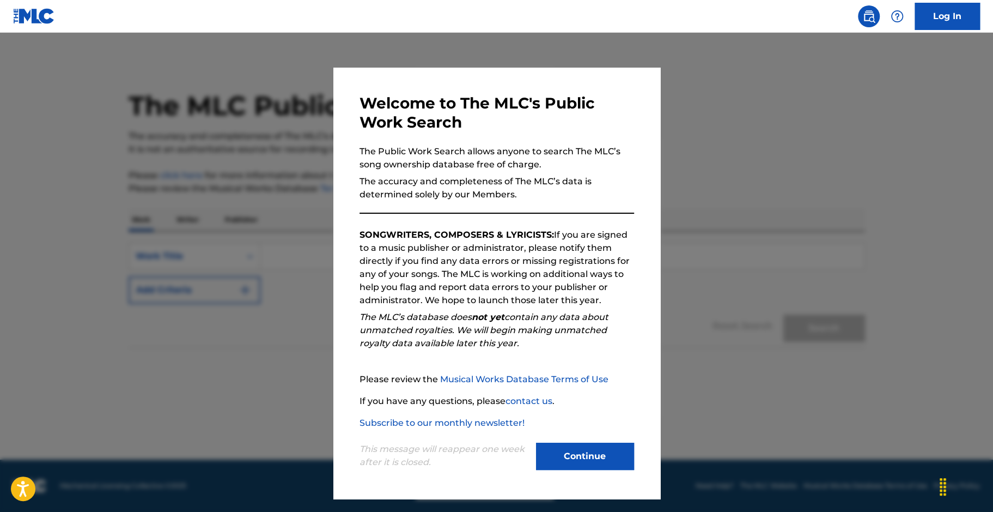
click at [575, 461] on button "Continue" at bounding box center [585, 455] width 98 height 27
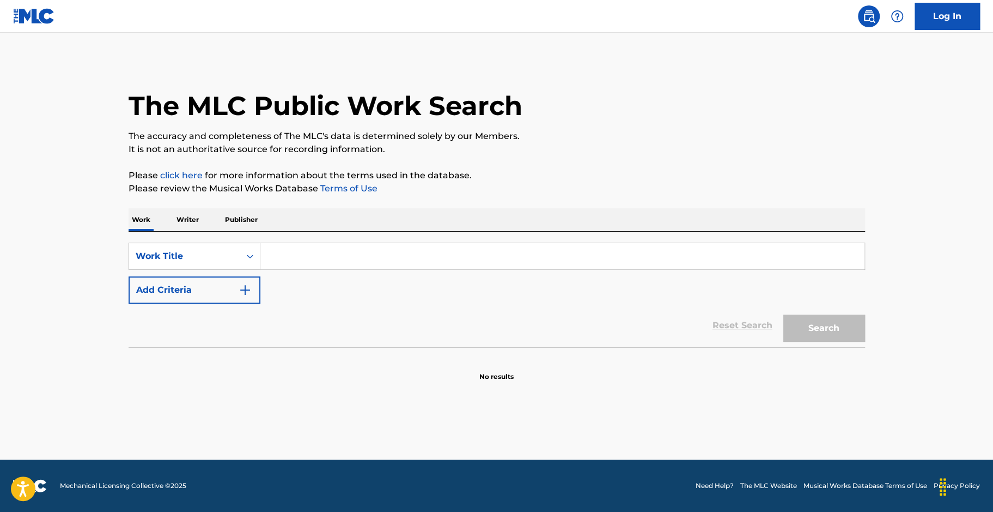
click at [281, 259] on input "Search Form" at bounding box center [562, 256] width 604 height 26
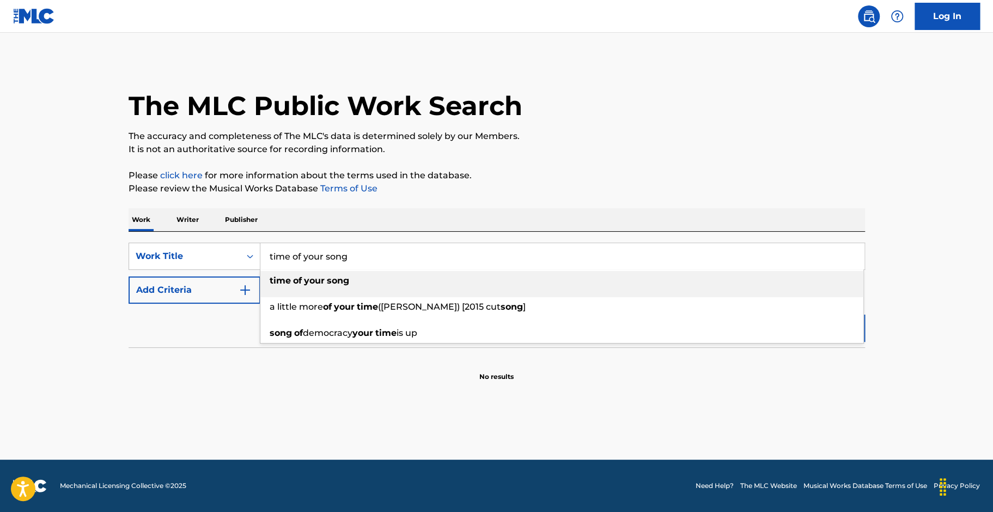
type input "time of your song"
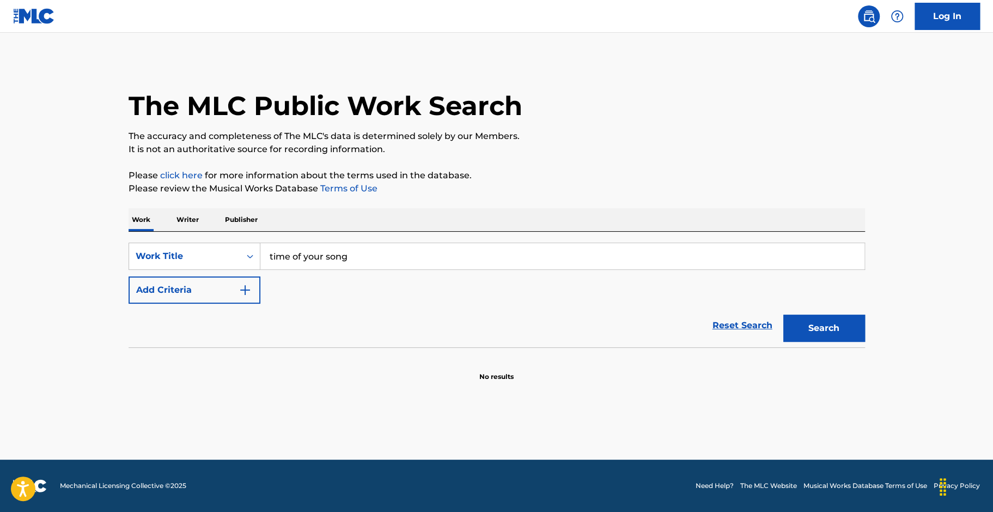
click at [200, 393] on main "The MLC Public Work Search The accuracy and completeness of The MLC's data is d…" at bounding box center [496, 246] width 993 height 427
click at [209, 296] on button "Add Criteria" at bounding box center [195, 289] width 132 height 27
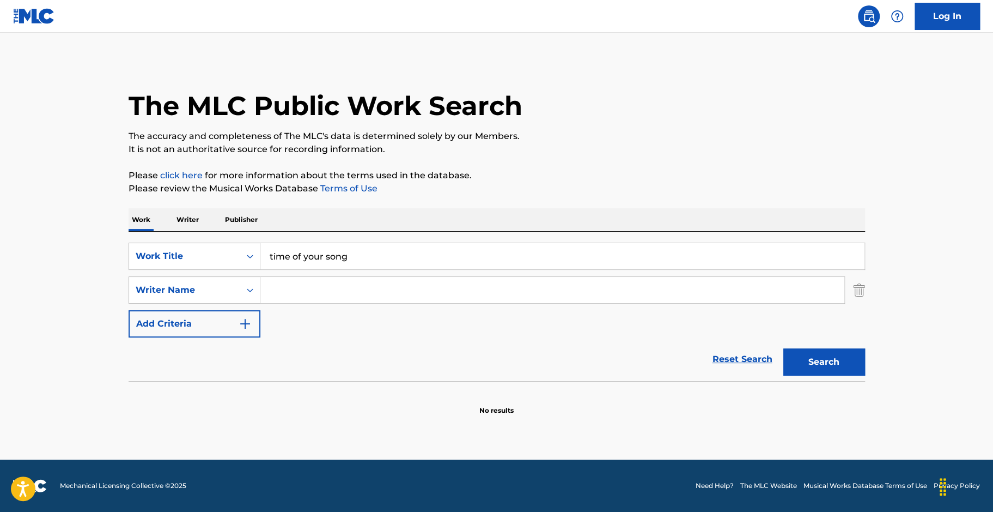
click at [279, 299] on input "Search Form" at bounding box center [552, 290] width 584 height 26
type input "Corraliza"
click at [783, 348] on button "Search" at bounding box center [824, 361] width 82 height 27
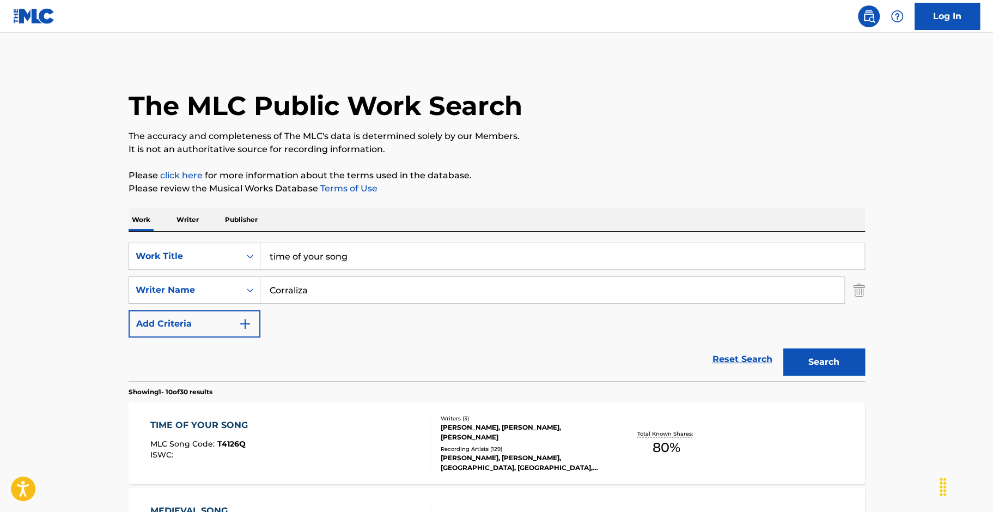
click at [289, 421] on div "TIME OF YOUR SONG MLC Song Code : T4126Q ISWC :" at bounding box center [290, 442] width 280 height 49
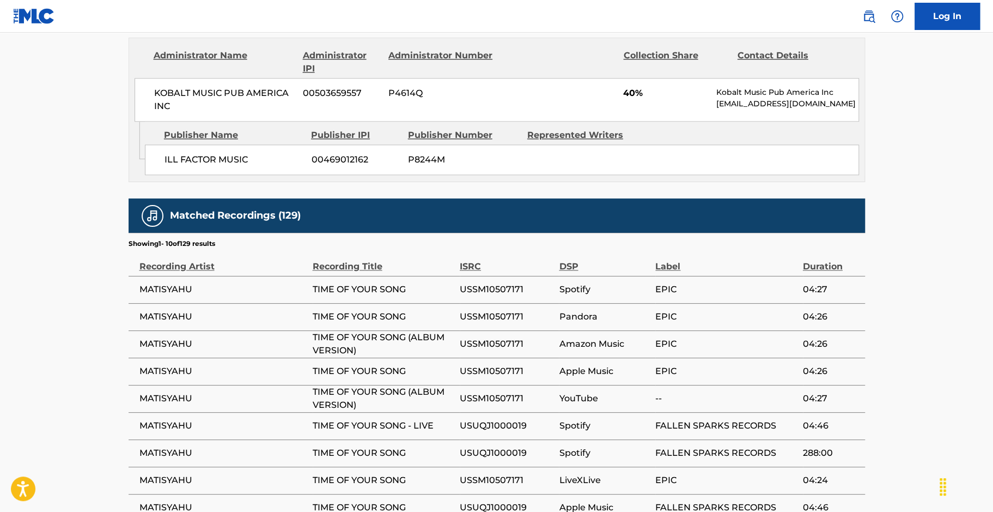
scroll to position [867, 0]
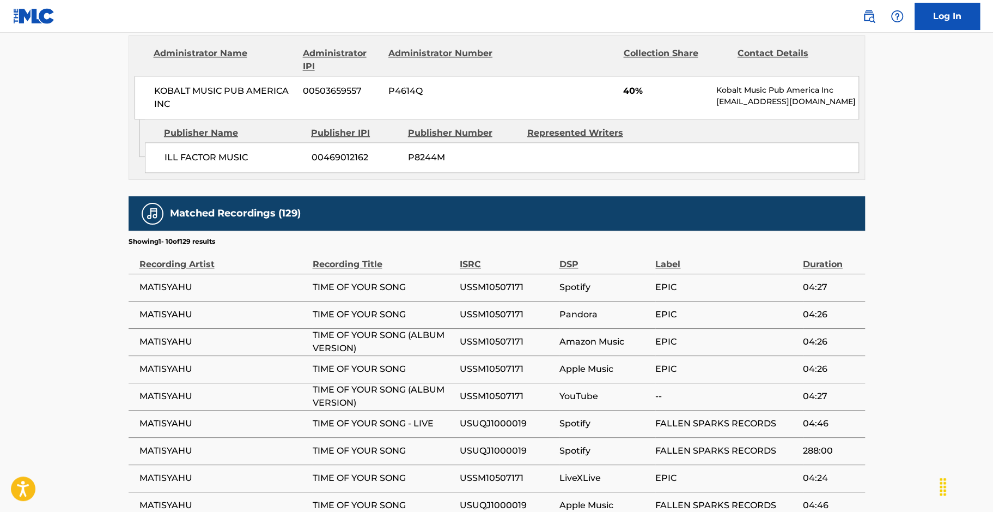
drag, startPoint x: 992, startPoint y: 335, endPoint x: 989, endPoint y: 240, distance: 94.8
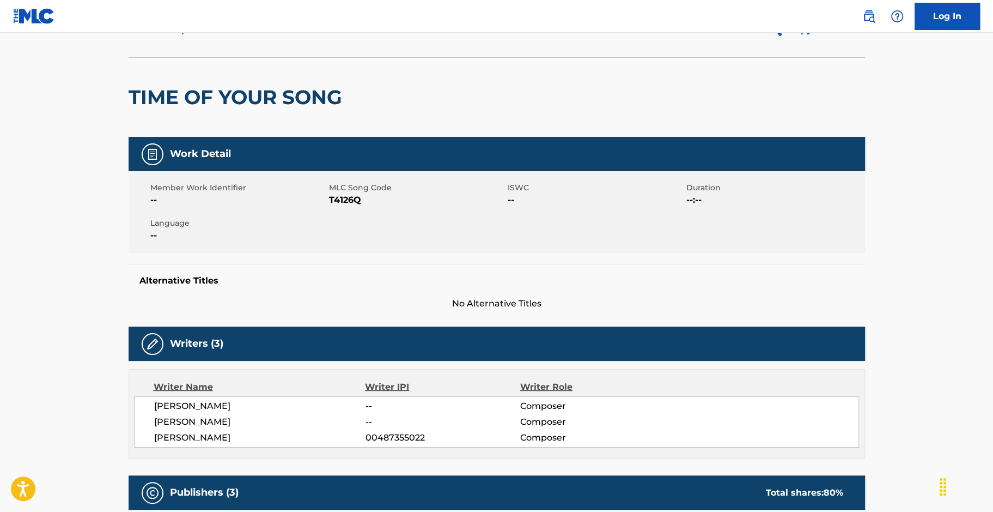
scroll to position [0, 0]
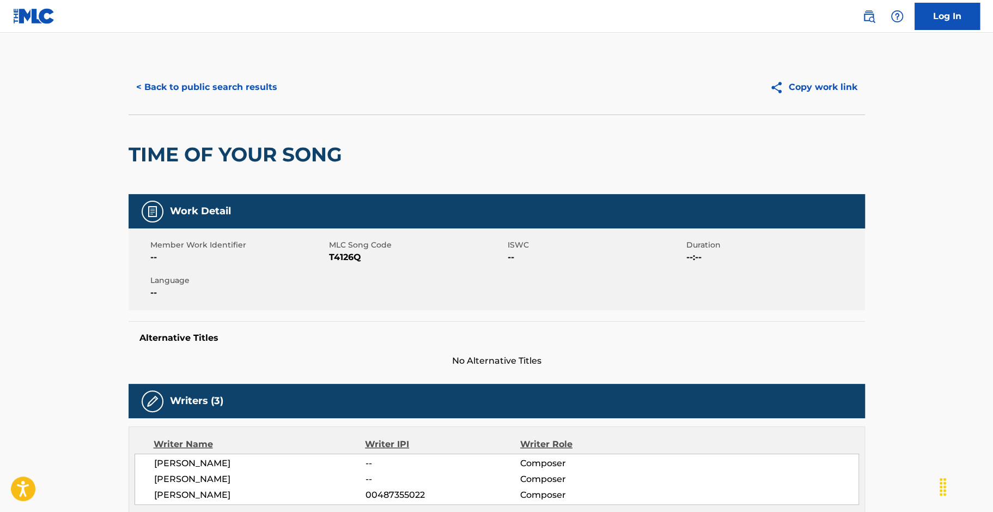
click at [200, 89] on button "< Back to public search results" at bounding box center [207, 87] width 156 height 27
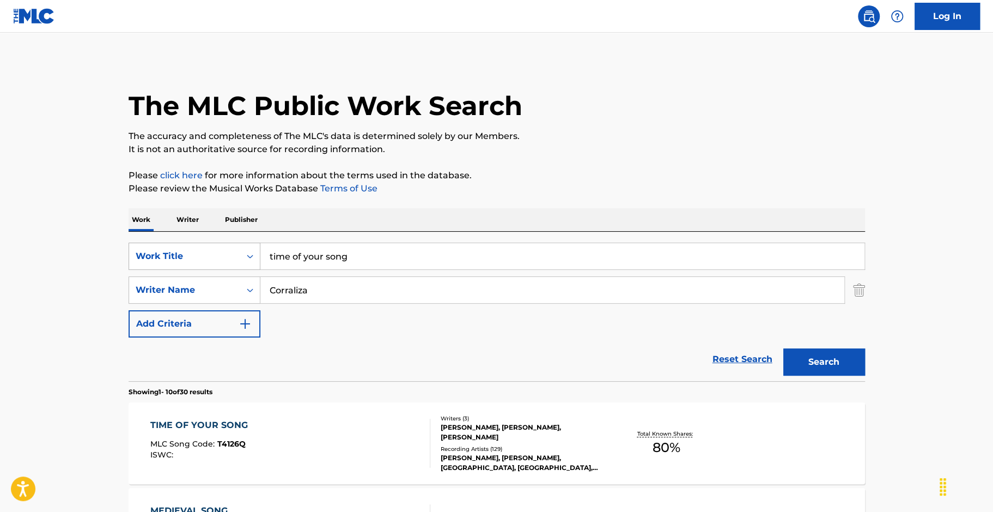
drag, startPoint x: 376, startPoint y: 266, endPoint x: 214, endPoint y: 256, distance: 162.1
click at [214, 256] on div "SearchWithCriteria58210f76-5e5c-4c12-8694-4c1386de7b42 Work Title time of your …" at bounding box center [497, 255] width 737 height 27
type input "crew 2"
click at [815, 361] on button "Search" at bounding box center [824, 361] width 82 height 27
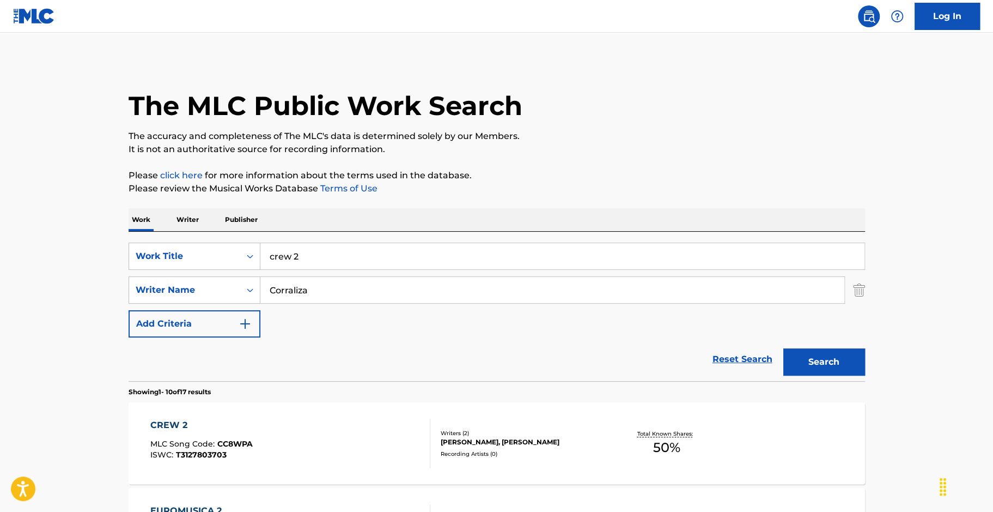
click at [251, 430] on div "CREW 2 MLC Song Code : CC8WPA ISWC : T3127803703" at bounding box center [290, 442] width 280 height 49
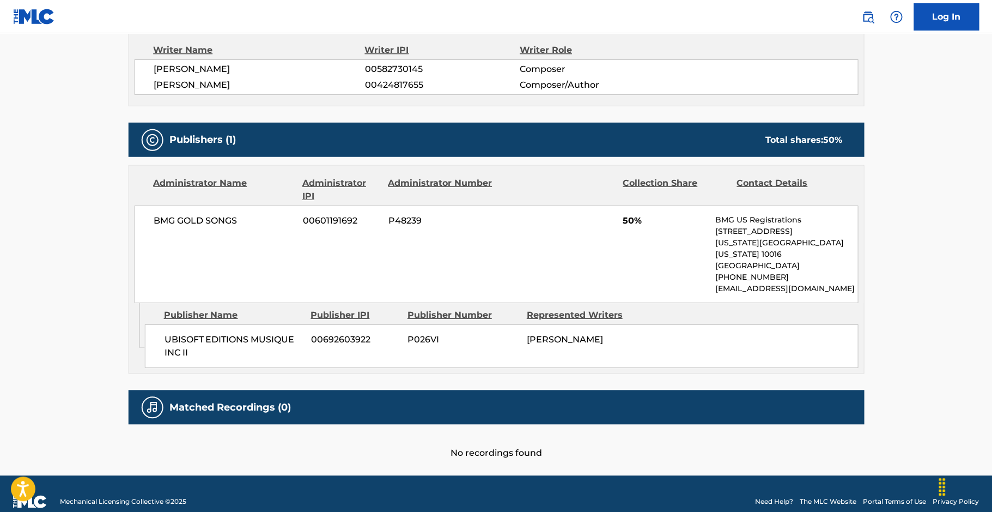
scroll to position [397, 0]
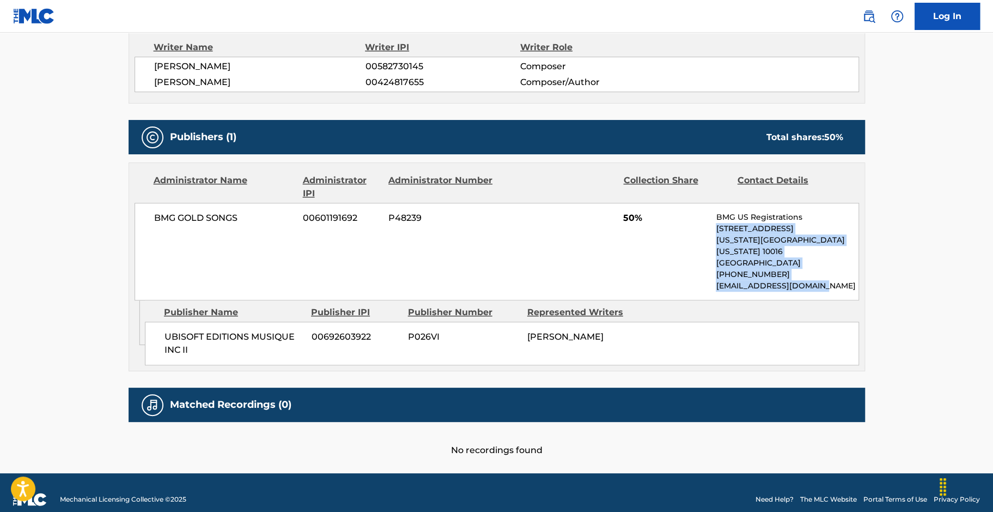
drag, startPoint x: 992, startPoint y: 272, endPoint x: 987, endPoint y: 215, distance: 56.9
click at [987, 215] on main "< Back to public search results Copy work link CREW 2 Work Detail Member Work I…" at bounding box center [496, 54] width 993 height 837
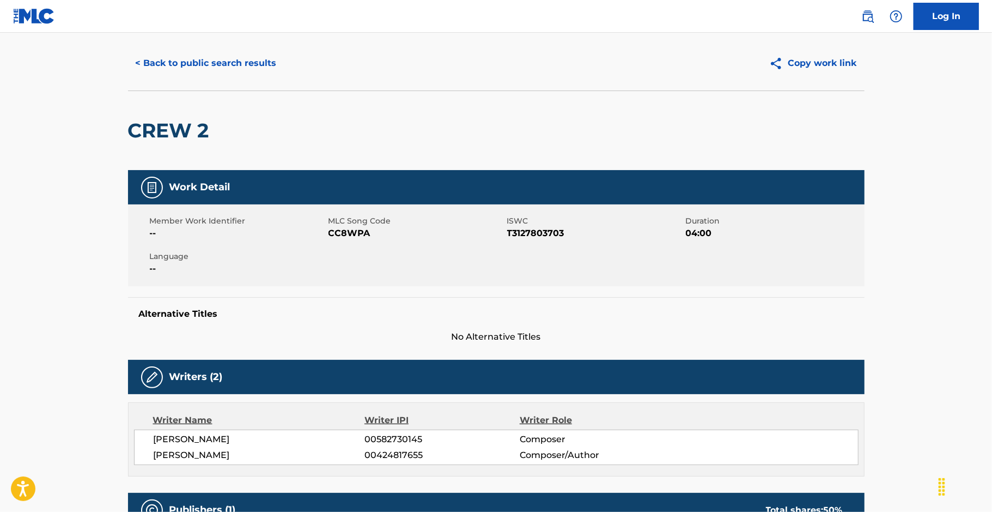
scroll to position [0, 0]
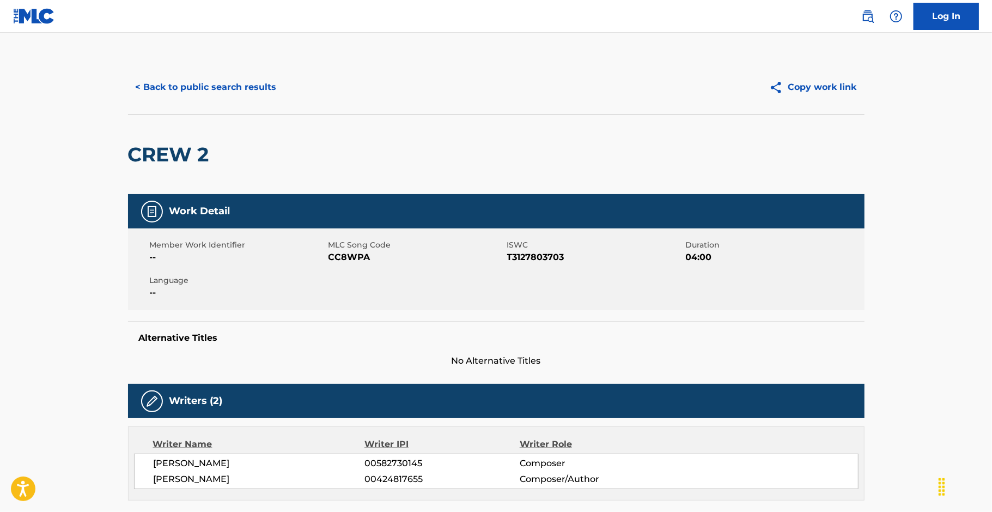
click at [200, 94] on button "< Back to public search results" at bounding box center [206, 87] width 156 height 27
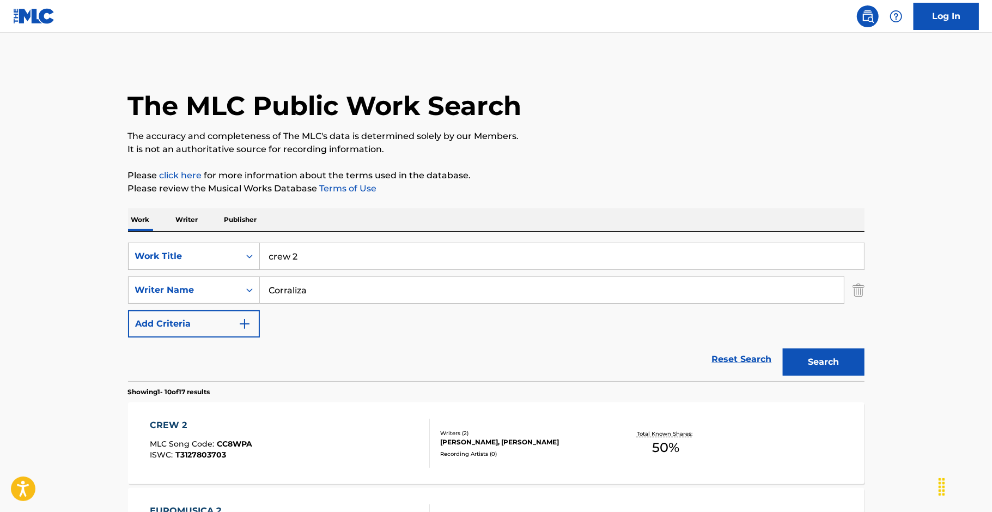
drag, startPoint x: 347, startPoint y: 254, endPoint x: 194, endPoint y: 256, distance: 152.6
click at [194, 256] on div "SearchWithCriteria58210f76-5e5c-4c12-8694-4c1386de7b42 Work Title crew 2" at bounding box center [496, 255] width 737 height 27
click at [783, 348] on button "Search" at bounding box center [824, 361] width 82 height 27
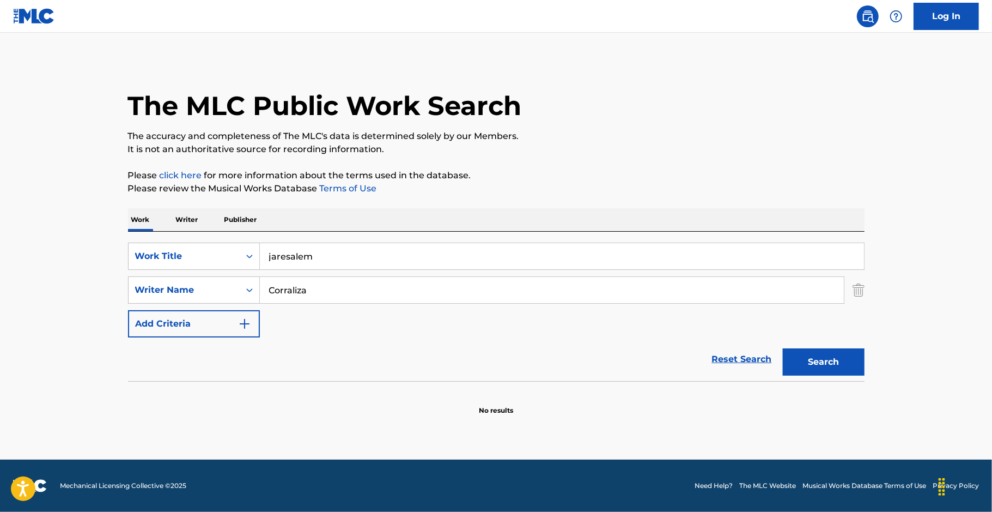
click at [287, 258] on input "jaresalem" at bounding box center [562, 256] width 604 height 26
drag, startPoint x: 285, startPoint y: 257, endPoint x: 275, endPoint y: 253, distance: 11.0
click at [275, 253] on input "old jarusalem" at bounding box center [562, 256] width 604 height 26
drag, startPoint x: 351, startPoint y: 258, endPoint x: 202, endPoint y: 253, distance: 149.4
click at [202, 253] on div "SearchWithCriteria58210f76-5e5c-4c12-8694-4c1386de7b42 Work Title mountains aro…" at bounding box center [496, 255] width 737 height 27
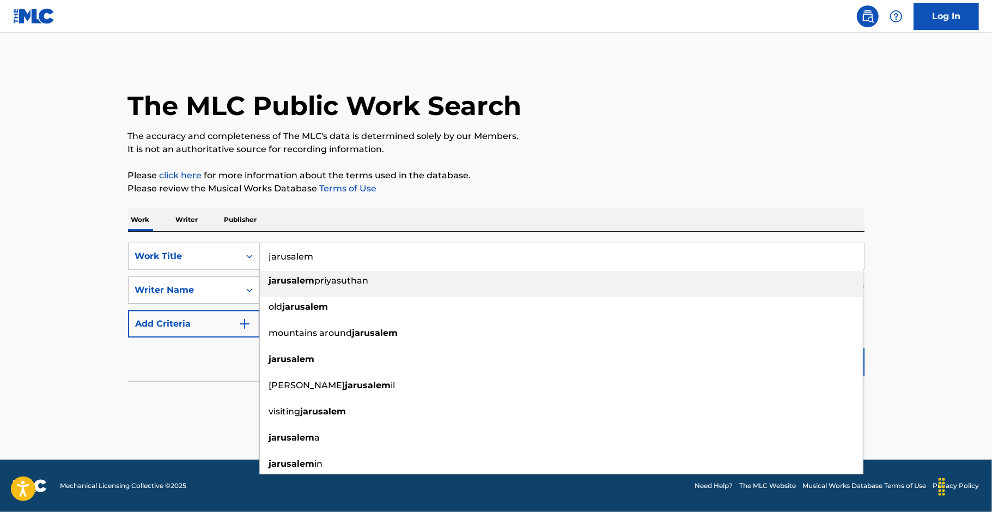
click at [174, 368] on div "Reset Search Search" at bounding box center [496, 359] width 737 height 44
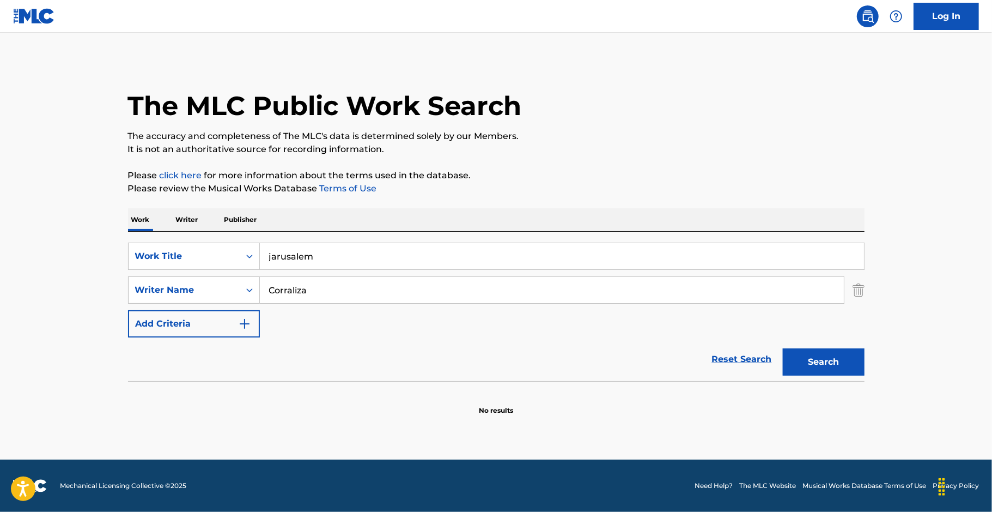
click at [803, 360] on button "Search" at bounding box center [824, 361] width 82 height 27
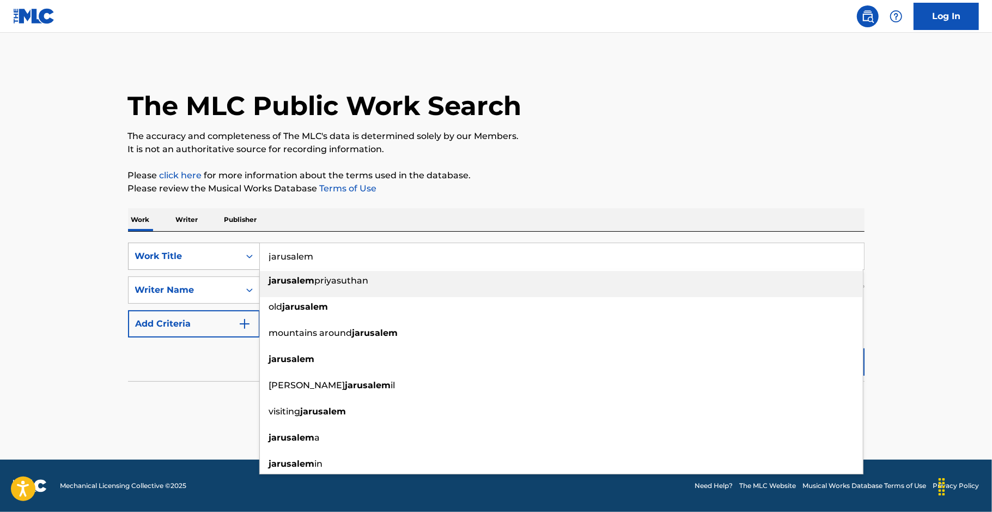
drag, startPoint x: 348, startPoint y: 253, endPoint x: 227, endPoint y: 253, distance: 120.4
click at [227, 253] on div "SearchWithCriteria58210f76-5e5c-4c12-8694-4c1386de7b42 Work Title [GEOGRAPHIC_D…" at bounding box center [496, 255] width 737 height 27
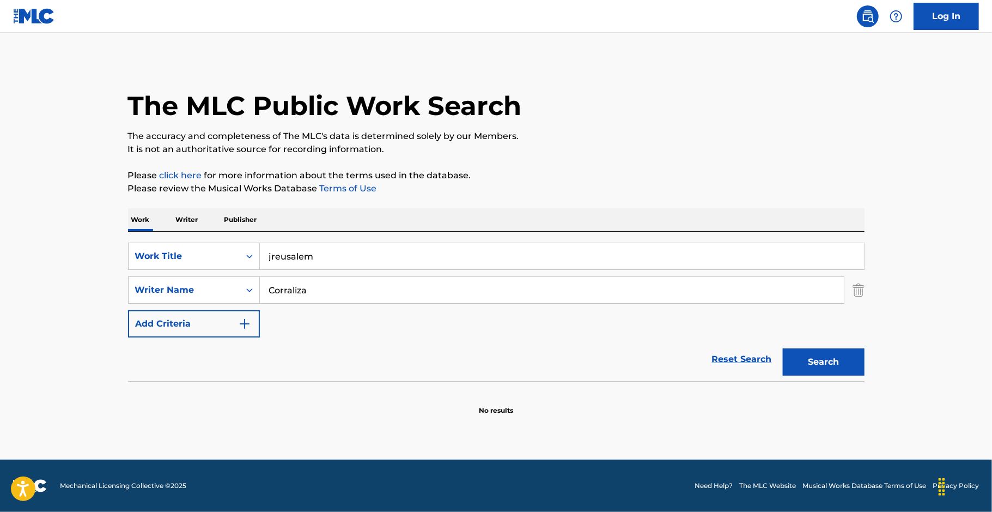
click at [275, 258] on input "jreusalem" at bounding box center [562, 256] width 604 height 26
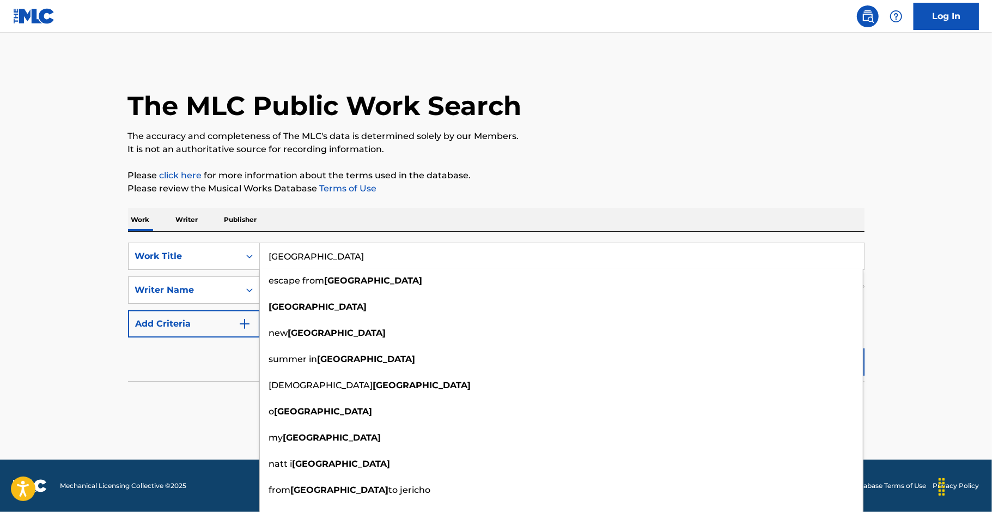
type input "[GEOGRAPHIC_DATA]"
click at [184, 368] on div "Reset Search Search" at bounding box center [496, 359] width 737 height 44
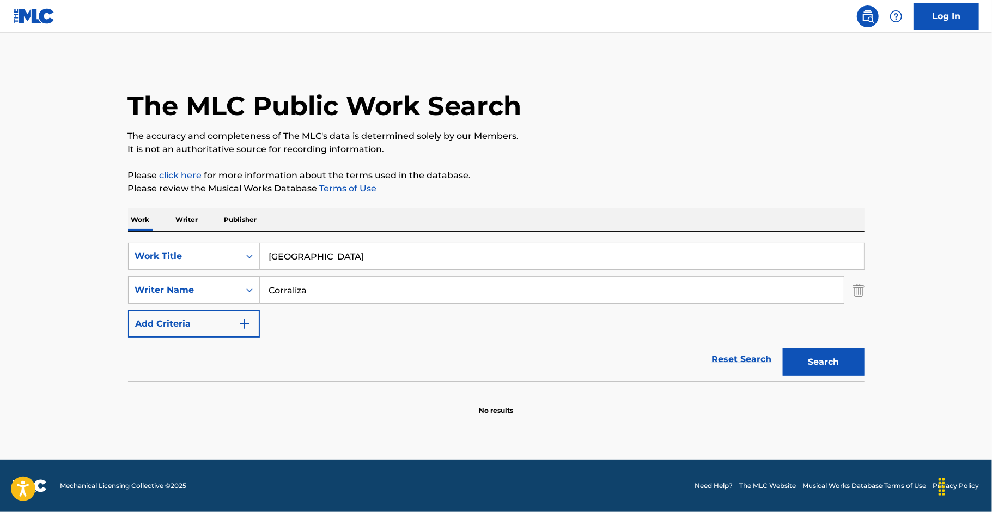
click at [832, 360] on button "Search" at bounding box center [824, 361] width 82 height 27
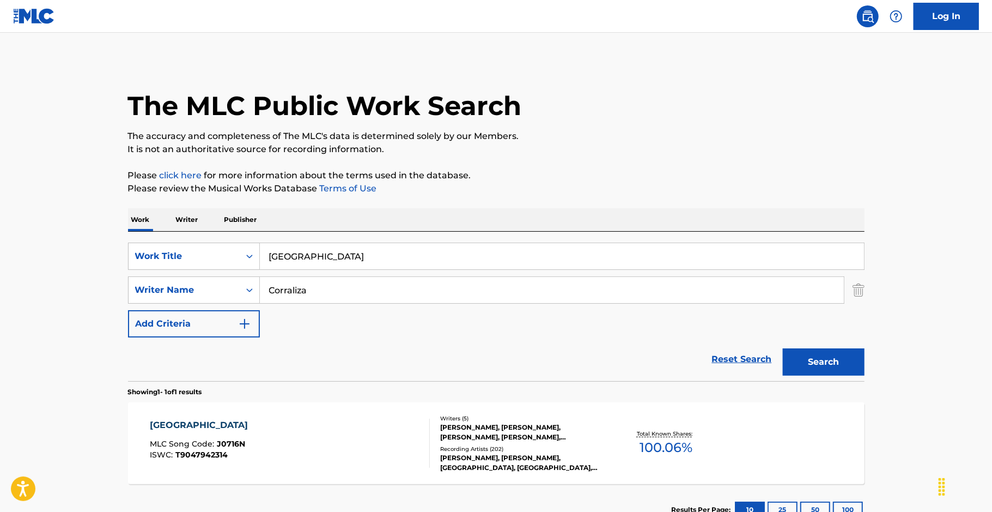
click at [344, 462] on div "JERUSALEM MLC Song Code : J0716N ISWC : T9047942314" at bounding box center [290, 442] width 280 height 49
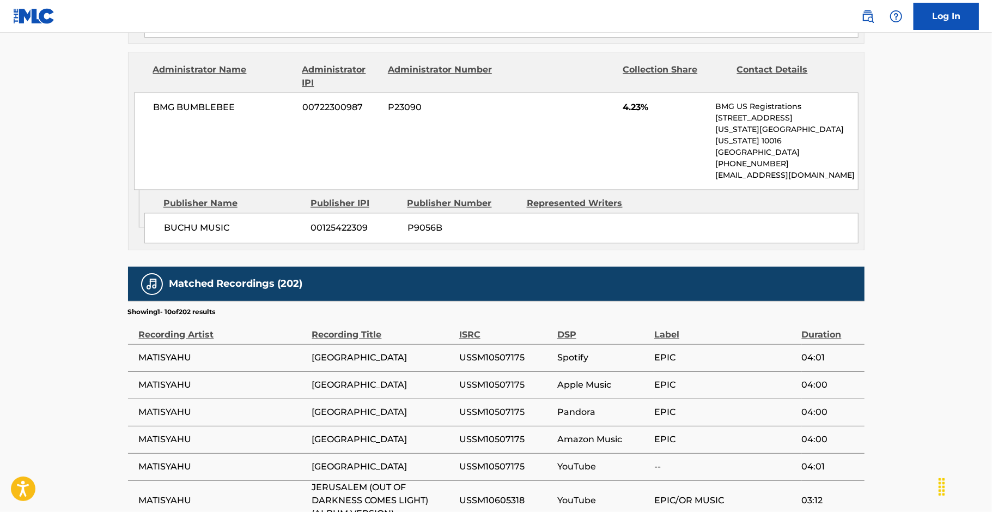
scroll to position [1613, 0]
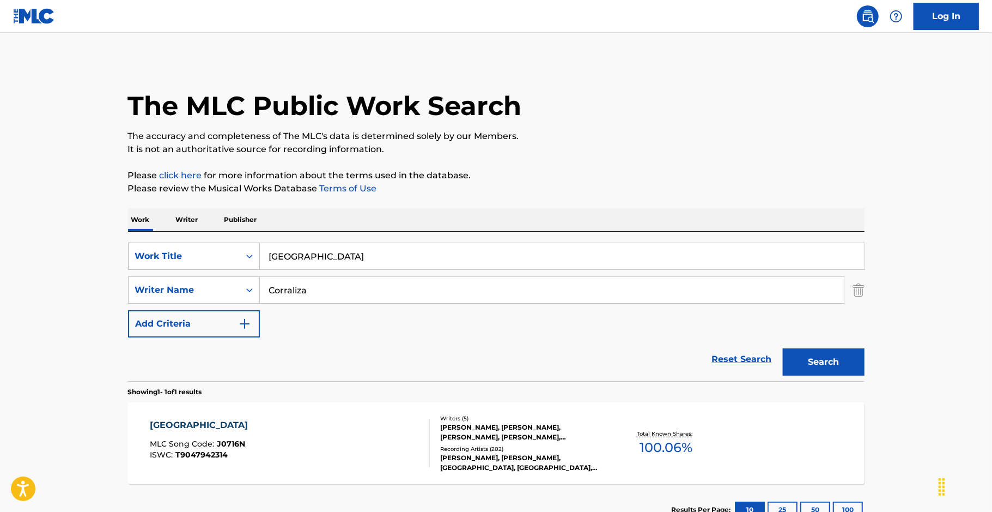
drag, startPoint x: 338, startPoint y: 259, endPoint x: 227, endPoint y: 249, distance: 111.6
click at [227, 249] on div "SearchWithCriteria58210f76-5e5c-4c12-8694-4c1386de7b42 Work Title [GEOGRAPHIC_D…" at bounding box center [496, 255] width 737 height 27
drag, startPoint x: 315, startPoint y: 256, endPoint x: 253, endPoint y: 257, distance: 61.6
click at [254, 257] on div "SearchWithCriteria58210f76-5e5c-4c12-8694-4c1386de7b42 Work Title christmas wis…" at bounding box center [496, 255] width 737 height 27
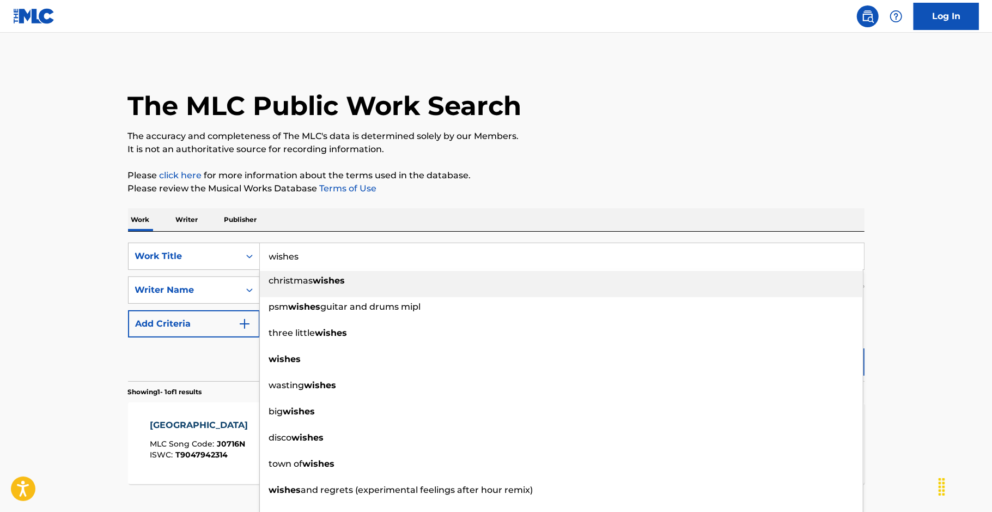
click at [53, 281] on main "The MLC Public Work Search The accuracy and completeness of The MLC's data is d…" at bounding box center [496, 287] width 992 height 508
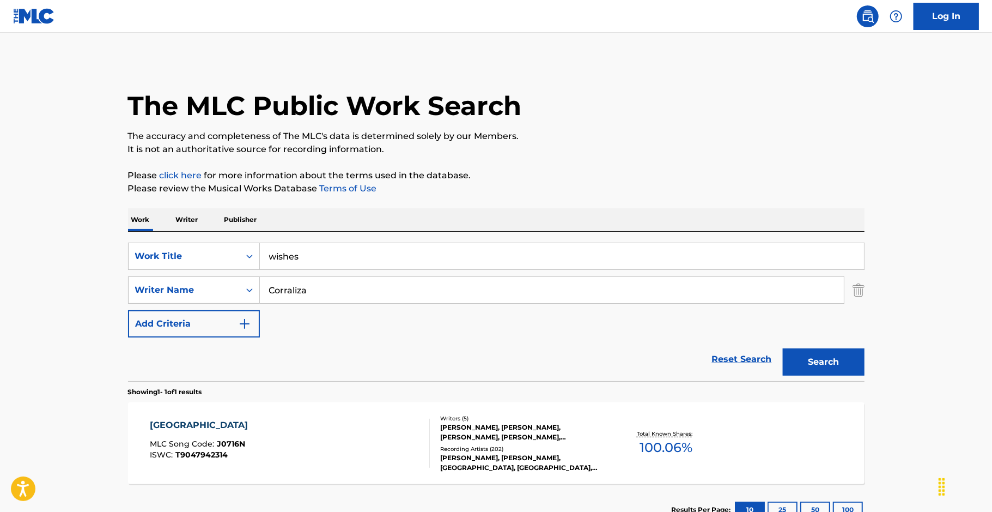
click at [792, 364] on button "Search" at bounding box center [824, 361] width 82 height 27
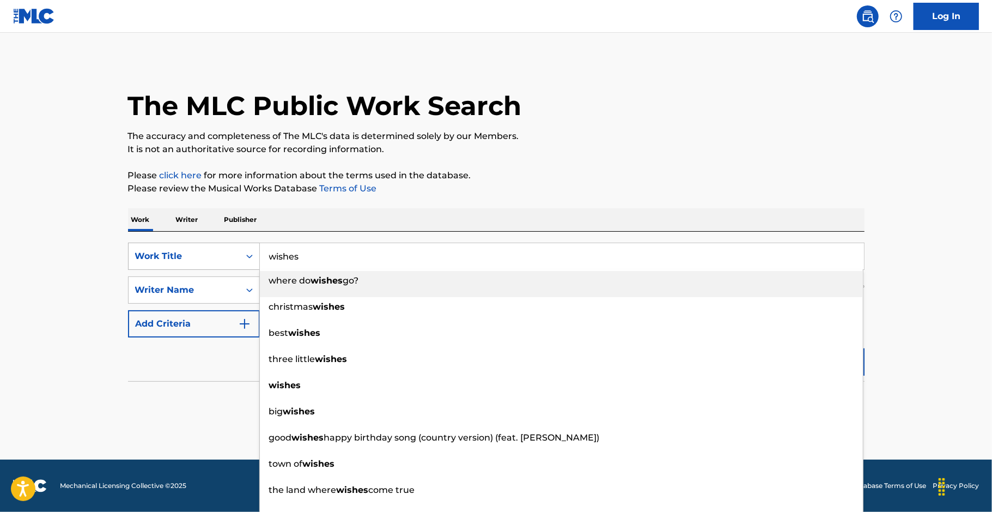
drag, startPoint x: 360, startPoint y: 264, endPoint x: 256, endPoint y: 256, distance: 103.8
click at [265, 255] on input "wishes" at bounding box center [562, 256] width 604 height 26
paste input "JUGGERNAUT REMIX MAIN"
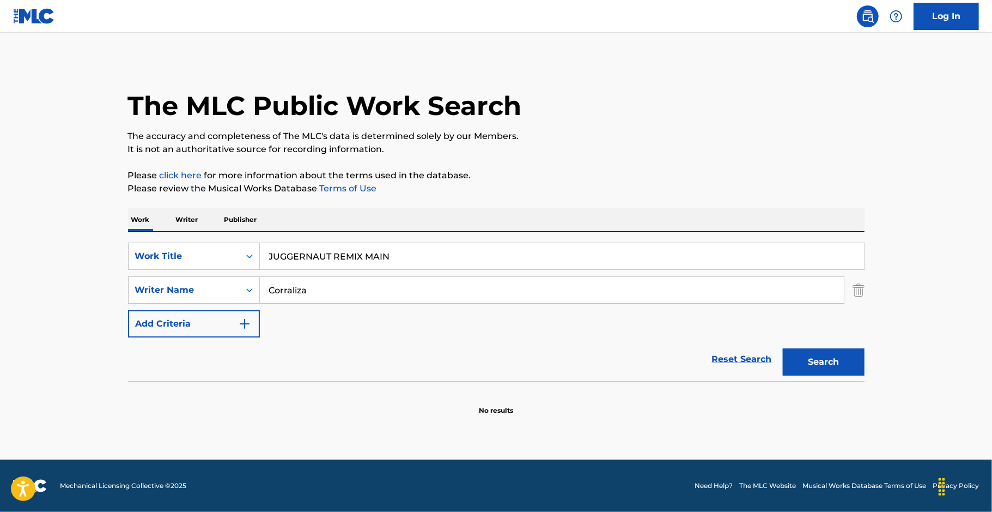
type input "JUGGERNAUT REMIX MAIN"
click at [798, 358] on button "Search" at bounding box center [824, 361] width 82 height 27
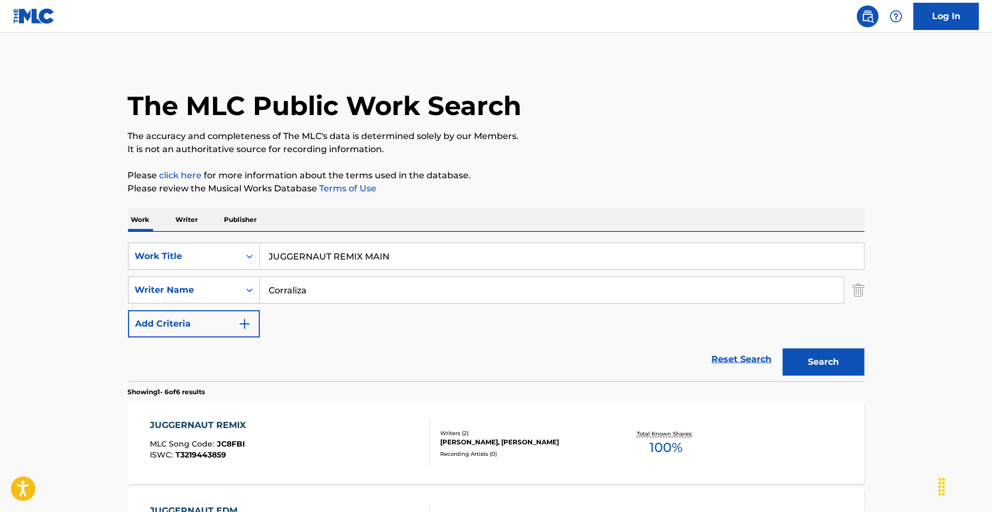
click at [269, 434] on div "JUGGERNAUT REMIX MLC Song Code : JC8FBI ISWC : T3219443859" at bounding box center [290, 442] width 280 height 49
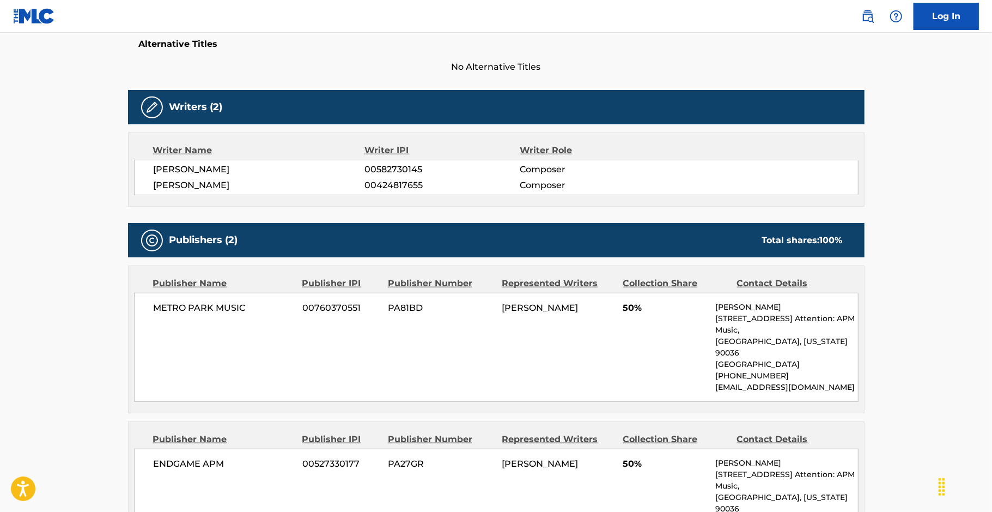
scroll to position [293, 0]
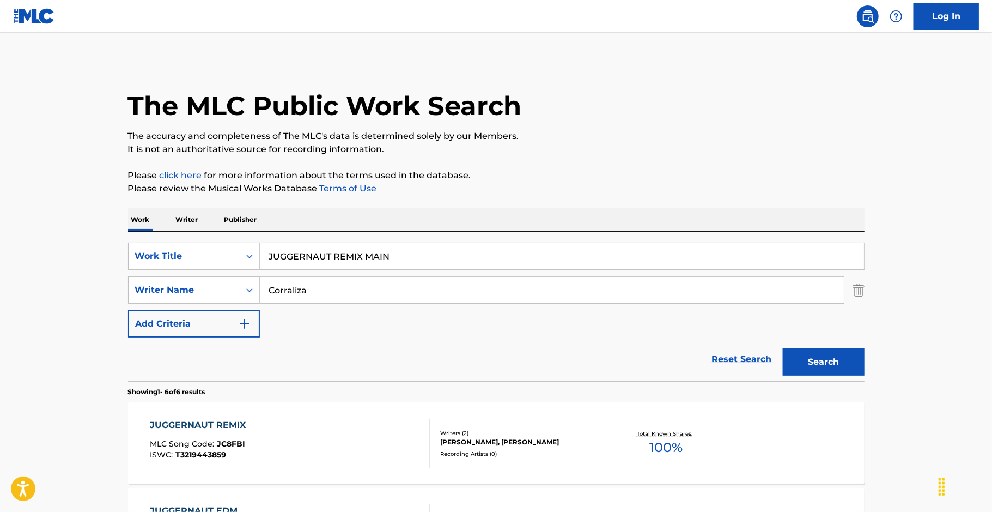
drag, startPoint x: 417, startPoint y: 251, endPoint x: 175, endPoint y: 240, distance: 242.7
click at [175, 240] on div "SearchWithCriteria58210f76-5e5c-4c12-8694-4c1386de7b42 Work Title JUGGERNAUT RE…" at bounding box center [496, 306] width 737 height 149
paste input "RUNNING THE NIGHT"
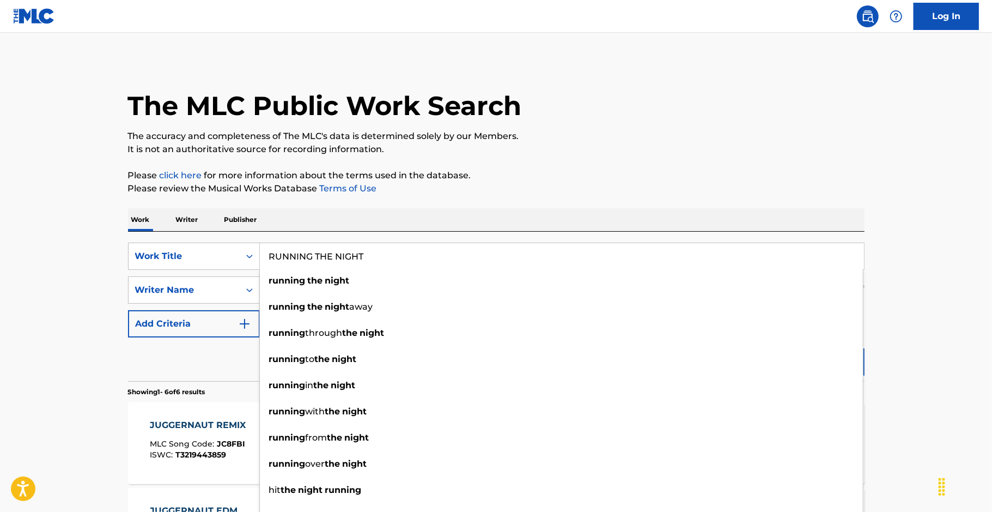
type input "RUNNING THE NIGHT"
click at [69, 332] on main "The MLC Public Work Search The accuracy and completeness of The MLC's data is d…" at bounding box center [496, 500] width 992 height 935
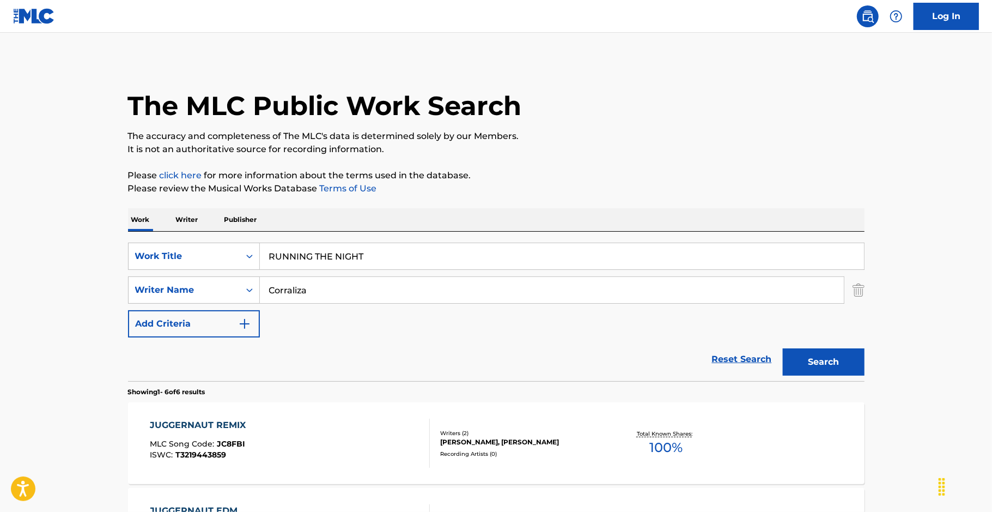
drag, startPoint x: 803, startPoint y: 355, endPoint x: 785, endPoint y: 352, distance: 18.2
click at [803, 355] on button "Search" at bounding box center [824, 361] width 82 height 27
click at [248, 420] on div "RUNNING THE NIGHT" at bounding box center [201, 424] width 102 height 13
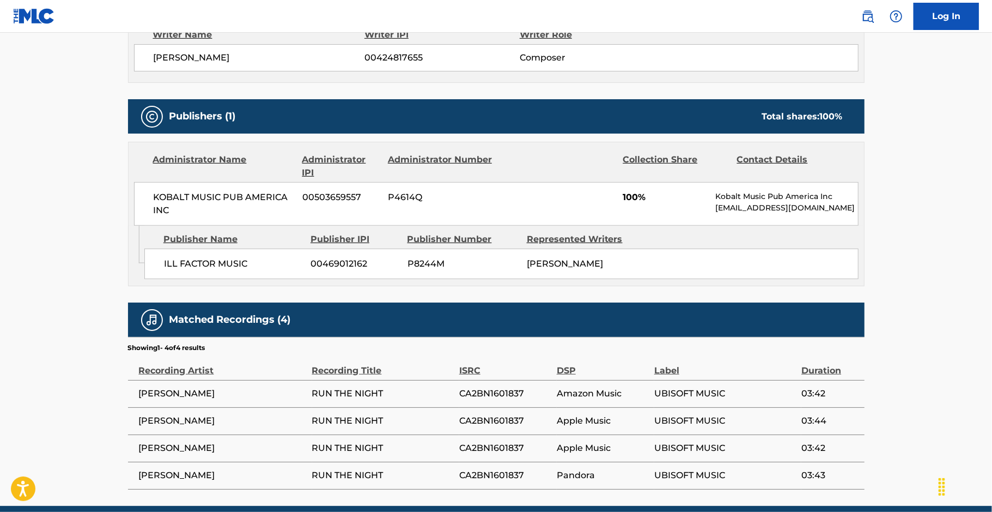
scroll to position [410, 0]
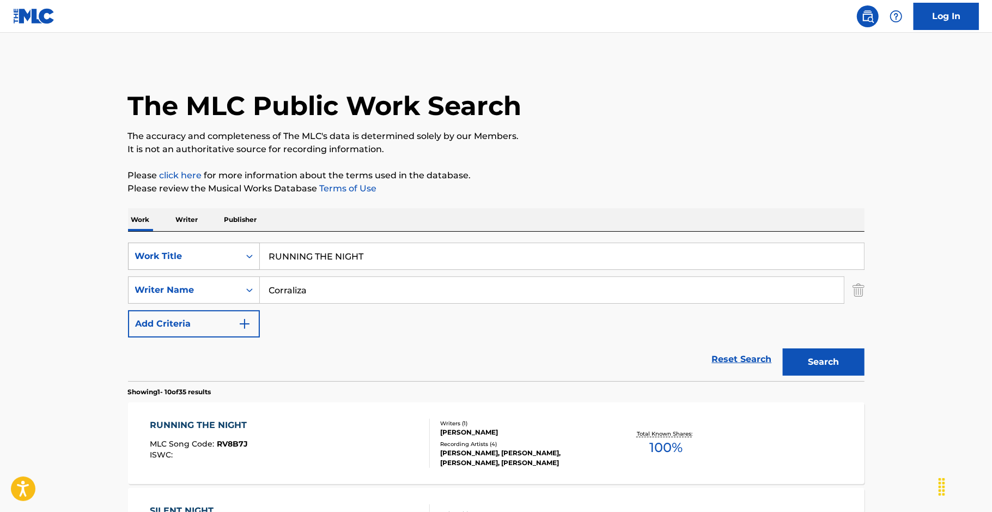
drag, startPoint x: 386, startPoint y: 263, endPoint x: 191, endPoint y: 257, distance: 195.7
click at [191, 257] on div "SearchWithCriteria58210f76-5e5c-4c12-8694-4c1386de7b42 Work Title RUNNING THE N…" at bounding box center [496, 255] width 737 height 27
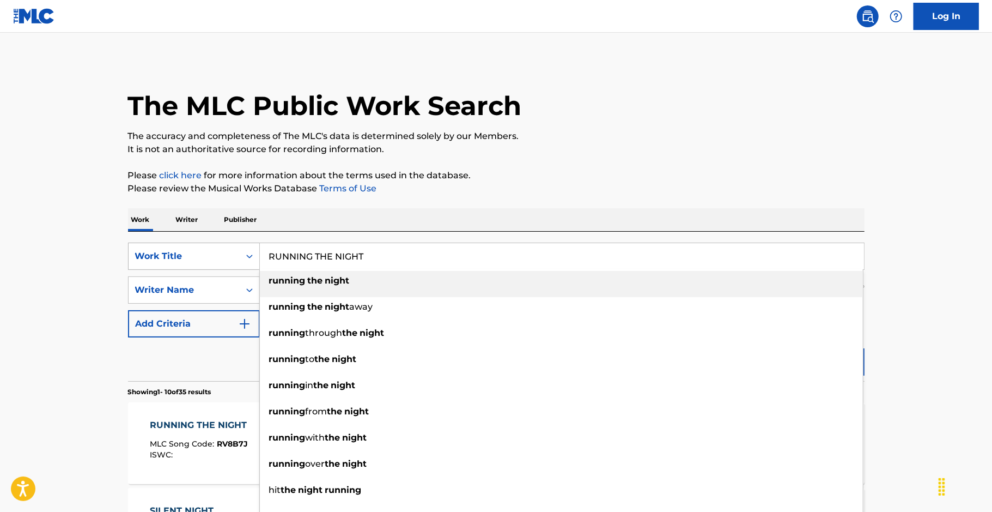
paste input "CHAMPION SOUND"
type input "CHAMPION SOUND"
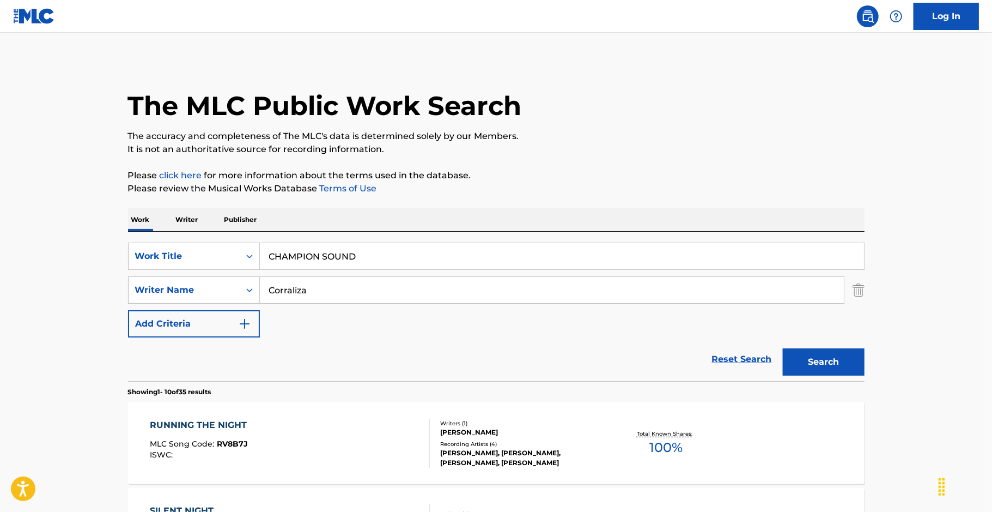
click at [811, 363] on button "Search" at bounding box center [824, 361] width 82 height 27
click at [88, 399] on main "The MLC Public Work Search The accuracy and completeness of The MLC's data is d…" at bounding box center [496, 415] width 992 height 764
click at [263, 439] on div "CHAMPION SOUND MLC Song Code : Z9129V ISWC :" at bounding box center [290, 442] width 280 height 49
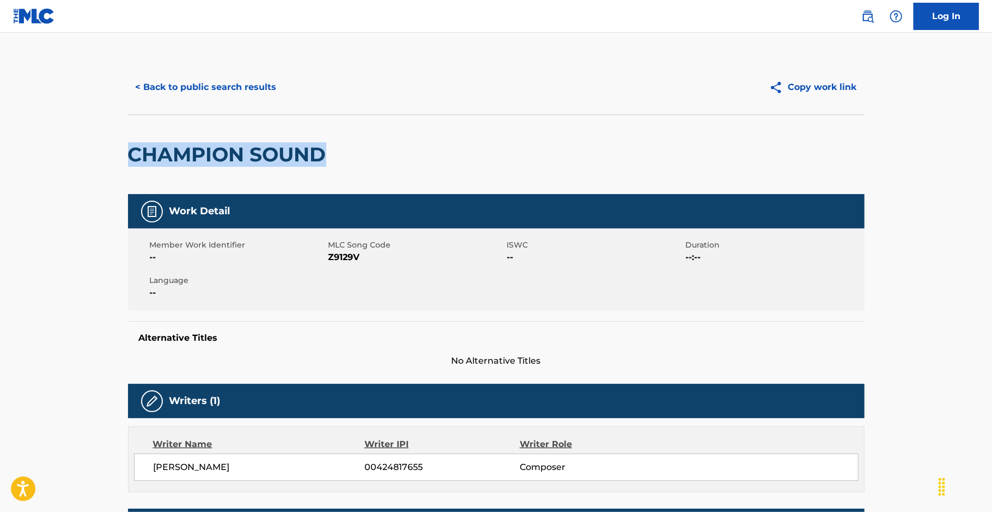
drag, startPoint x: 991, startPoint y: 104, endPoint x: 996, endPoint y: 175, distance: 72.1
click at [992, 175] on html "Accessibility Screen-Reader Guide, Feedback, and Issue Reporting | New window L…" at bounding box center [496, 256] width 992 height 512
click at [834, 188] on div "CHAMPION SOUND" at bounding box center [496, 154] width 737 height 80
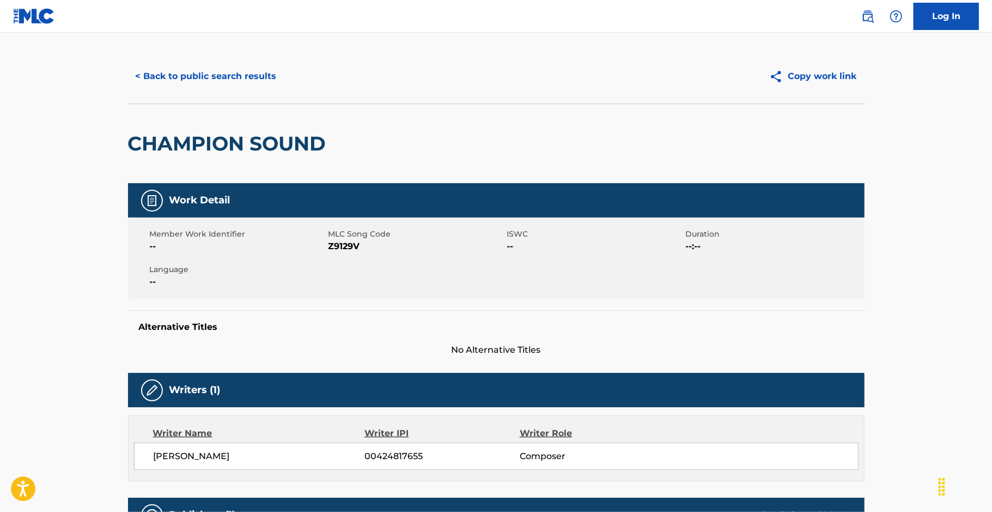
scroll to position [16, 0]
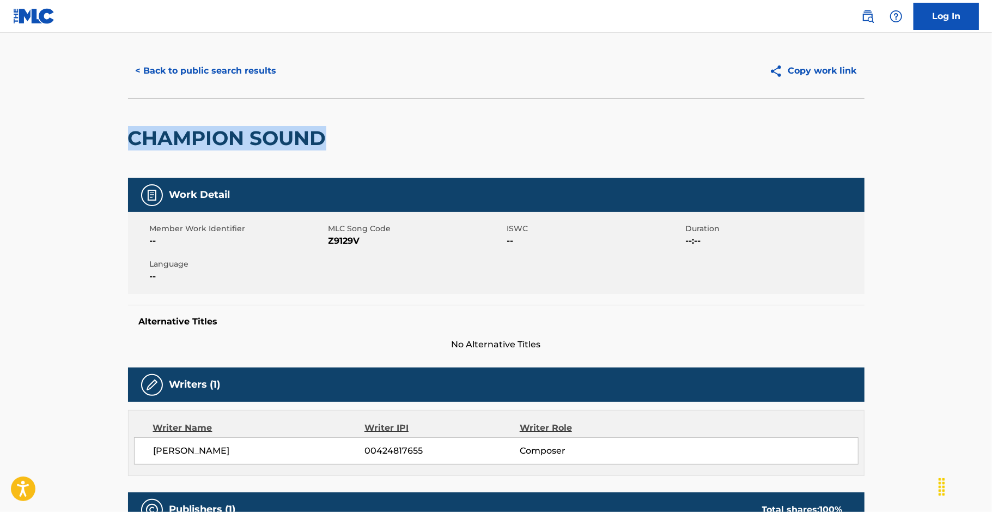
drag, startPoint x: 992, startPoint y: 97, endPoint x: 999, endPoint y: 166, distance: 69.0
click at [992, 166] on html "Accessibility Screen-Reader Guide, Feedback, and Issue Reporting | New window L…" at bounding box center [496, 240] width 992 height 512
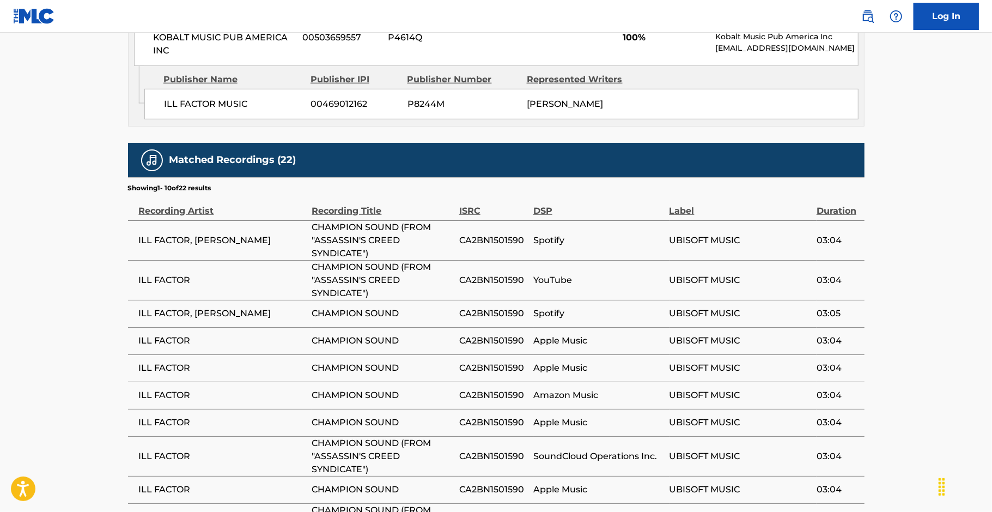
scroll to position [598, 0]
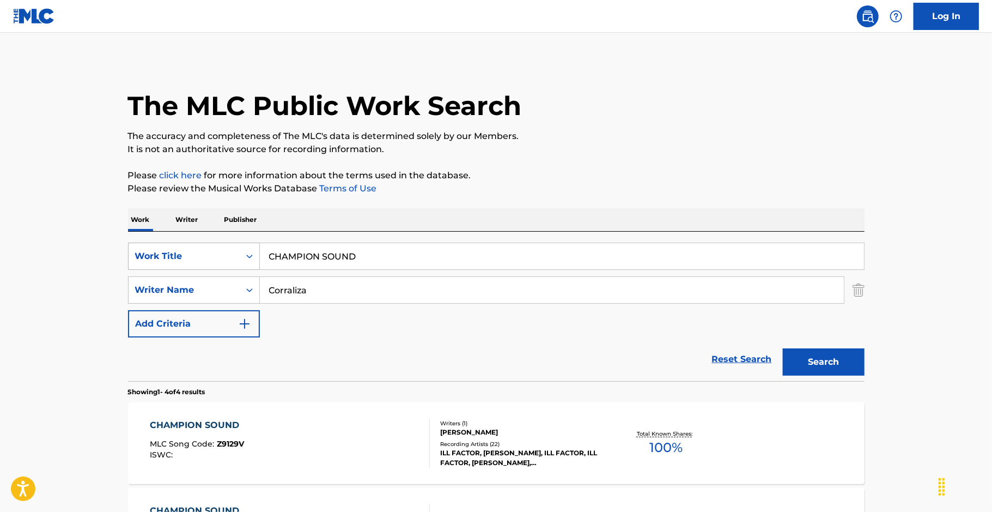
drag, startPoint x: 379, startPoint y: 251, endPoint x: 250, endPoint y: 253, distance: 128.6
click at [251, 253] on div "SearchWithCriteria58210f76-5e5c-4c12-8694-4c1386de7b42 Work Title CHAMPION SOUND" at bounding box center [496, 255] width 737 height 27
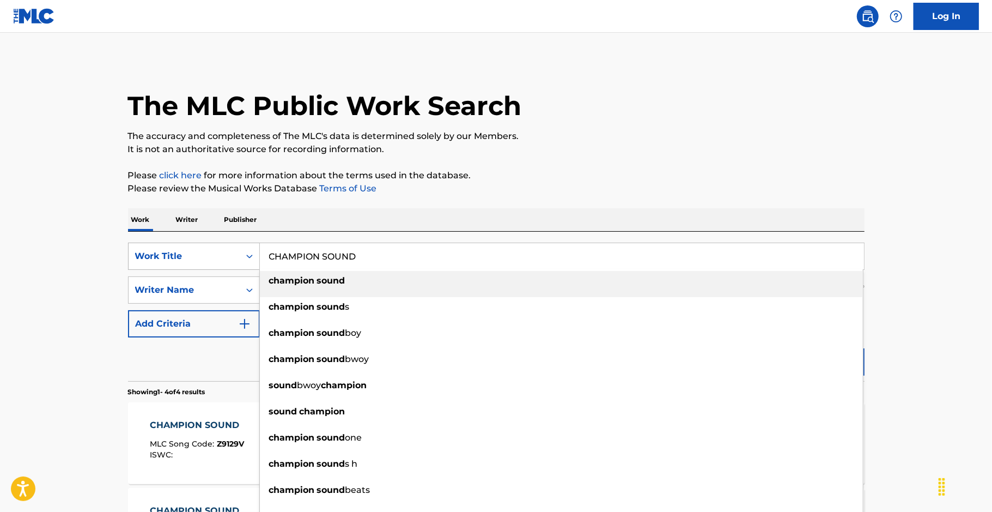
paste input "YO QUIERO"
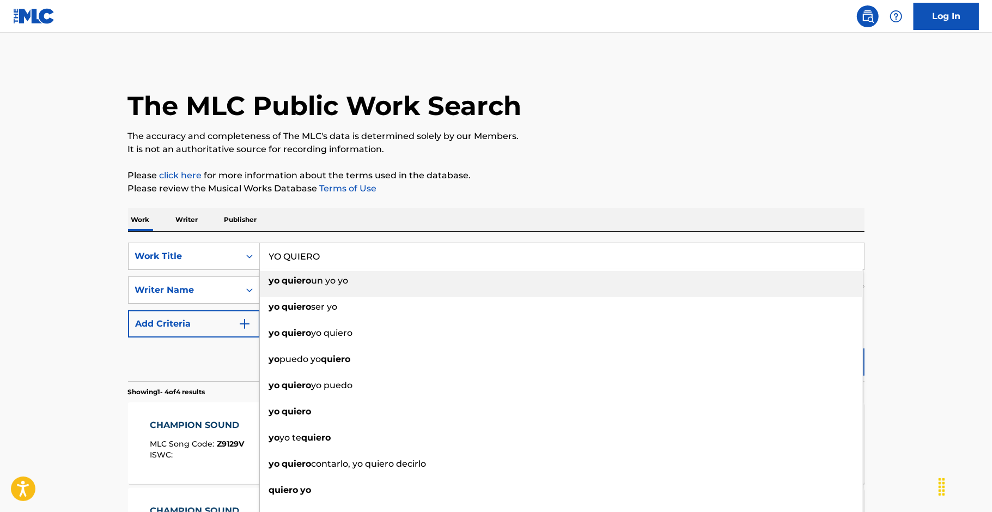
type input "YO QUIERO"
click at [74, 385] on main "The MLC Public Work Search The accuracy and completeness of The MLC's data is d…" at bounding box center [496, 415] width 992 height 764
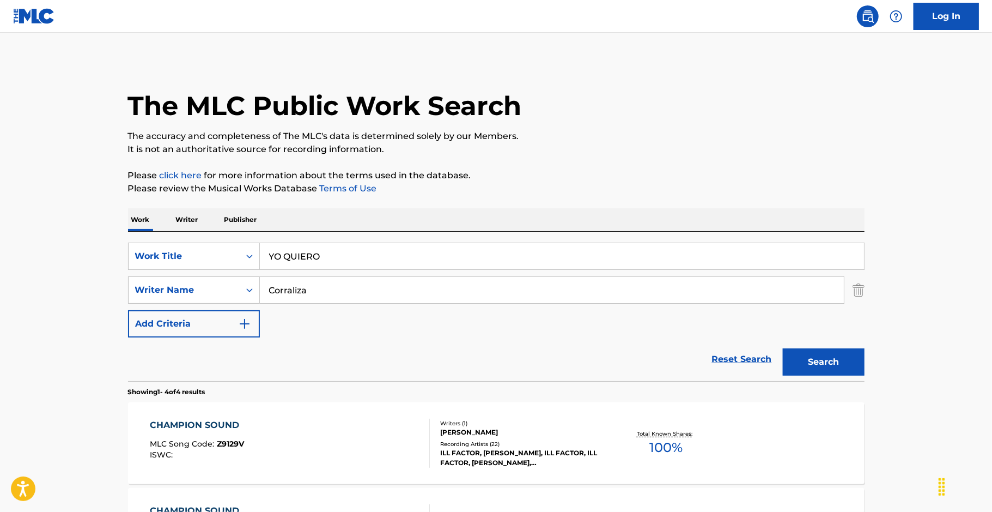
click at [808, 360] on button "Search" at bounding box center [824, 361] width 82 height 27
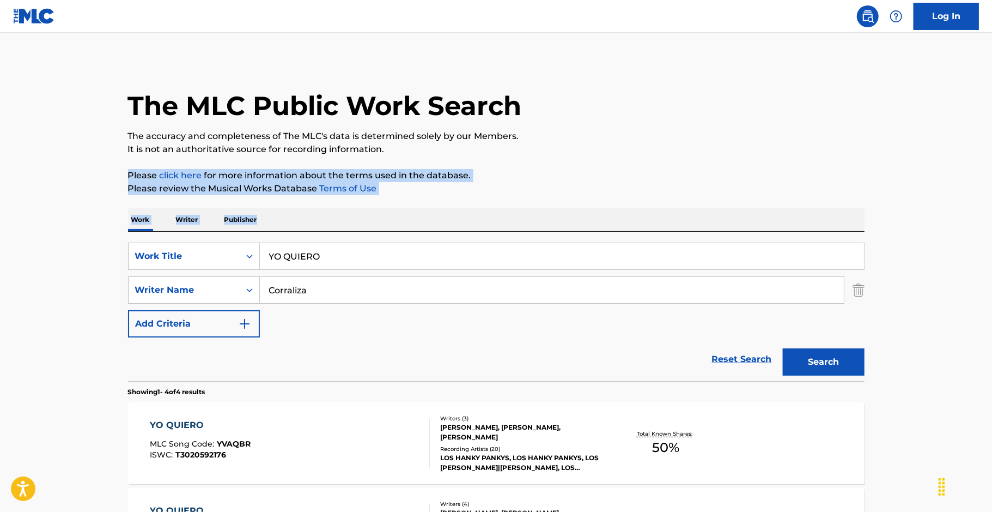
drag, startPoint x: 991, startPoint y: 154, endPoint x: 995, endPoint y: 228, distance: 74.7
click at [992, 228] on html "Accessibility Screen-Reader Guide, Feedback, and Issue Reporting | New window L…" at bounding box center [496, 256] width 992 height 512
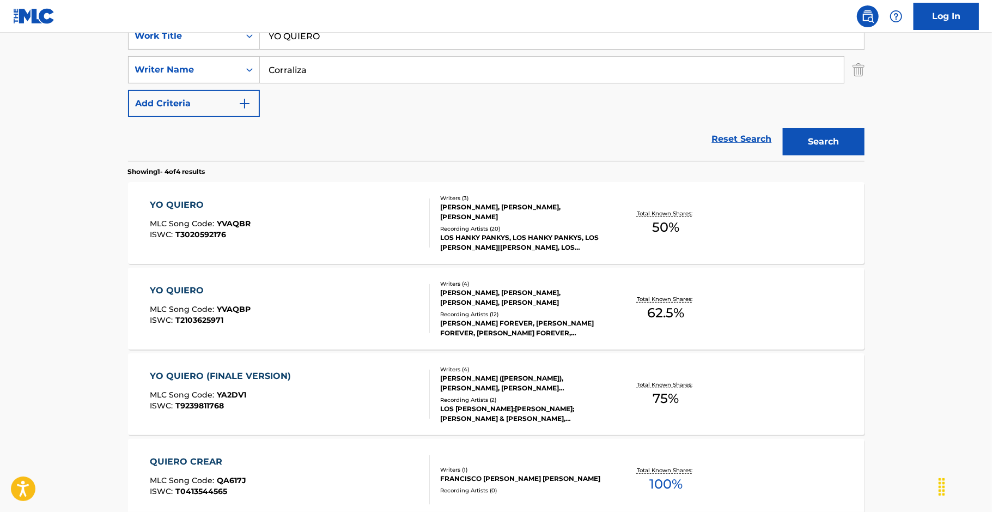
scroll to position [225, 0]
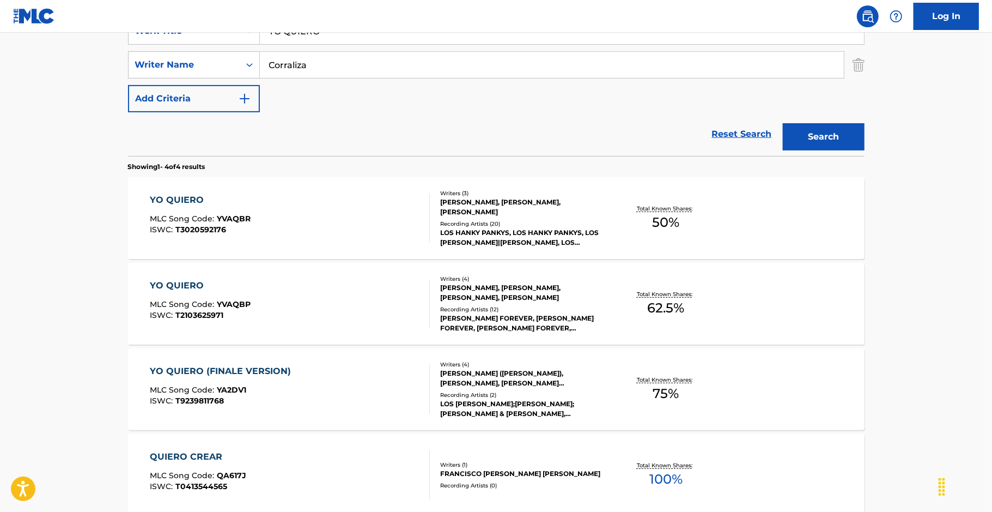
click at [348, 210] on div "YO QUIERO MLC Song Code : YVAQBR ISWC : T3020592176" at bounding box center [290, 217] width 280 height 49
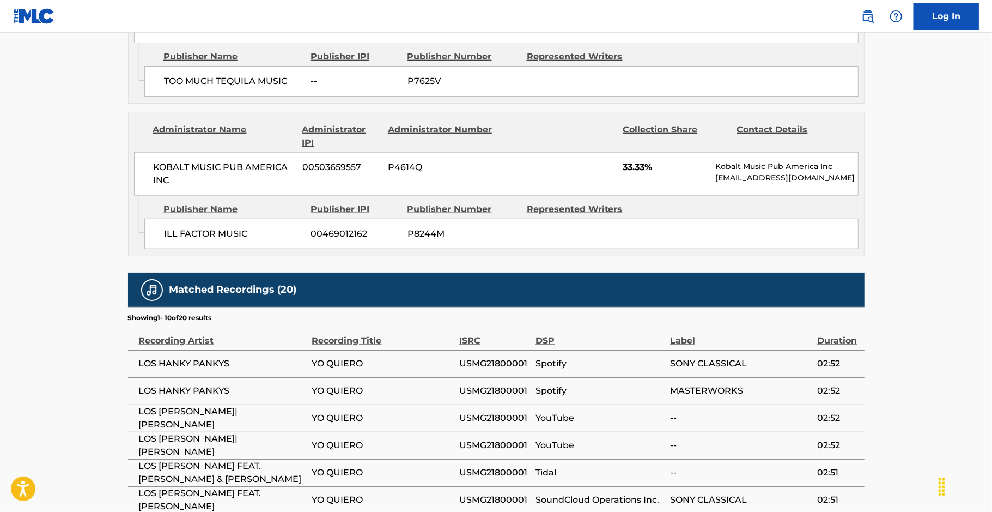
scroll to position [746, 0]
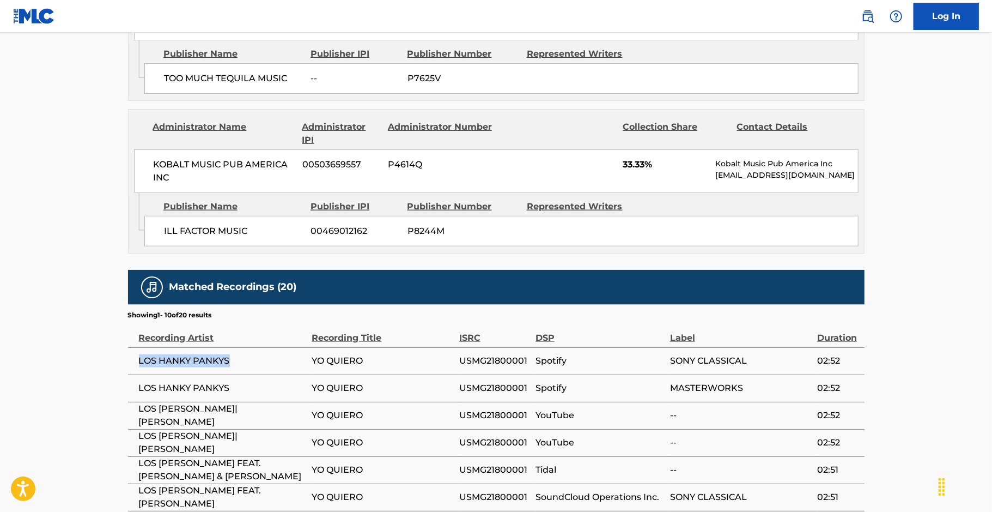
drag, startPoint x: 235, startPoint y: 335, endPoint x: 135, endPoint y: 337, distance: 99.7
click at [135, 347] on td "LOS HANKY PANKYS" at bounding box center [220, 360] width 184 height 27
copy span "LOS HANKY PANKYS"
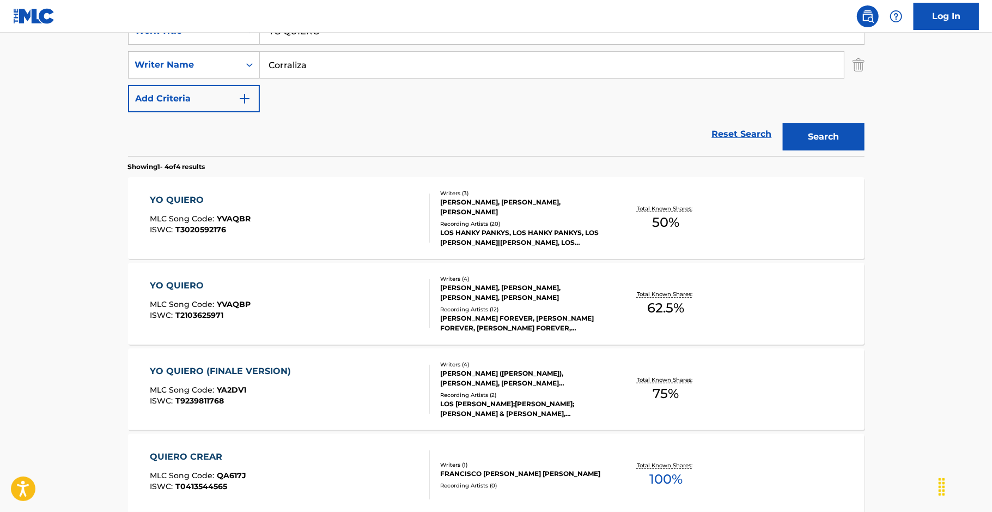
click at [236, 290] on div "YO QUIERO" at bounding box center [200, 285] width 101 height 13
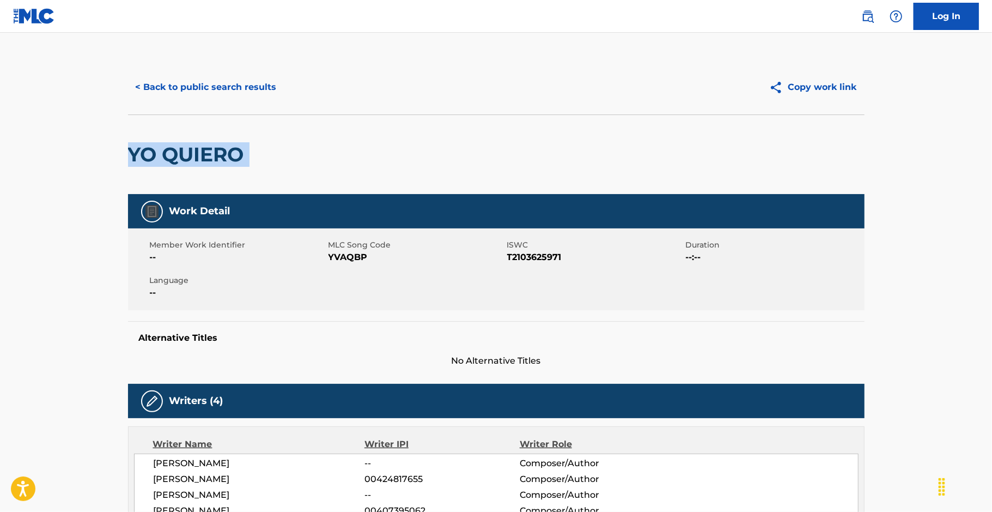
drag, startPoint x: 991, startPoint y: 115, endPoint x: 1006, endPoint y: 195, distance: 81.4
click at [992, 195] on html "Accessibility Screen-Reader Guide, Feedback, and Issue Reporting | New window L…" at bounding box center [496, 256] width 992 height 512
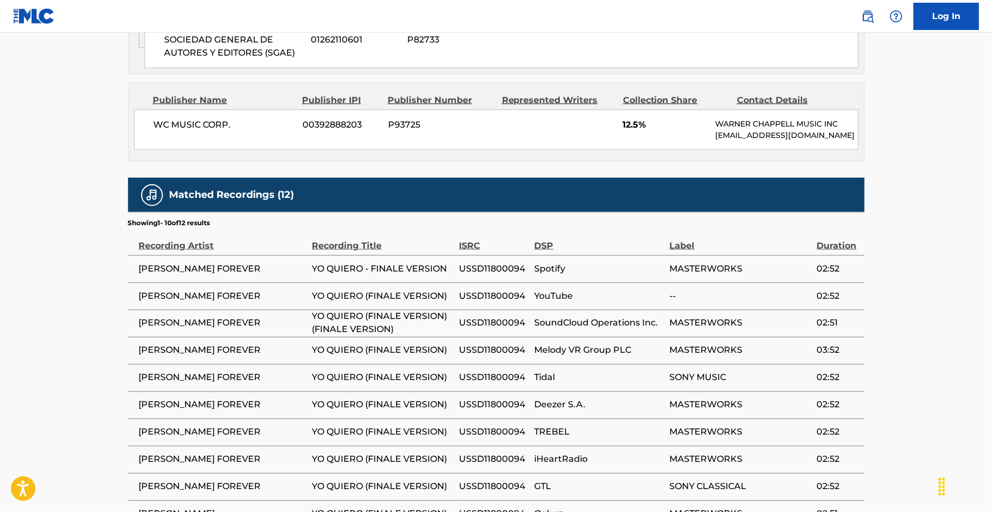
scroll to position [812, 0]
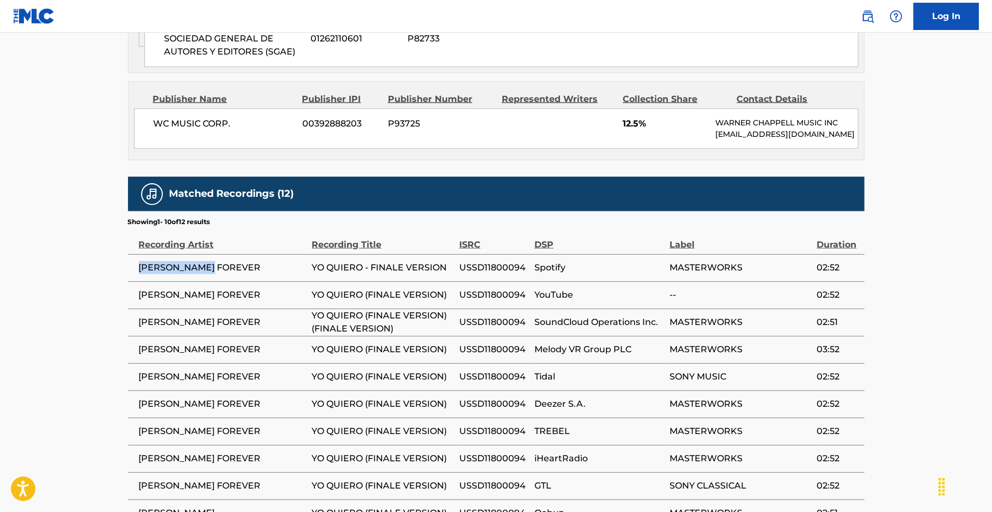
drag, startPoint x: 226, startPoint y: 272, endPoint x: 129, endPoint y: 267, distance: 97.1
click at [129, 267] on td "[PERSON_NAME] FOREVER" at bounding box center [220, 267] width 184 height 27
copy span "[PERSON_NAME] FOREVER"
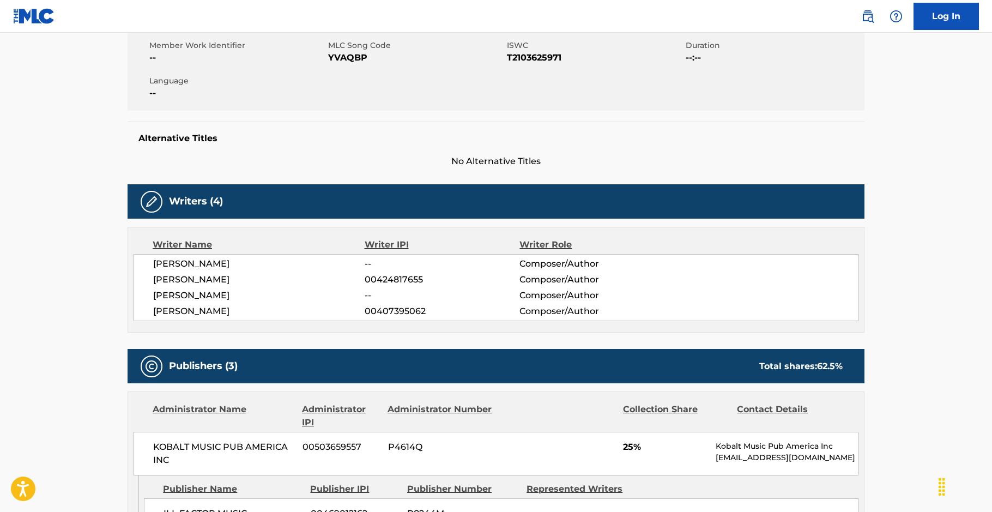
scroll to position [204, 0]
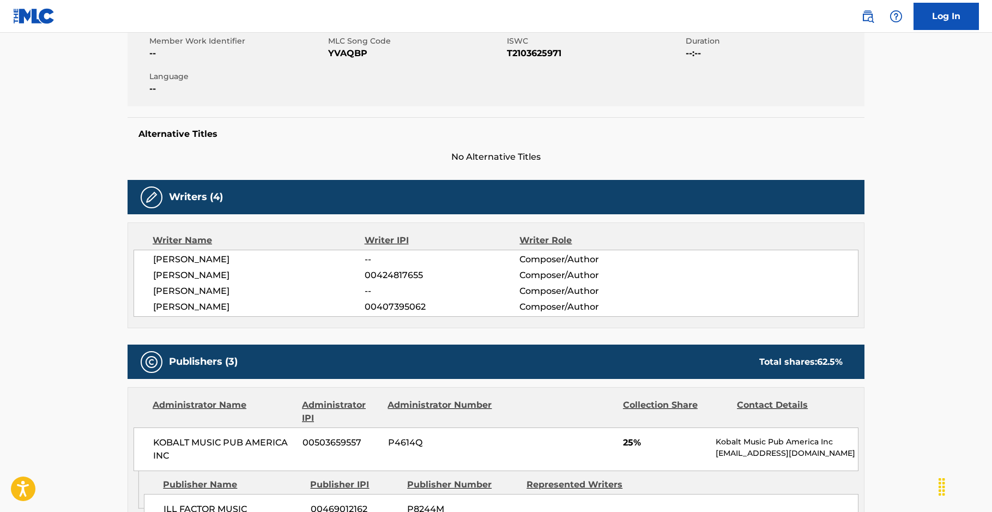
scroll to position [225, 0]
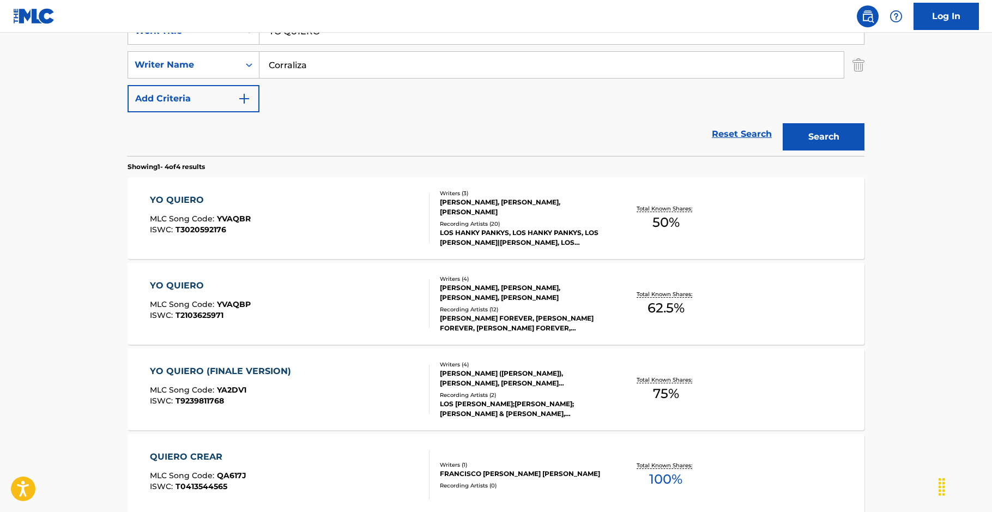
click at [343, 41] on input "YO QUIERO" at bounding box center [561, 31] width 604 height 26
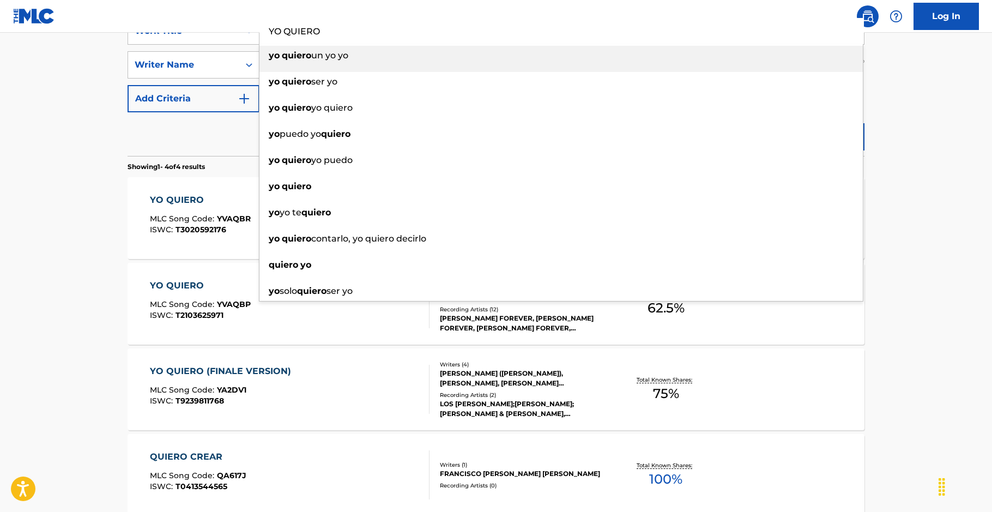
drag, startPoint x: 336, startPoint y: 38, endPoint x: 213, endPoint y: 48, distance: 123.1
click at [214, 35] on div "SearchWithCriteria58210f76-5e5c-4c12-8694-4c1386de7b42 Work Title YO QUIERO yo …" at bounding box center [495, 30] width 737 height 27
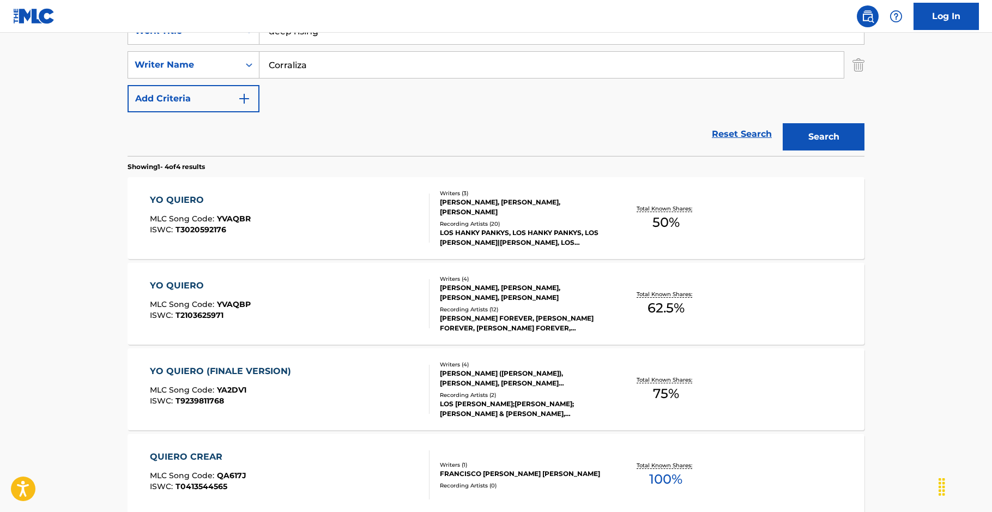
type input "deep rising"
click at [854, 137] on button "Search" at bounding box center [823, 136] width 82 height 27
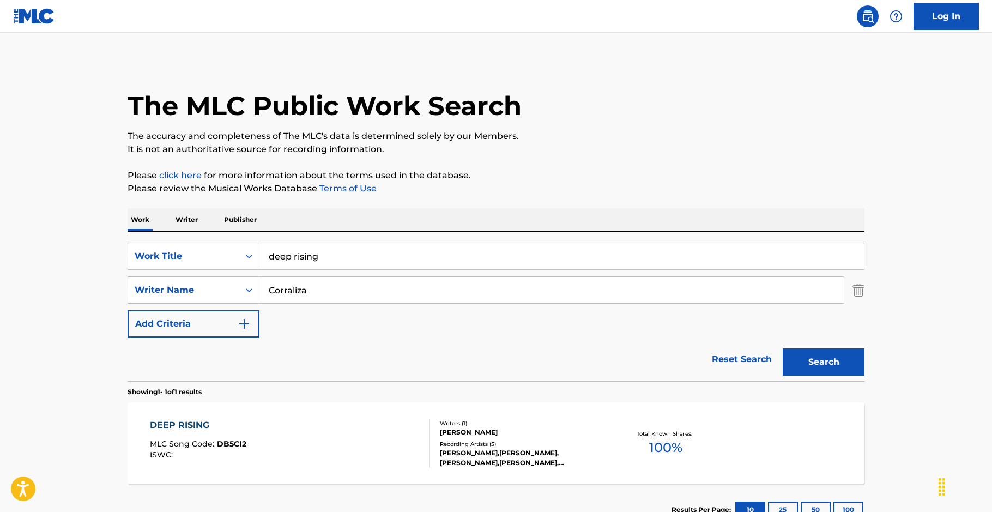
click at [293, 442] on div "DEEP RISING MLC Song Code : DB5CI2 ISWC :" at bounding box center [290, 442] width 280 height 49
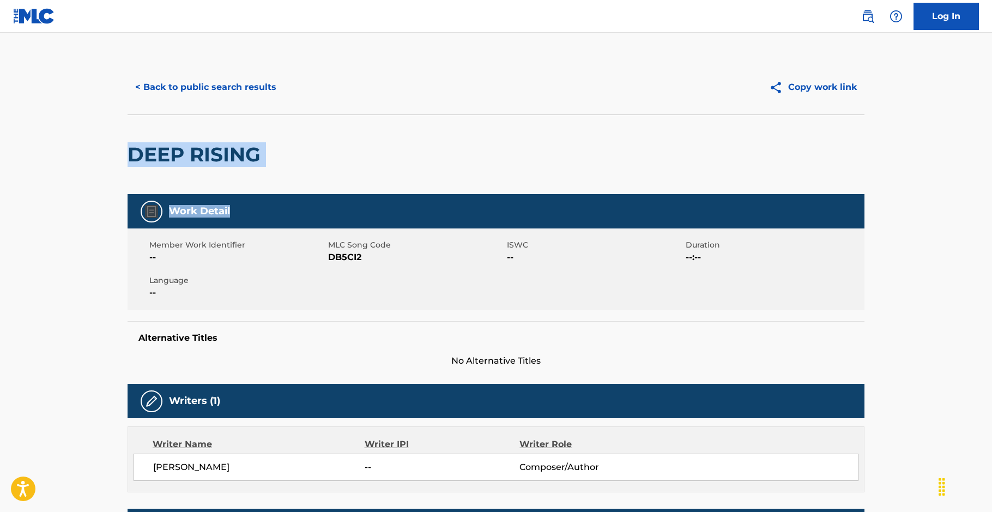
drag, startPoint x: 993, startPoint y: 138, endPoint x: 990, endPoint y: 208, distance: 69.8
click at [992, 207] on html "Accessibility Screen-Reader Guide, Feedback, and Issue Reporting | New window L…" at bounding box center [496, 256] width 992 height 512
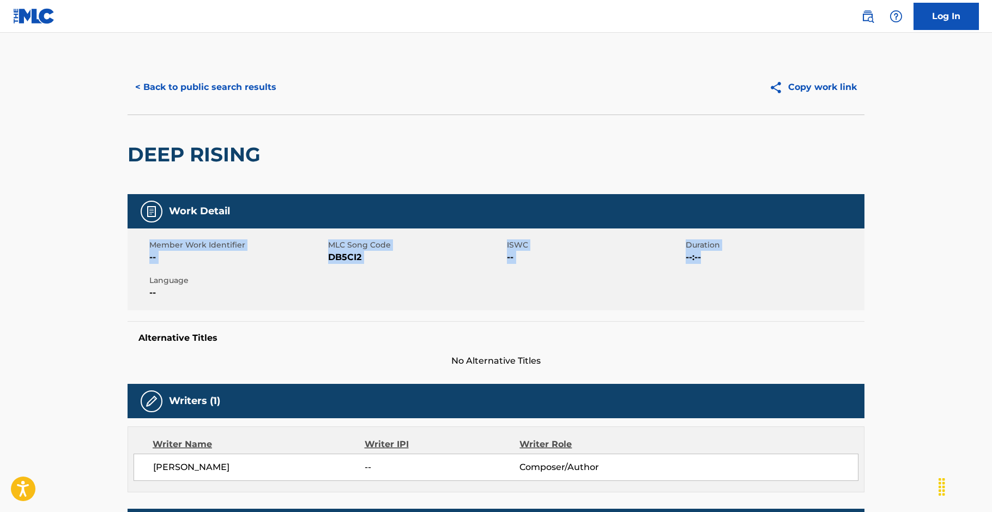
drag, startPoint x: 992, startPoint y: 226, endPoint x: 985, endPoint y: 308, distance: 82.5
click at [985, 308] on main "< Back to public search results Copy work link DEEP RISING Work Detail Member W…" at bounding box center [496, 483] width 992 height 901
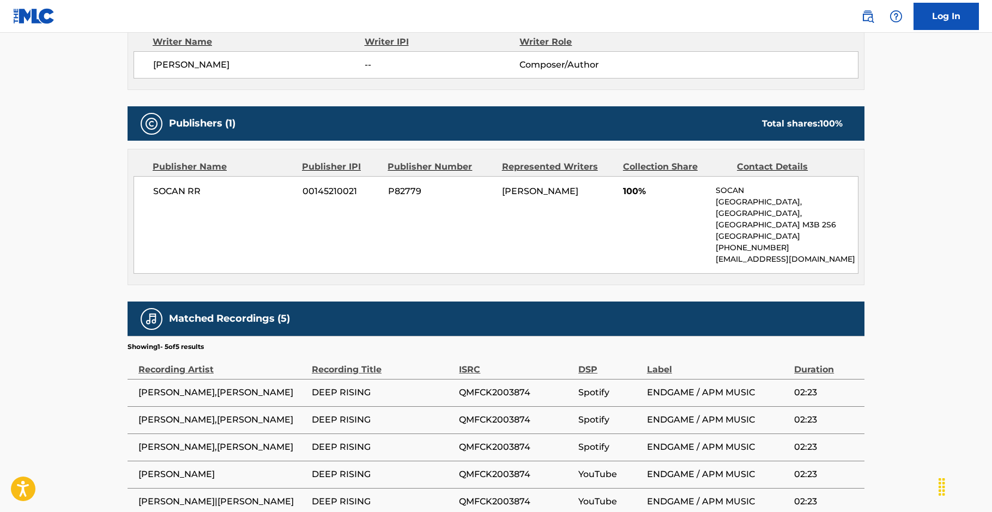
scroll to position [404, 0]
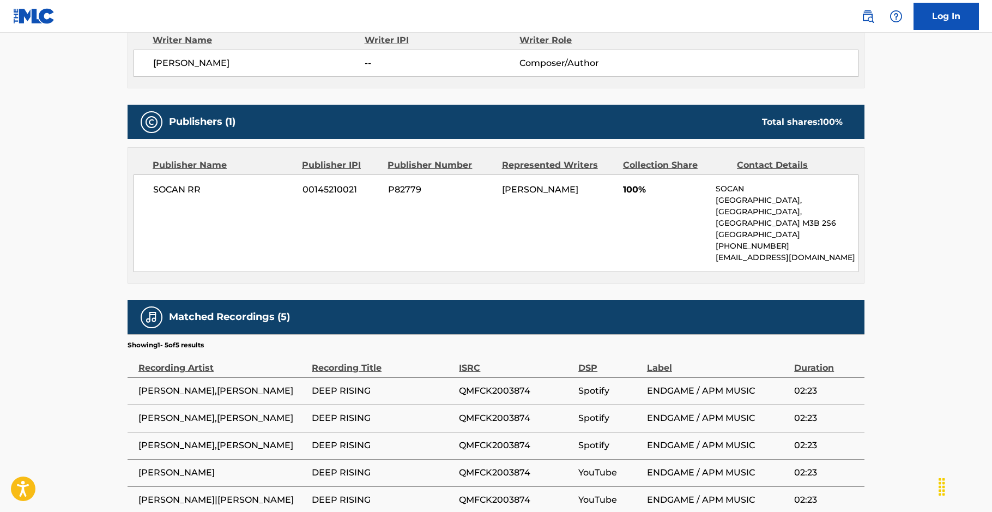
drag, startPoint x: 209, startPoint y: 383, endPoint x: 132, endPoint y: 374, distance: 77.9
click at [132, 377] on td "[PERSON_NAME],[PERSON_NAME]" at bounding box center [219, 390] width 184 height 27
copy span "[PERSON_NAME],[PERSON_NAME]"
click at [58, 81] on main "< Back to public search results Copy work link DEEP RISING Work Detail Member W…" at bounding box center [496, 79] width 992 height 901
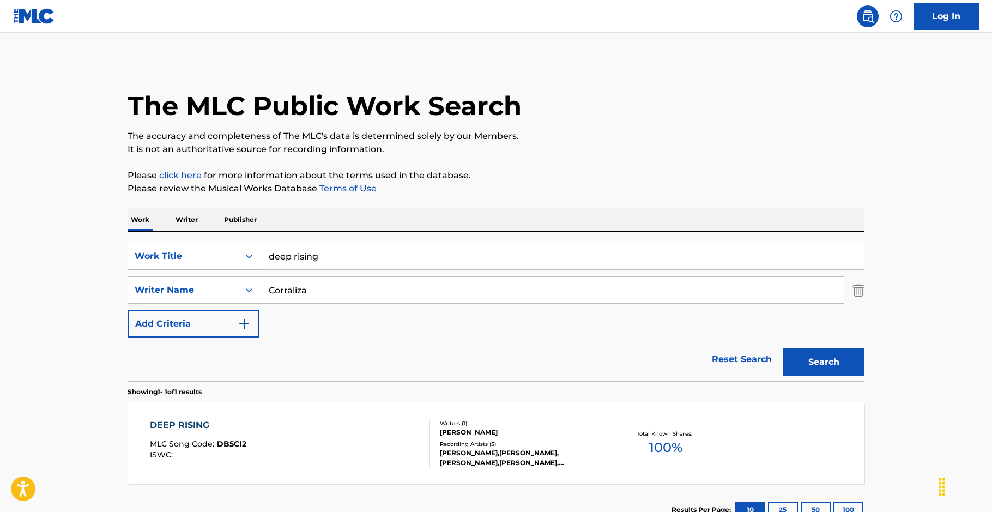
drag, startPoint x: 328, startPoint y: 255, endPoint x: 168, endPoint y: 266, distance: 160.6
click at [168, 266] on div "SearchWithCriteria58210f76-5e5c-4c12-8694-4c1386de7b42 Work Title deep rising" at bounding box center [495, 255] width 737 height 27
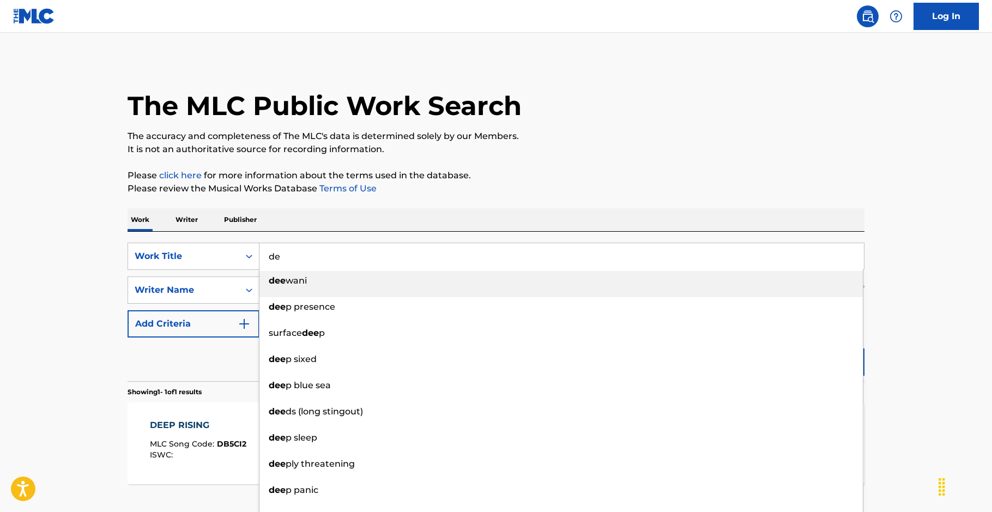
type input "d"
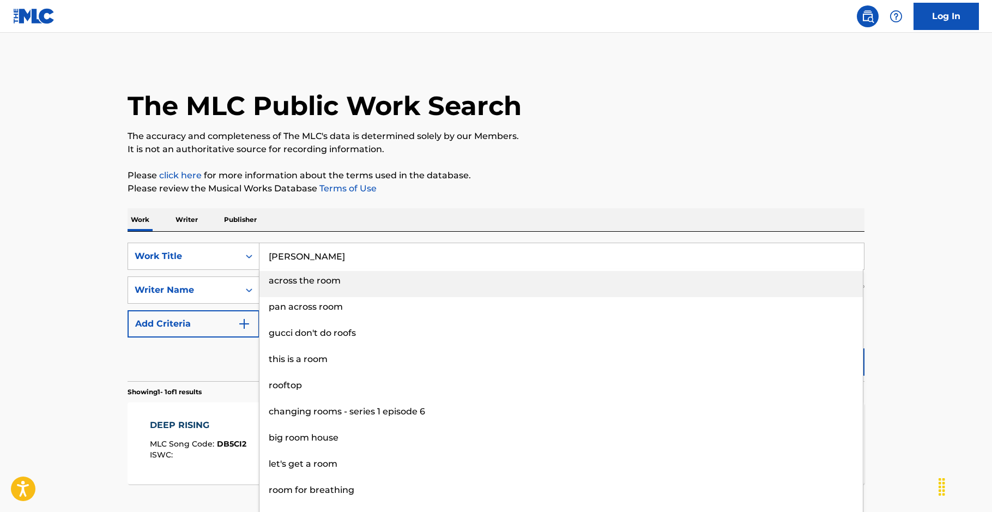
type input "two [PERSON_NAME] one pawn"
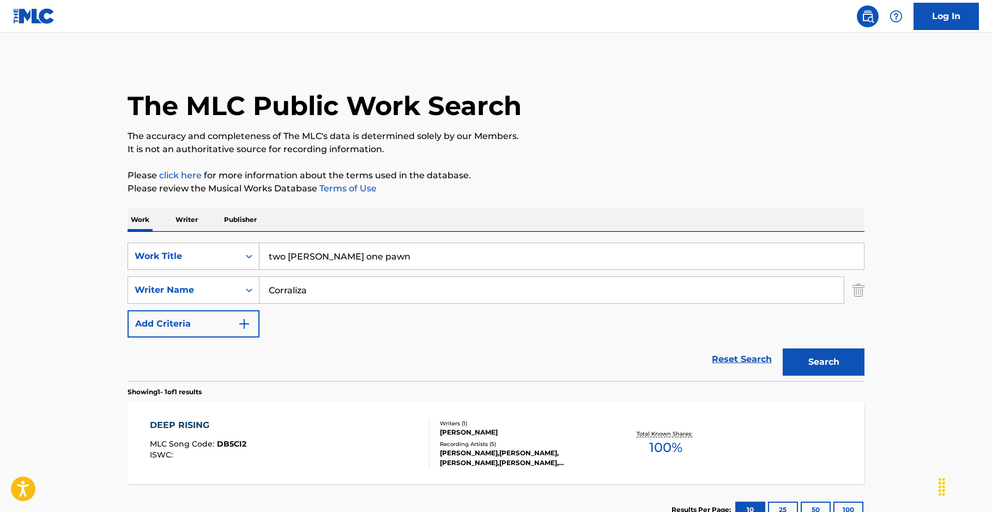
drag, startPoint x: 354, startPoint y: 258, endPoint x: 236, endPoint y: 249, distance: 118.0
click at [236, 248] on div "SearchWithCriteria58210f76-5e5c-4c12-8694-4c1386de7b42 Work Title two [PERSON_N…" at bounding box center [495, 255] width 737 height 27
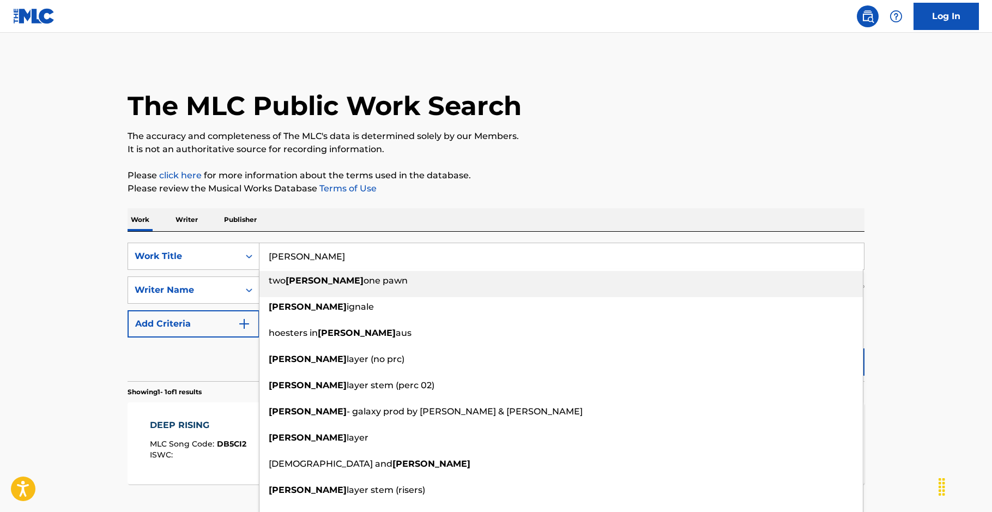
type input "[PERSON_NAME]"
click at [39, 262] on main "The MLC Public Work Search The accuracy and completeness of The MLC's data is d…" at bounding box center [496, 287] width 992 height 508
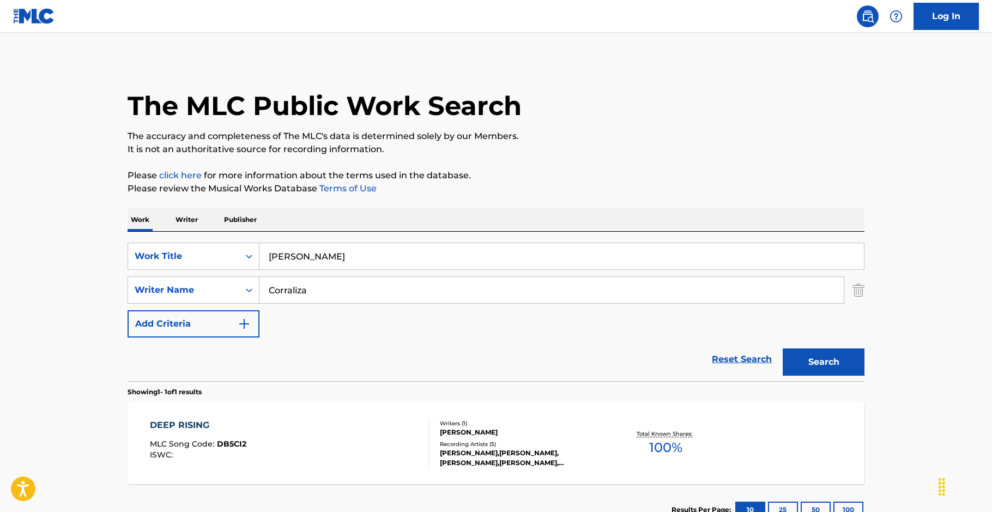
click at [823, 344] on div "Search" at bounding box center [820, 359] width 87 height 44
click at [823, 356] on button "Search" at bounding box center [823, 361] width 82 height 27
click at [248, 430] on div "THE [PERSON_NAME] MLC Song Code : TV91U1 ISWC : T9186545539" at bounding box center [290, 442] width 280 height 49
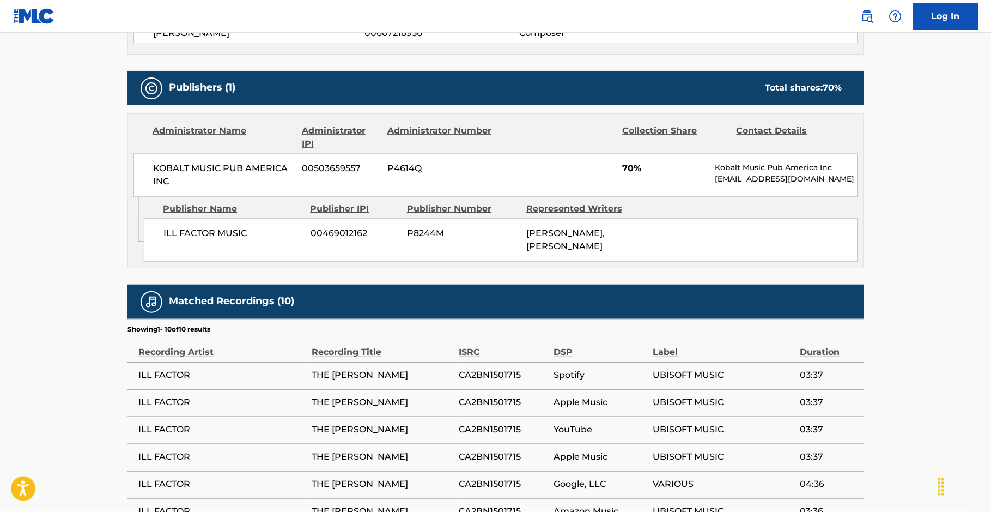
scroll to position [465, 0]
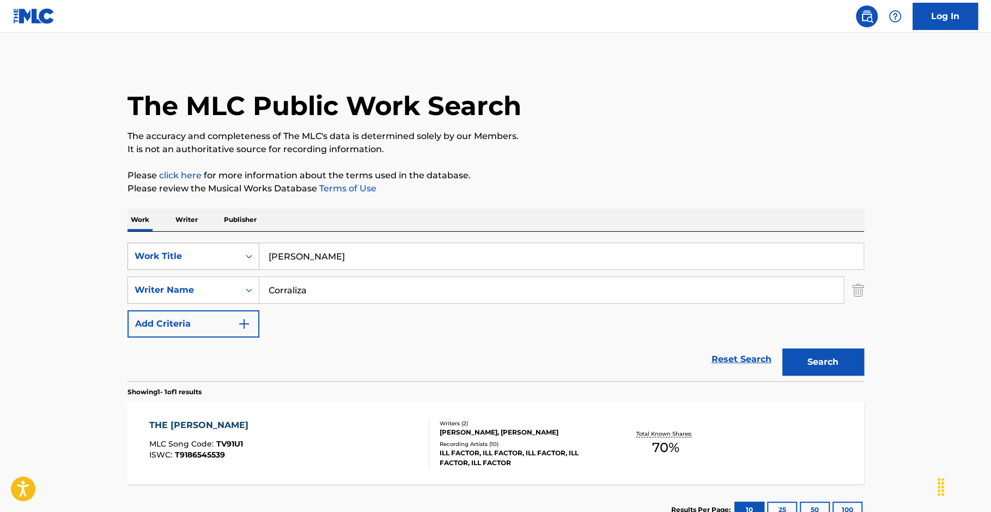
drag, startPoint x: 290, startPoint y: 252, endPoint x: 241, endPoint y: 250, distance: 48.6
click at [241, 250] on div "SearchWithCriteria58210f76-5e5c-4c12-8694-4c1386de7b42 Work Title [PERSON_NAME]" at bounding box center [495, 255] width 737 height 27
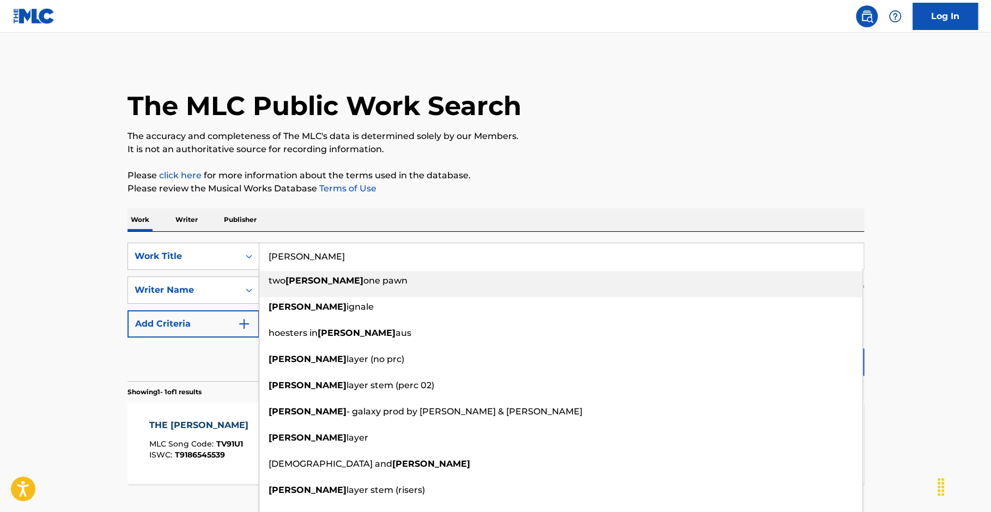
paste input "Search Form"
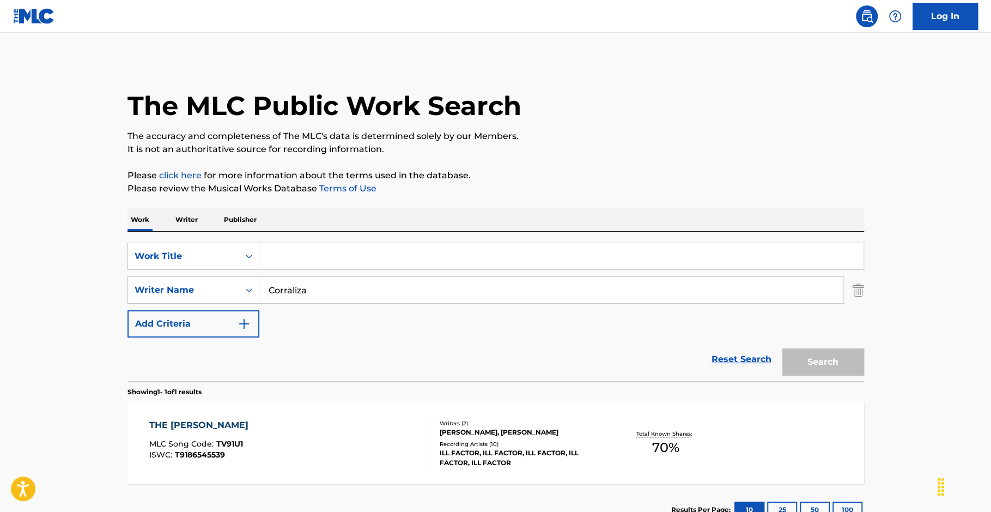
paste input "Search Form"
click at [293, 259] on input "Search Form" at bounding box center [561, 256] width 604 height 26
paste input "HYPE ILL UP"
type input "HYPE ILL UP"
click at [572, 366] on div "Reset Search Search" at bounding box center [495, 359] width 737 height 44
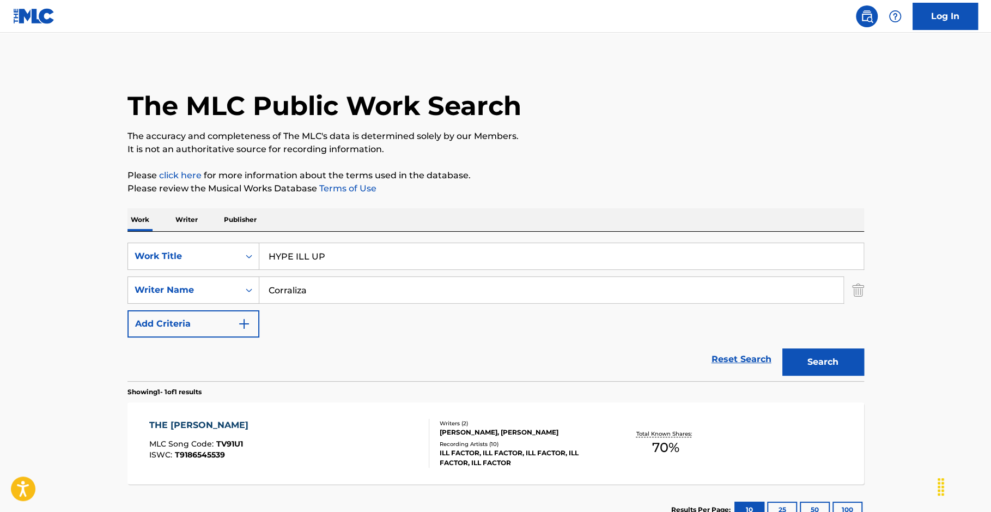
click at [793, 361] on button "Search" at bounding box center [823, 361] width 82 height 27
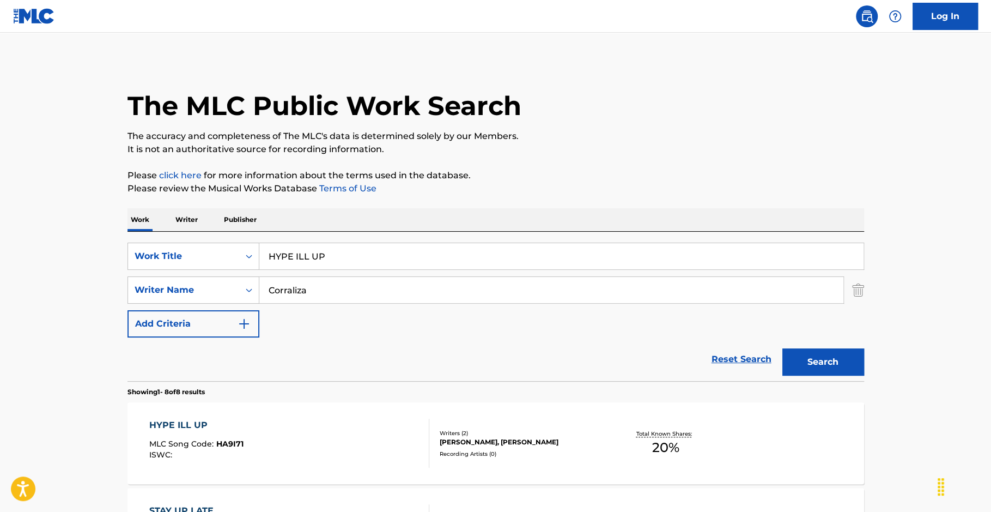
click at [222, 424] on div "HYPE ILL UP" at bounding box center [196, 424] width 94 height 13
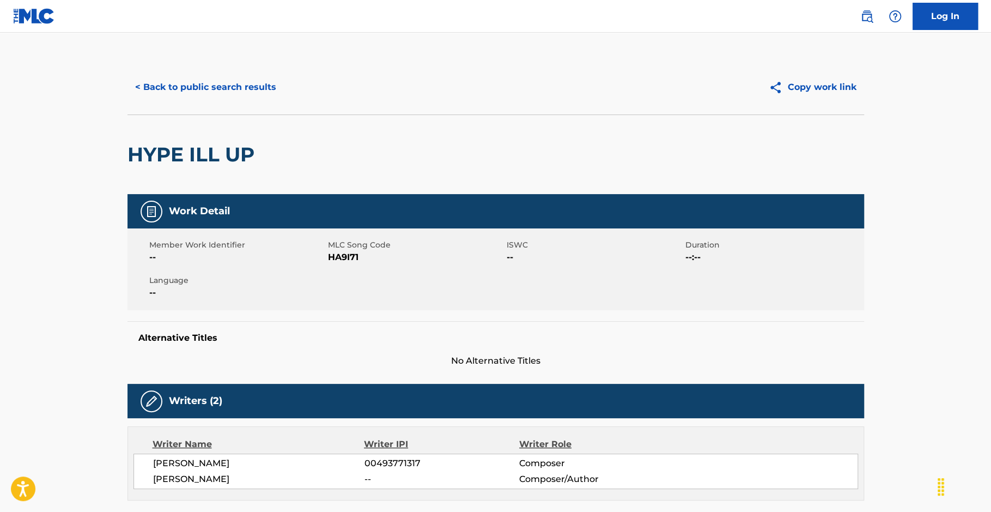
click at [951, 296] on main "< Back to public search results Copy work link HYPE ILL UP Work Detail Member W…" at bounding box center [495, 386] width 991 height 707
click at [946, 370] on main "< Back to public search results Copy work link HYPE ILL UP Work Detail Member W…" at bounding box center [495, 386] width 991 height 707
click at [227, 87] on button "< Back to public search results" at bounding box center [205, 87] width 156 height 27
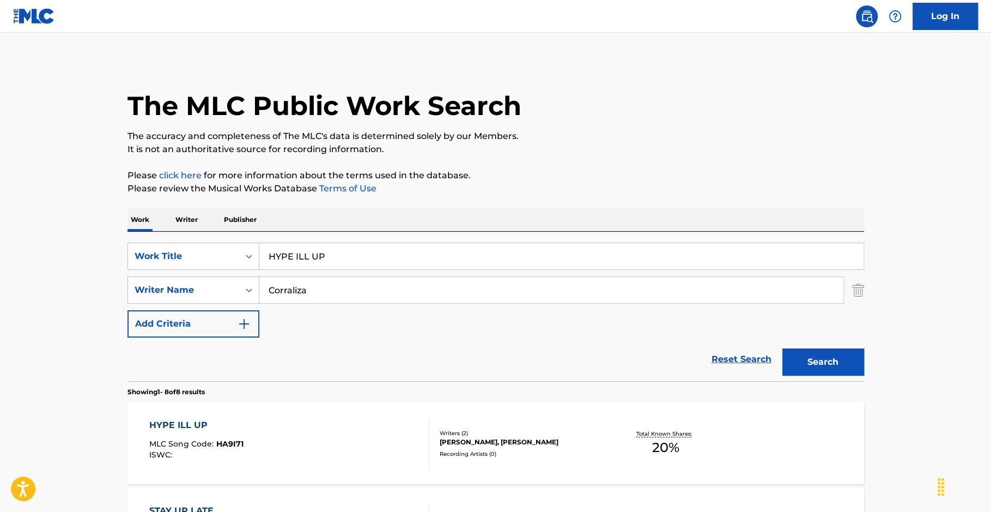
click at [189, 445] on span "MLC Song Code :" at bounding box center [182, 444] width 67 height 10
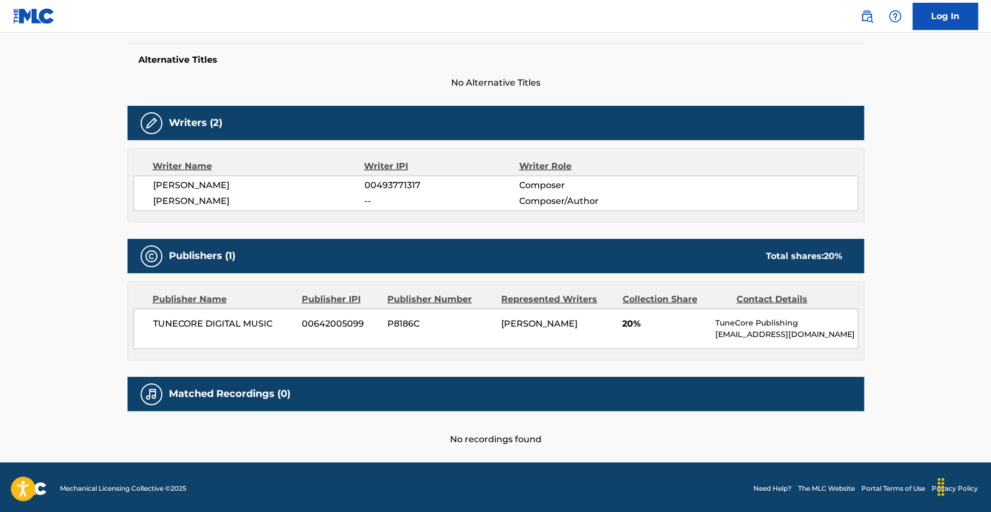
scroll to position [279, 0]
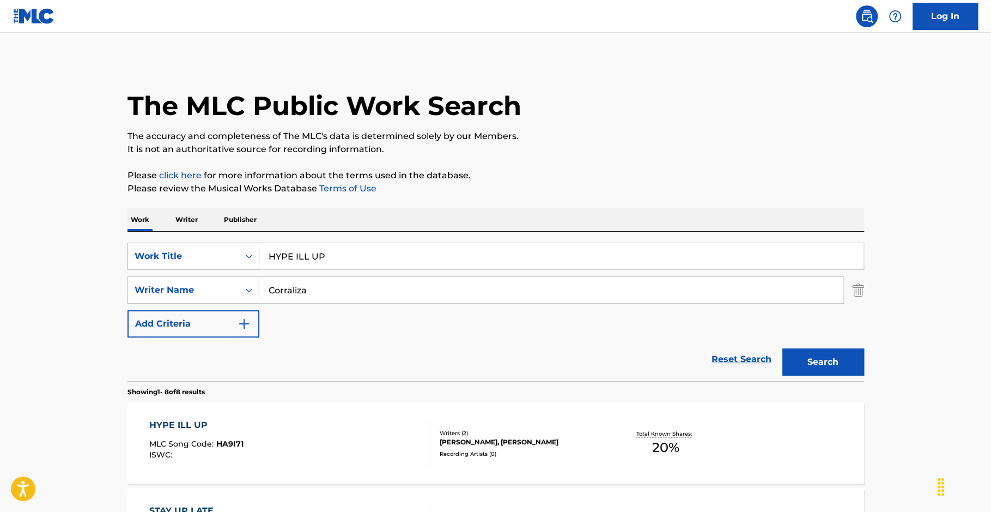
drag, startPoint x: 339, startPoint y: 264, endPoint x: 224, endPoint y: 255, distance: 115.3
click at [224, 255] on div "SearchWithCriteria58210f76-5e5c-4c12-8694-4c1386de7b42 Work Title HYPE ILL UP" at bounding box center [495, 255] width 737 height 27
click at [303, 261] on input "relaxation oasis" at bounding box center [561, 256] width 604 height 26
click at [303, 260] on input "relaxation oasis" at bounding box center [561, 256] width 604 height 26
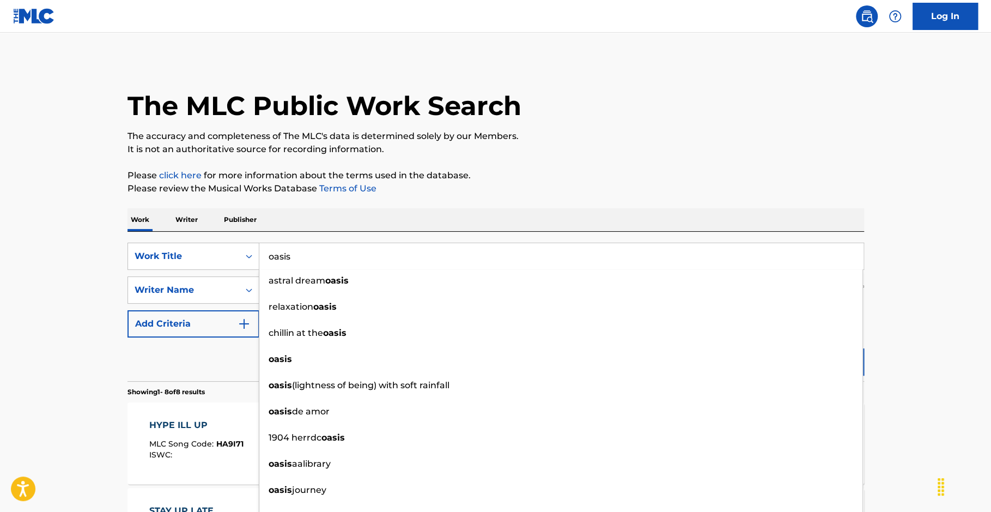
type input "oasis"
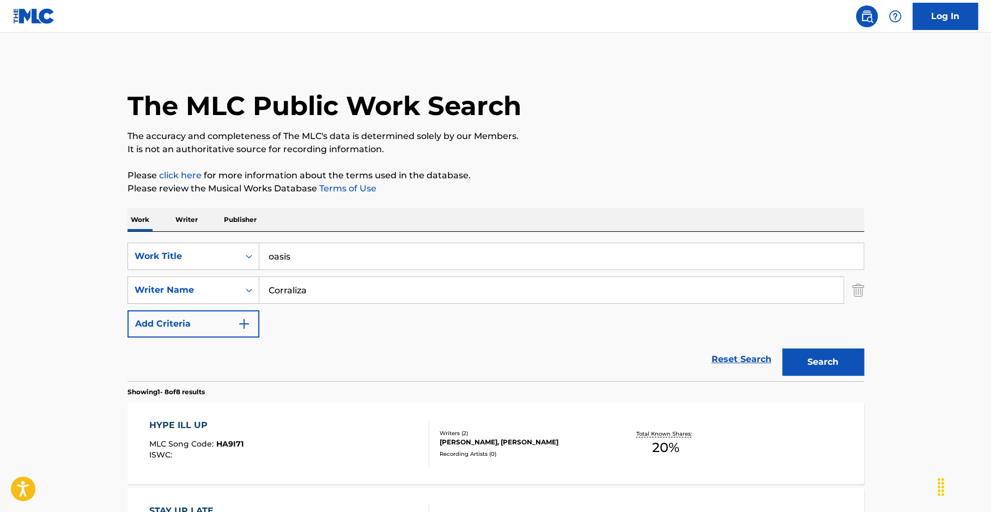
click at [840, 365] on button "Search" at bounding box center [823, 361] width 82 height 27
click at [237, 451] on div "ISWC :" at bounding box center [198, 455] width 98 height 8
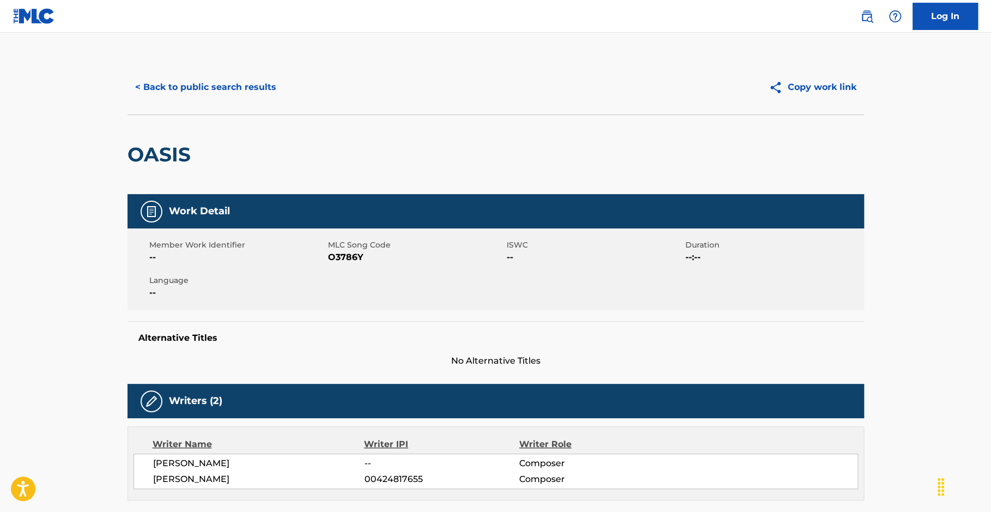
drag, startPoint x: 909, startPoint y: 307, endPoint x: 906, endPoint y: 282, distance: 24.7
click at [909, 292] on main "< Back to public search results Copy work link OASIS Work Detail Member Work Id…" at bounding box center [495, 464] width 991 height 863
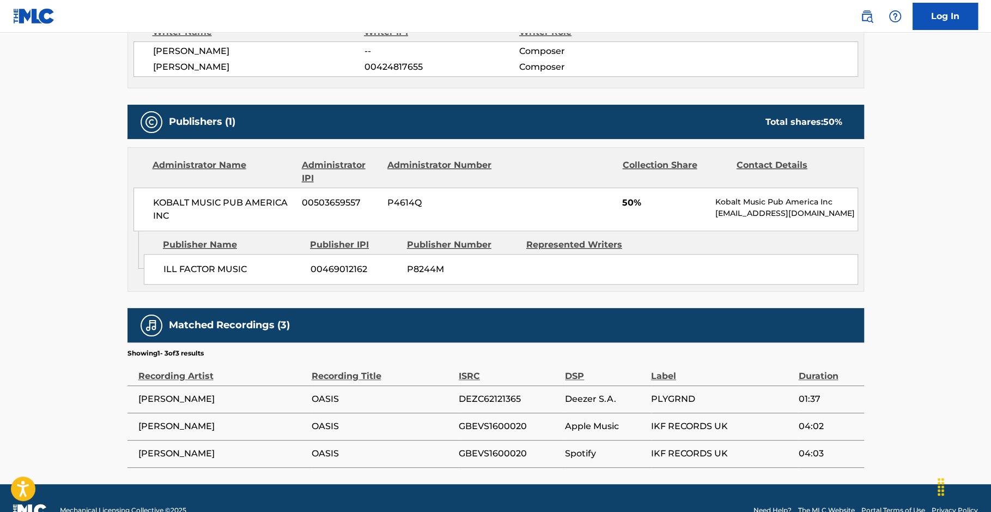
scroll to position [415, 0]
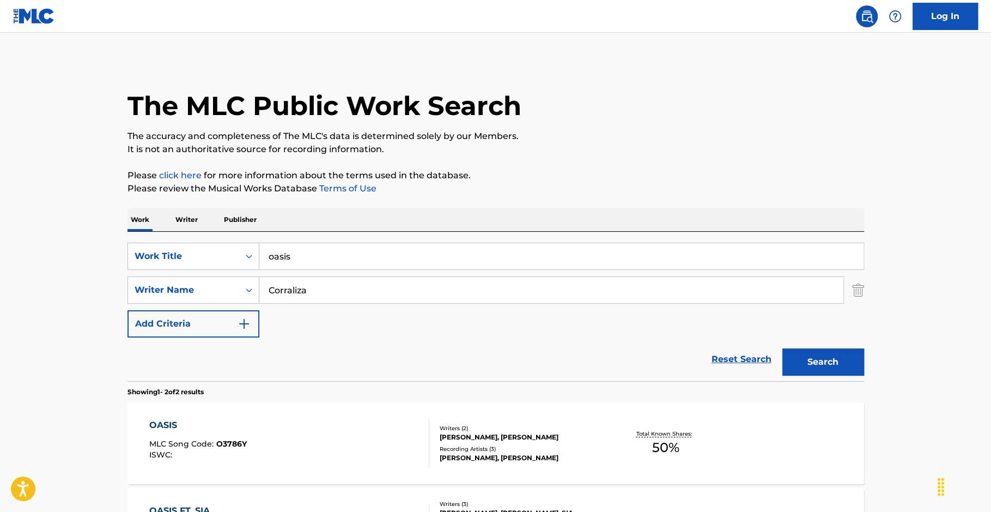
drag, startPoint x: 309, startPoint y: 260, endPoint x: 219, endPoint y: 239, distance: 92.8
click at [220, 239] on div "SearchWithCriteria58210f76-5e5c-4c12-8694-4c1386de7b42 Work Title oasis SearchW…" at bounding box center [495, 306] width 737 height 149
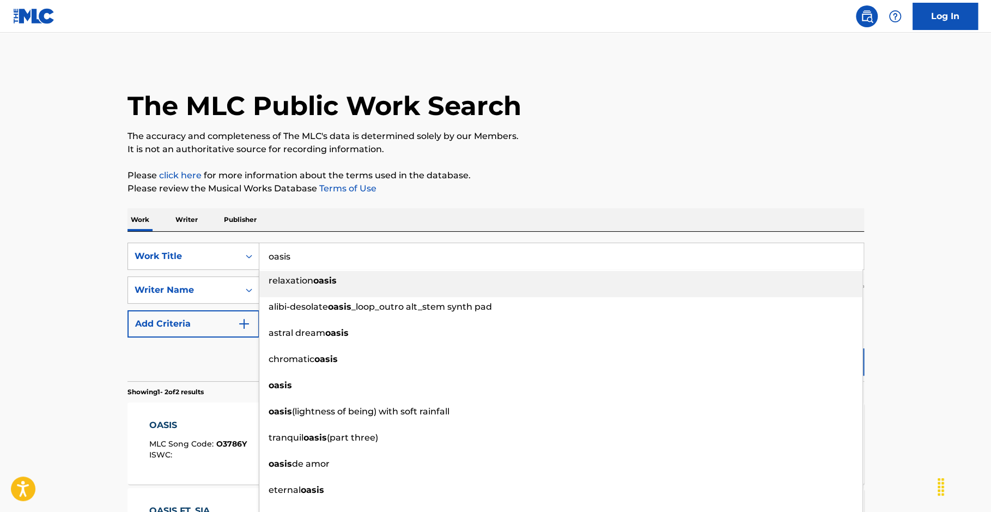
paste input "[PERSON_NAME]"
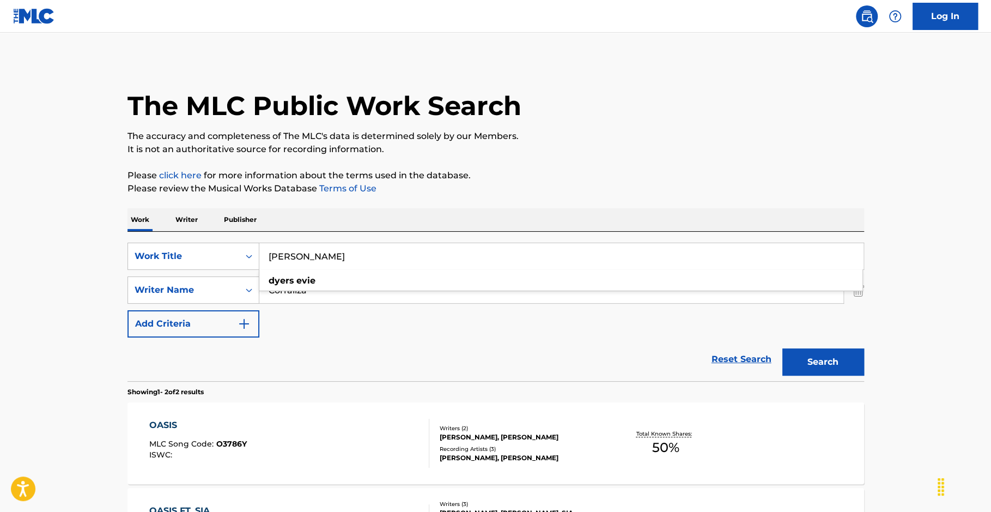
type input "[PERSON_NAME]"
click at [839, 358] on button "Search" at bounding box center [823, 361] width 82 height 27
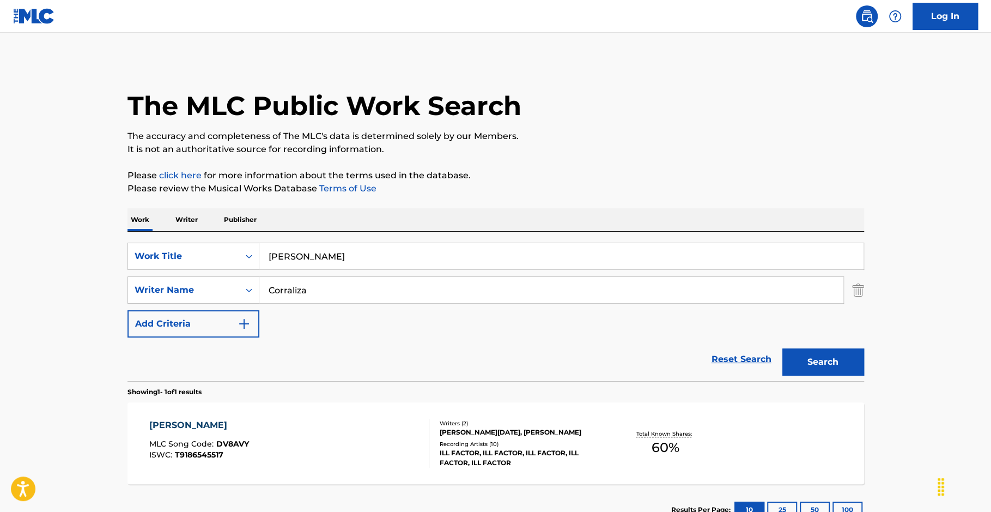
click at [200, 419] on div "[PERSON_NAME]" at bounding box center [199, 424] width 100 height 13
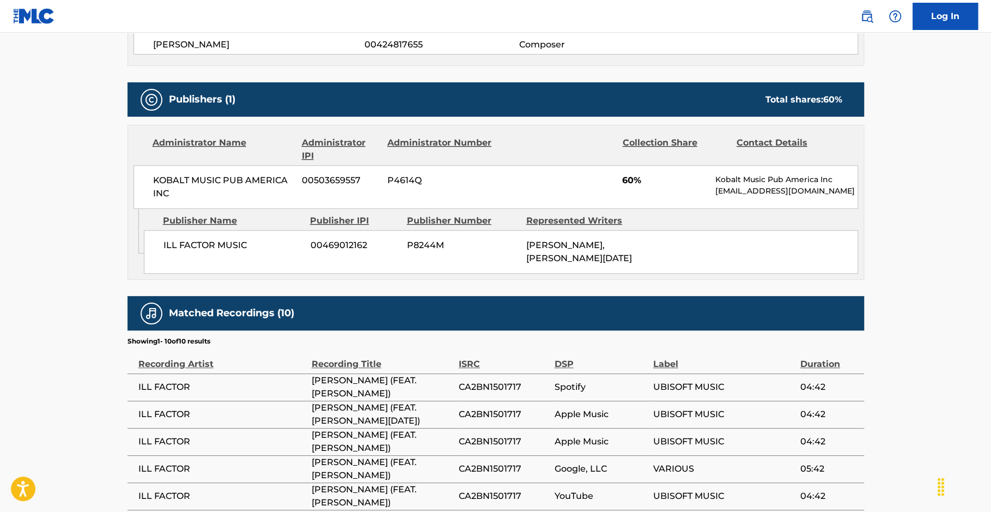
scroll to position [436, 0]
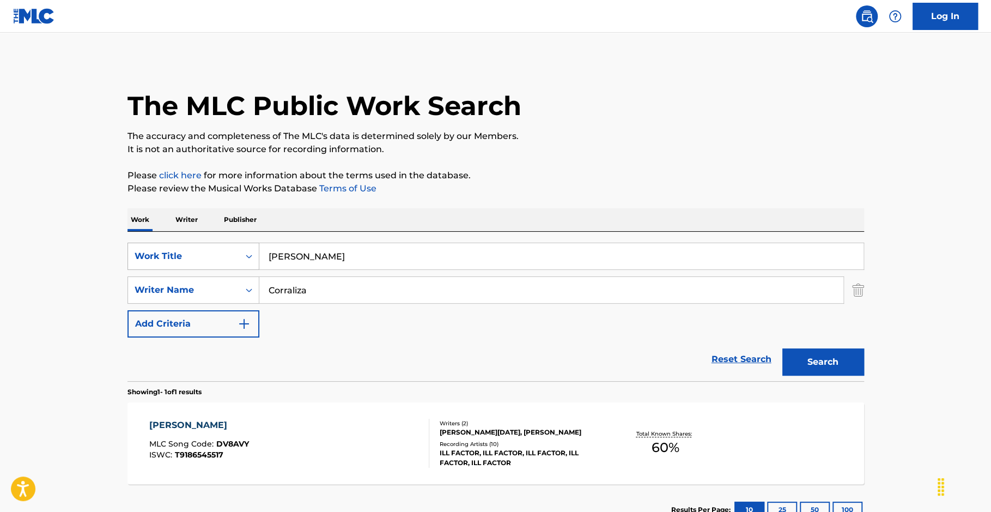
drag, startPoint x: 292, startPoint y: 254, endPoint x: 232, endPoint y: 249, distance: 60.7
click at [233, 248] on div "SearchWithCriteria58210f76-5e5c-4c12-8694-4c1386de7b42 Work Title [PERSON_NAME]" at bounding box center [495, 255] width 737 height 27
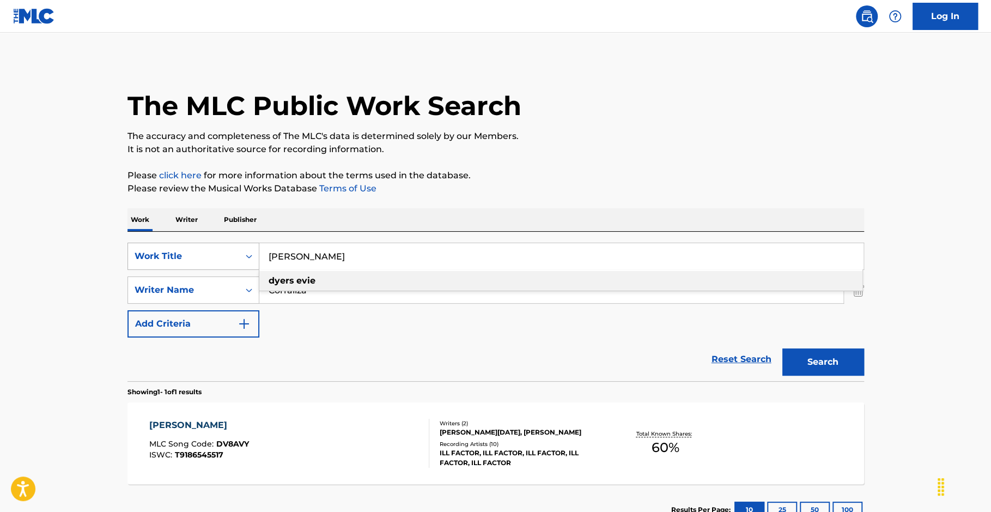
paste input "FROM THE SHADOWS"
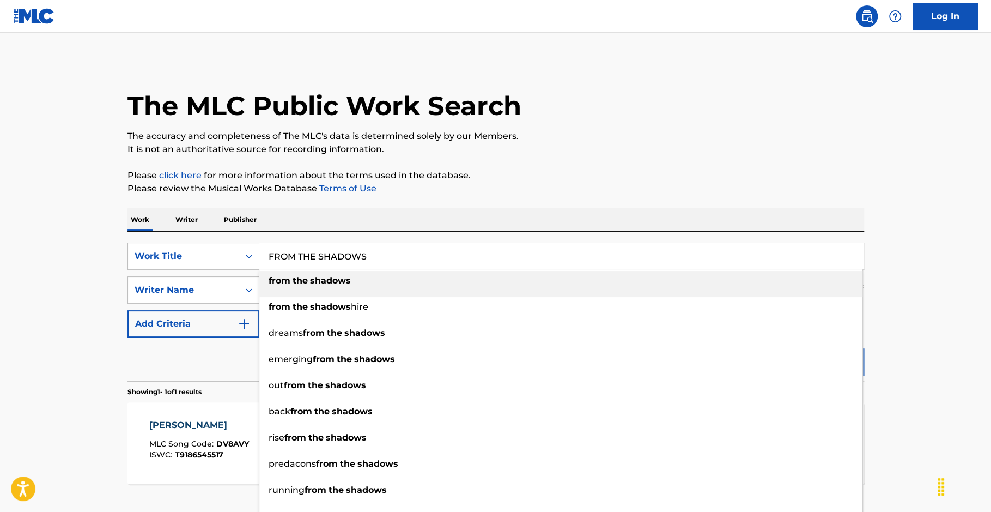
type input "FROM THE SHADOWS"
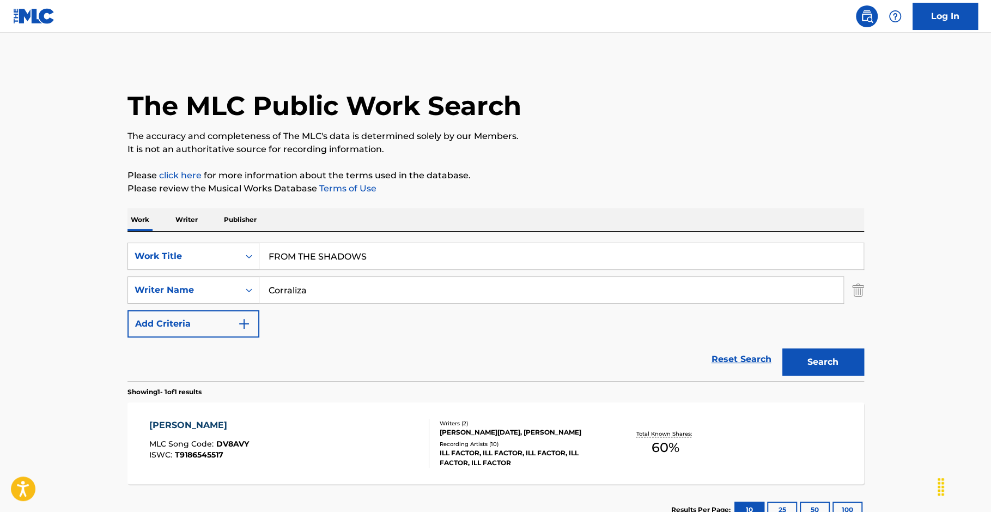
click at [609, 210] on div "Work Writer Publisher" at bounding box center [495, 219] width 737 height 23
drag, startPoint x: 822, startPoint y: 358, endPoint x: 807, endPoint y: 354, distance: 14.8
click at [822, 358] on button "Search" at bounding box center [823, 361] width 82 height 27
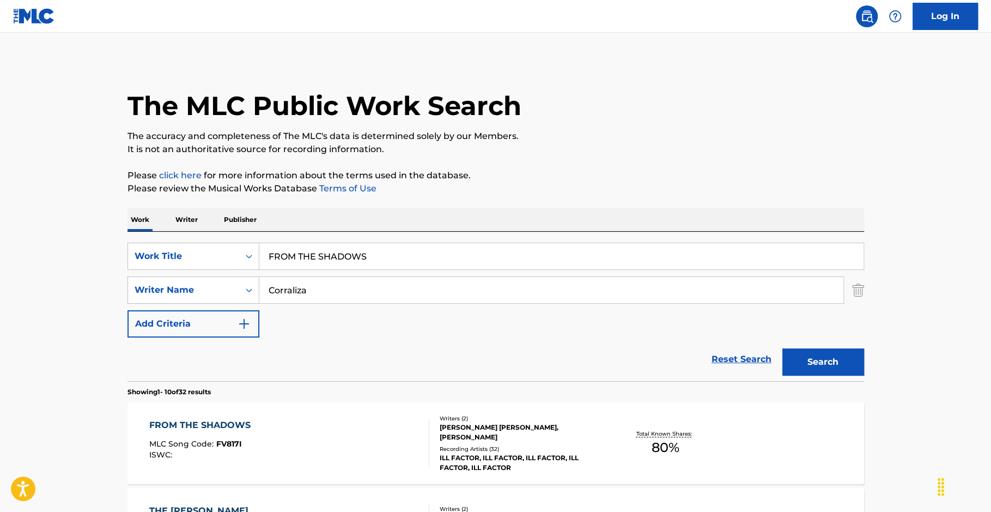
click at [265, 425] on div "FROM THE SHADOWS MLC Song Code : FV817I ISWC :" at bounding box center [289, 442] width 280 height 49
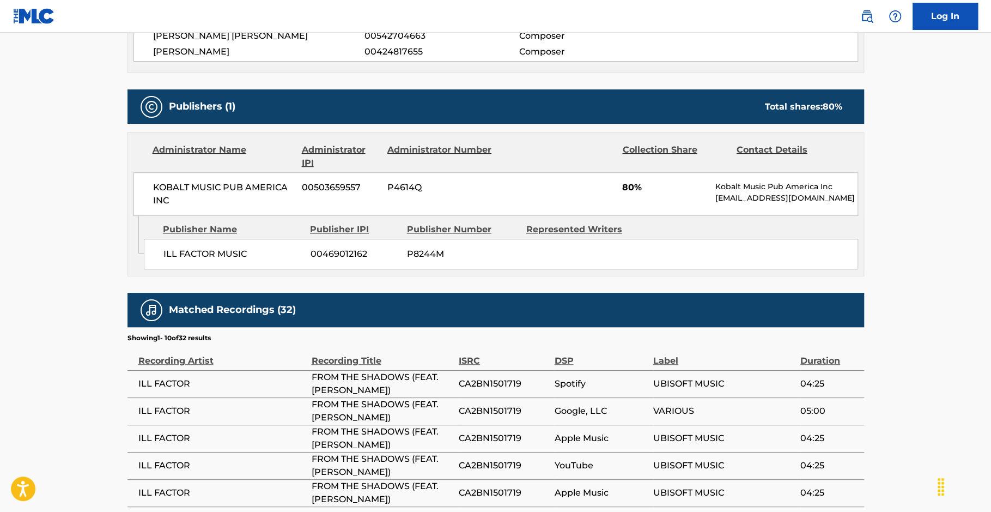
scroll to position [491, 0]
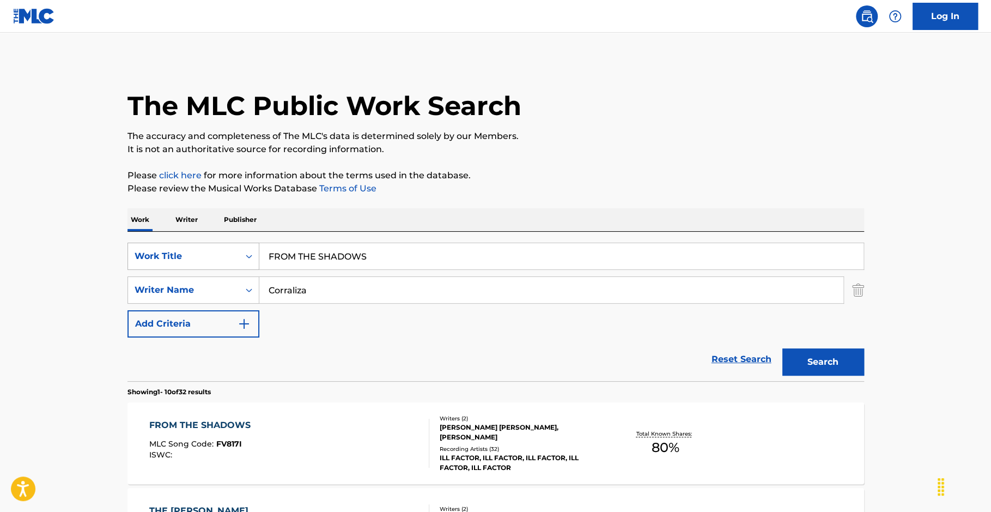
drag, startPoint x: 387, startPoint y: 263, endPoint x: 226, endPoint y: 252, distance: 161.1
click at [226, 252] on div "SearchWithCriteria58210f76-5e5c-4c12-8694-4c1386de7b42 Work Title FROM THE SHAD…" at bounding box center [495, 255] width 737 height 27
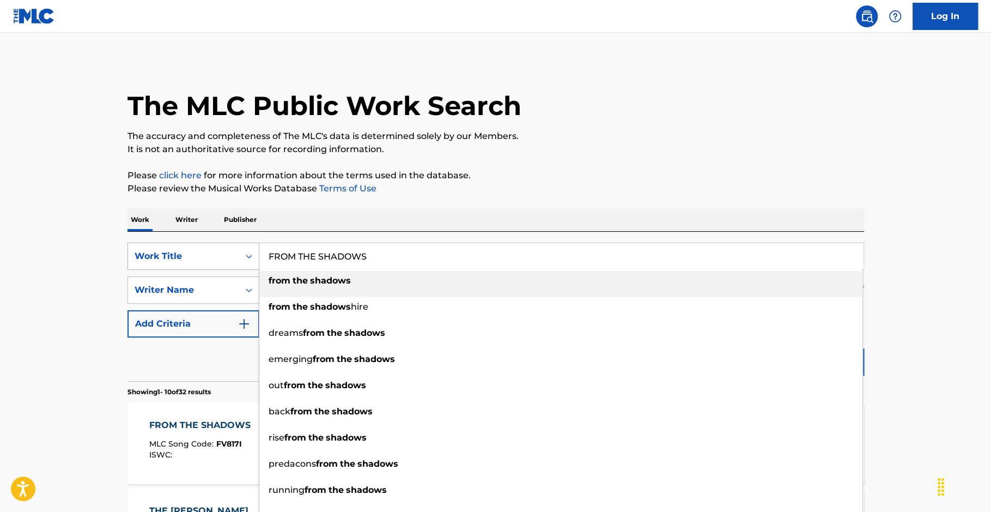
paste input "KEEP MOVING ON"
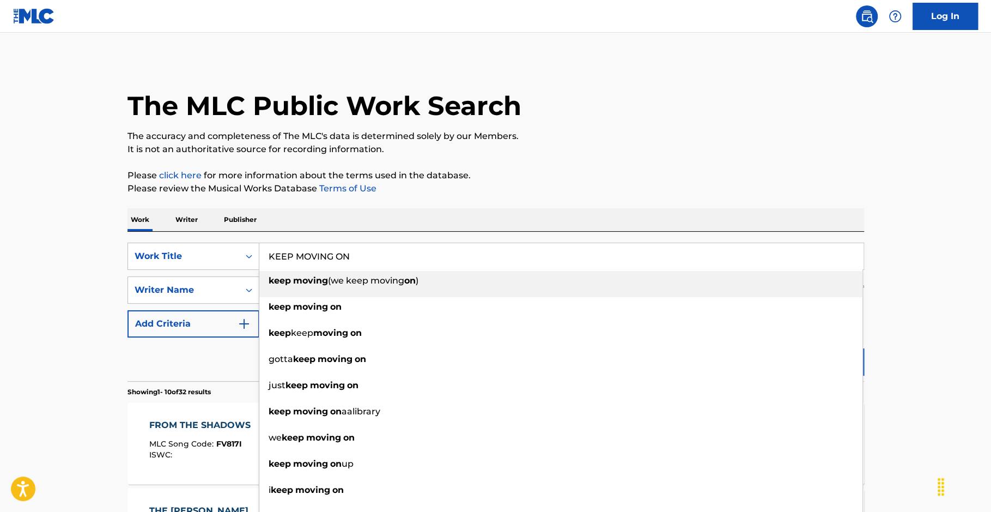
type input "KEEP MOVING ON"
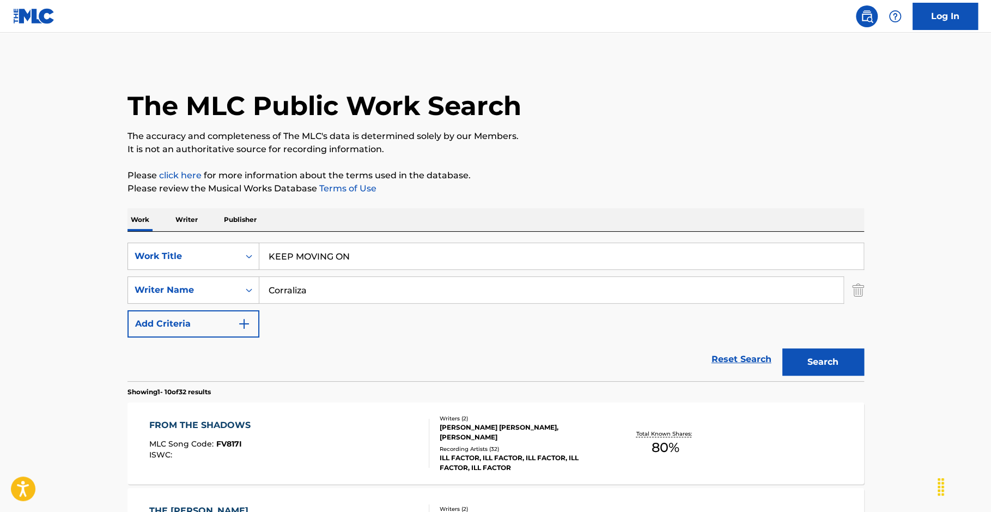
click at [814, 359] on button "Search" at bounding box center [823, 361] width 82 height 27
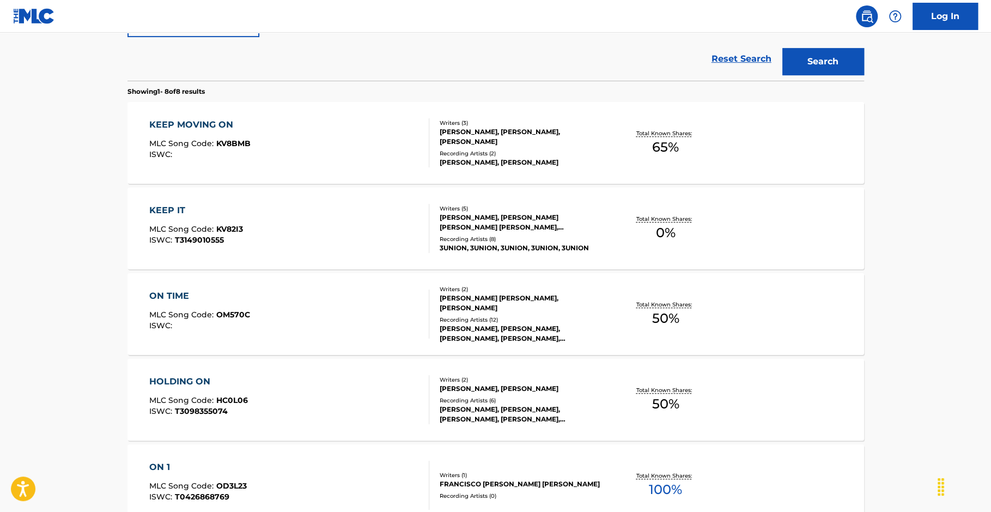
scroll to position [301, 0]
click at [269, 120] on div "KEEP MOVING ON MLC Song Code : KV8BMB ISWC :" at bounding box center [289, 142] width 280 height 49
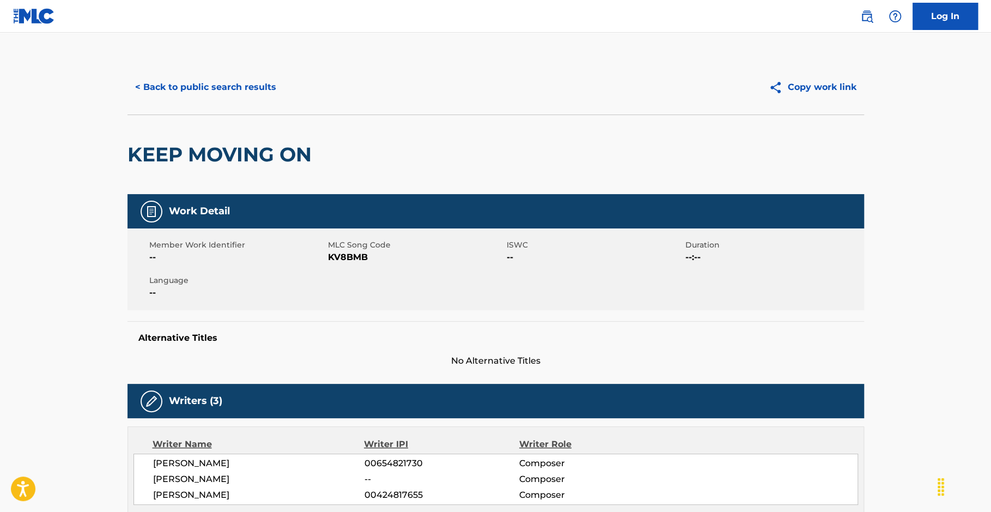
drag, startPoint x: 991, startPoint y: 99, endPoint x: 992, endPoint y: 121, distance: 22.4
click at [991, 121] on html "Accessibility Screen-Reader Guide, Feedback, and Issue Reporting | New window L…" at bounding box center [495, 256] width 991 height 512
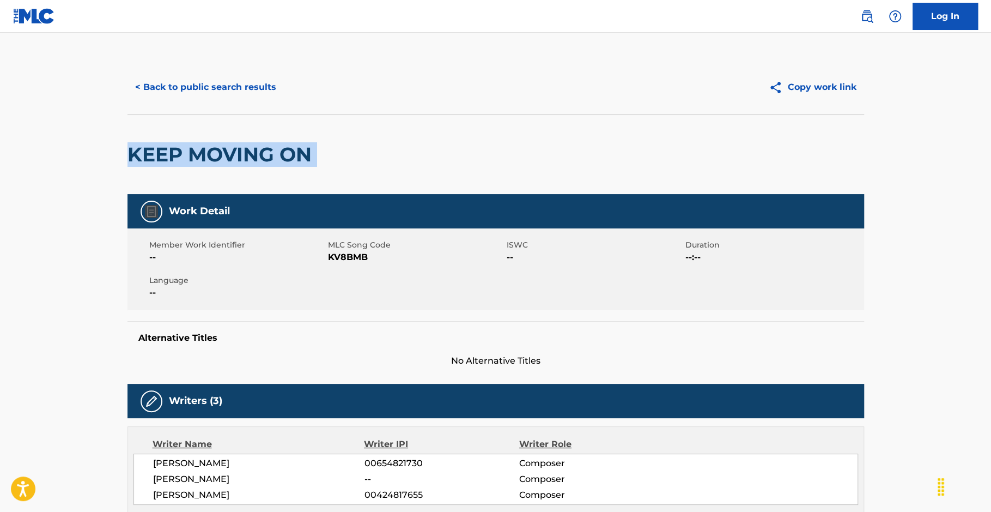
drag, startPoint x: 989, startPoint y: 123, endPoint x: 992, endPoint y: 197, distance: 74.7
click at [991, 197] on html "Accessibility Screen-Reader Guide, Feedback, and Issue Reporting | New window L…" at bounding box center [495, 256] width 991 height 512
click at [896, 201] on main "< Back to public search results Copy work link KEEP MOVING ON Work Detail Membe…" at bounding box center [495, 459] width 991 height 852
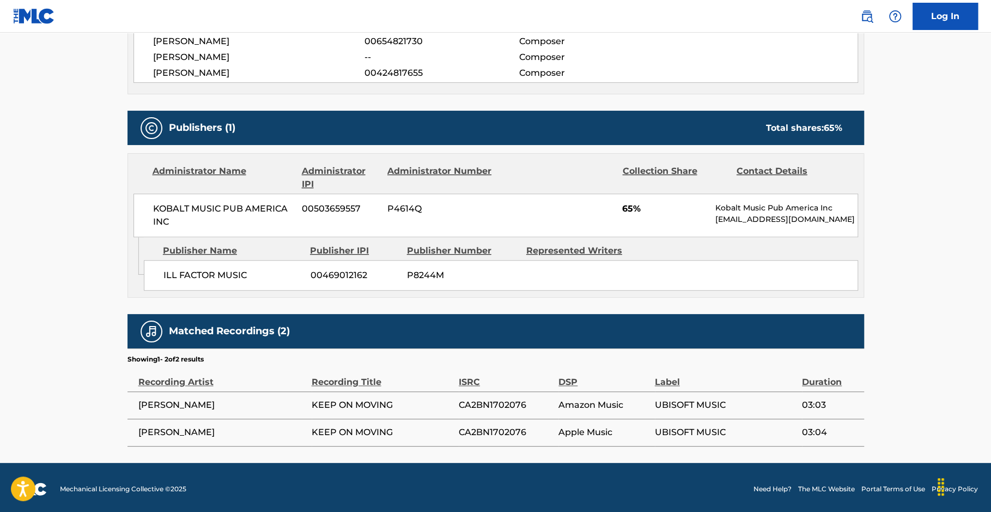
scroll to position [423, 0]
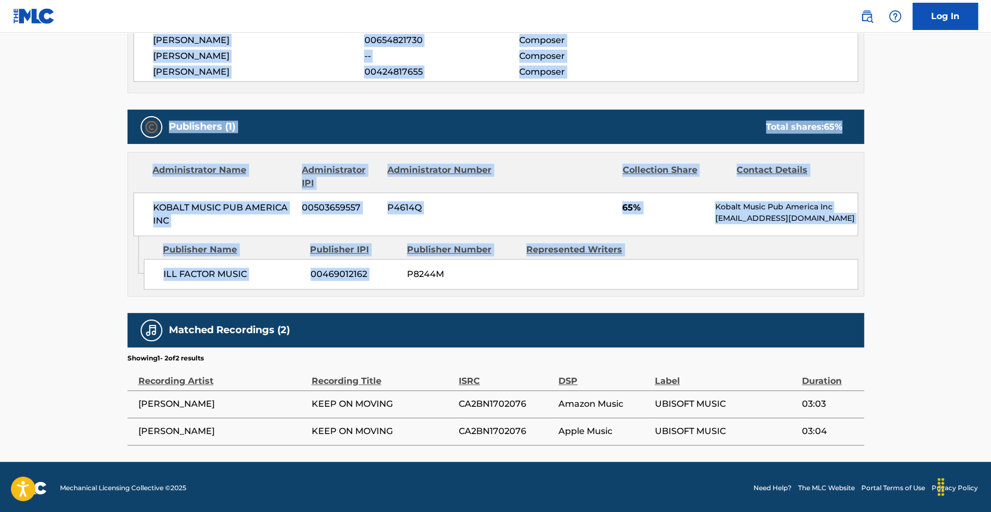
drag, startPoint x: 991, startPoint y: 264, endPoint x: 987, endPoint y: 1, distance: 263.7
click at [989, 5] on div "Log In < Back to public search results Copy work link KEEP MOVING ON Work Detai…" at bounding box center [495, 45] width 991 height 937
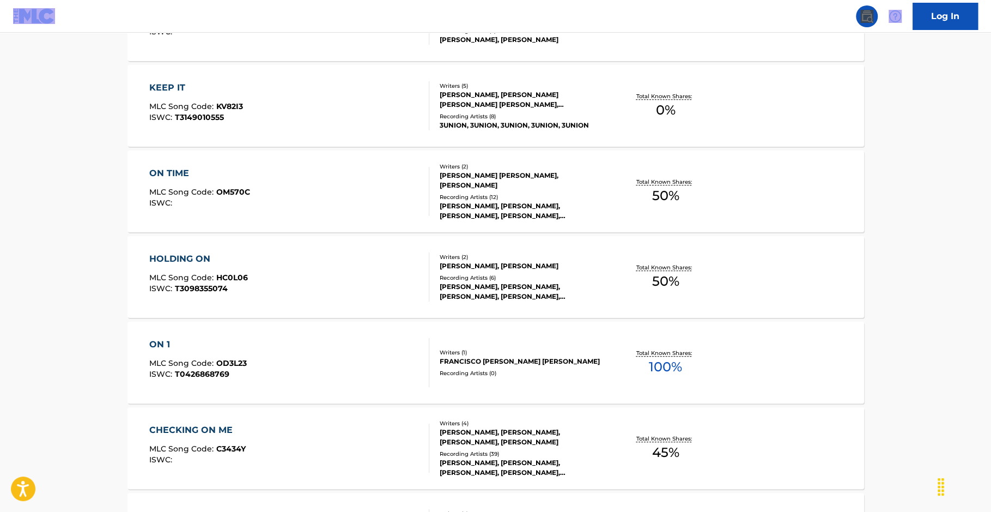
scroll to position [363, 0]
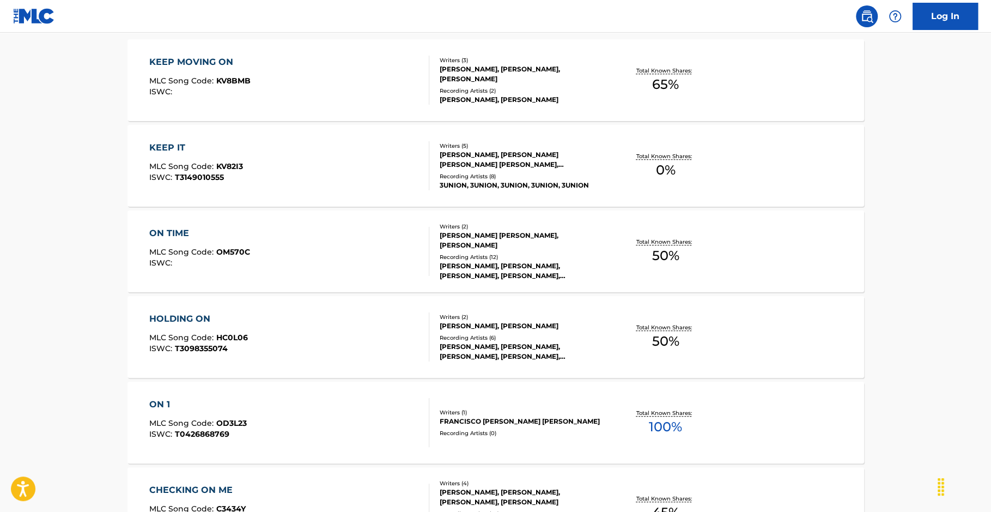
click at [969, 196] on main "The MLC Public Work Search The accuracy and completeness of The MLC's data is d…" at bounding box center [495, 223] width 991 height 1107
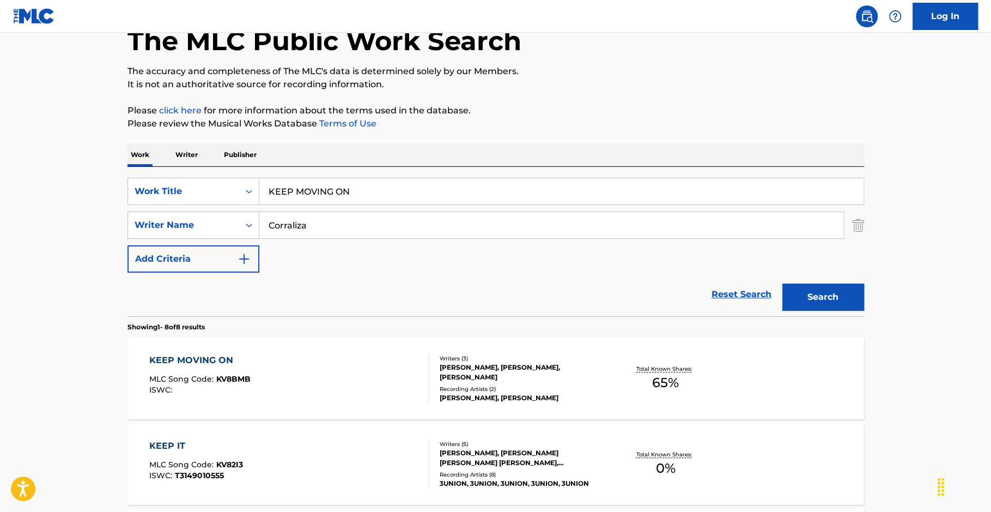
scroll to position [14, 0]
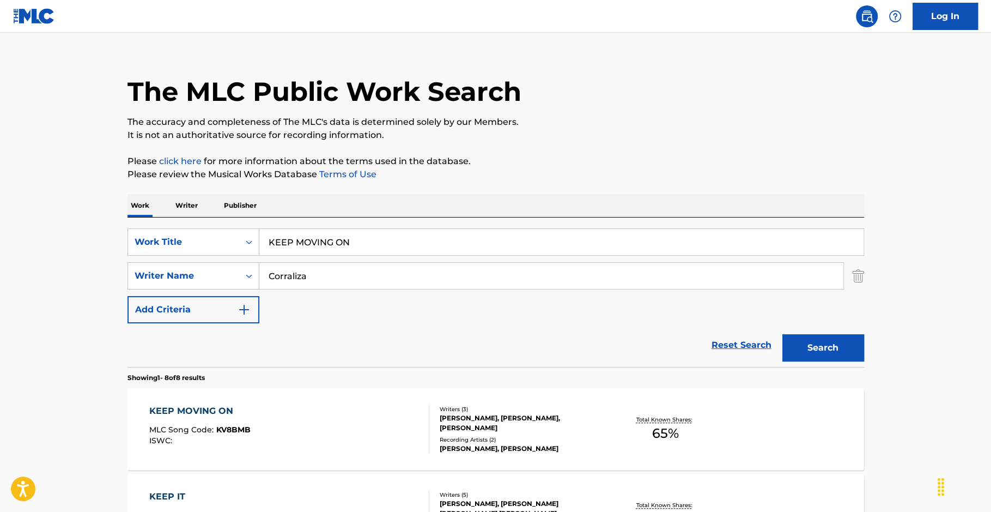
drag, startPoint x: 404, startPoint y: 244, endPoint x: 144, endPoint y: 257, distance: 260.2
click at [144, 257] on div "SearchWithCriteria58210f76-5e5c-4c12-8694-4c1386de7b42 Work Title KEEP MOVING O…" at bounding box center [495, 275] width 737 height 95
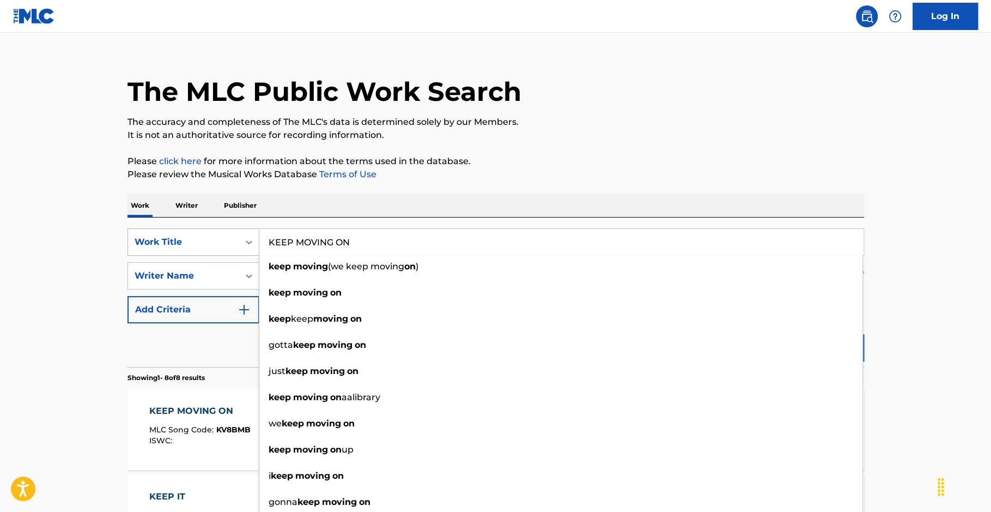
drag, startPoint x: 300, startPoint y: 242, endPoint x: 180, endPoint y: 240, distance: 120.4
click at [183, 240] on div "SearchWithCriteria58210f76-5e5c-4c12-8694-4c1386de7b42 Work Title KEEP MOVING O…" at bounding box center [495, 241] width 737 height 27
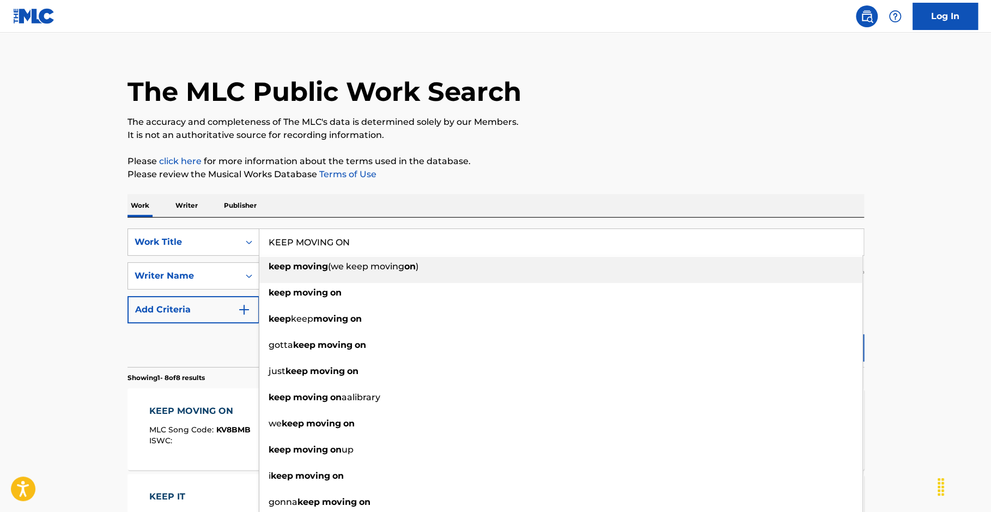
paste input "TE DOMINAR"
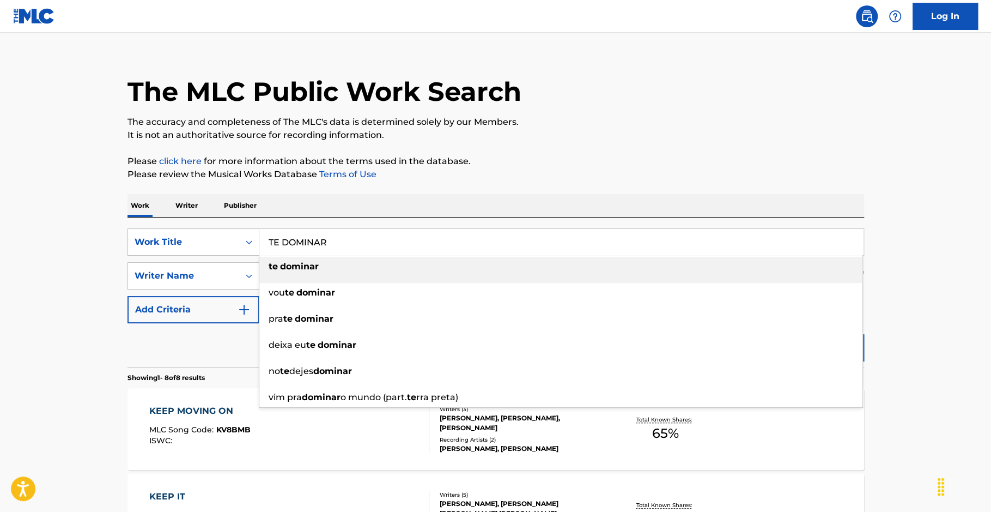
type input "TE DOMINAR"
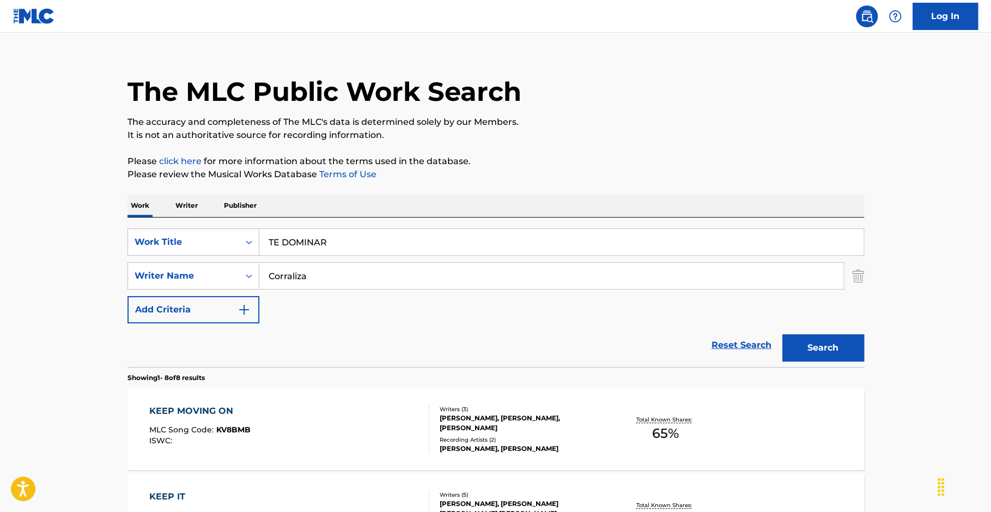
click at [782, 342] on button "Search" at bounding box center [823, 347] width 82 height 27
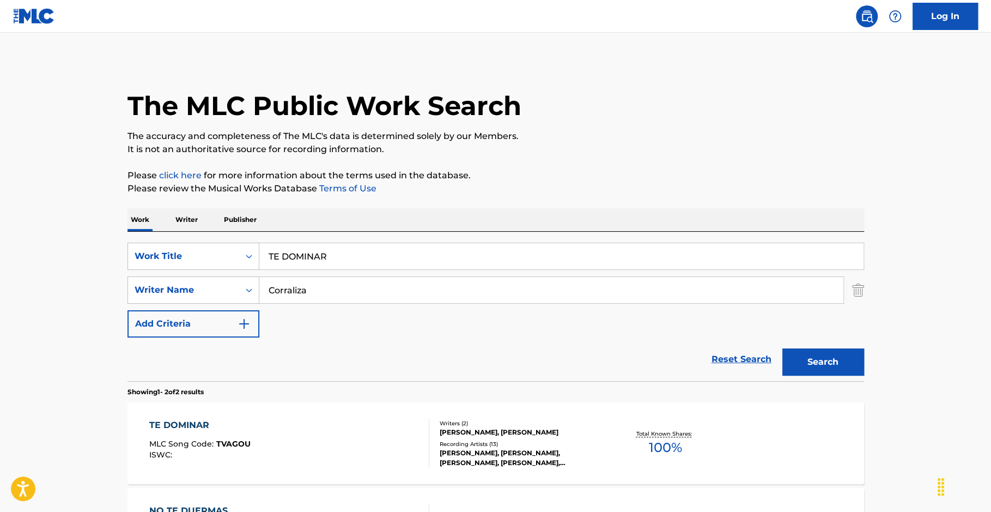
click at [372, 419] on div "TE DOMINAR MLC Song Code : TVAGOU ISWC :" at bounding box center [289, 442] width 280 height 49
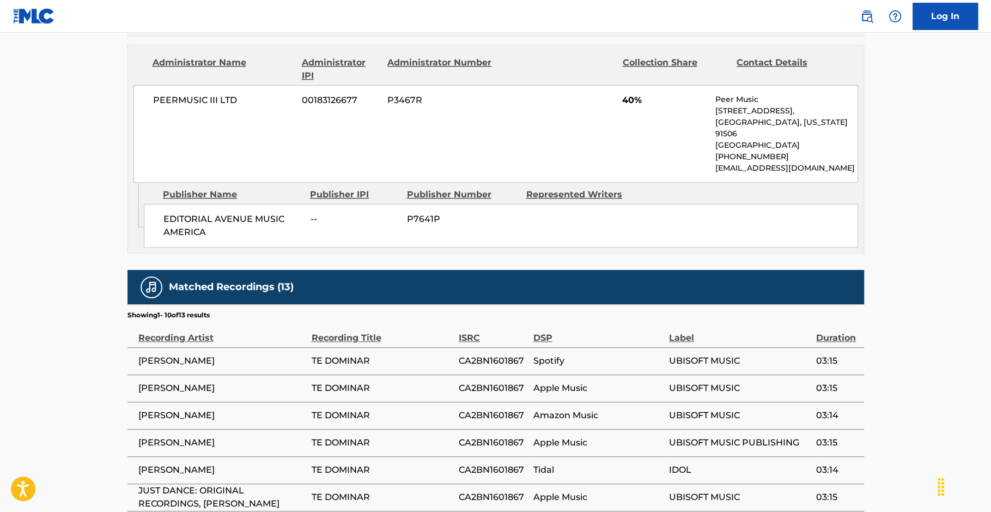
scroll to position [669, 0]
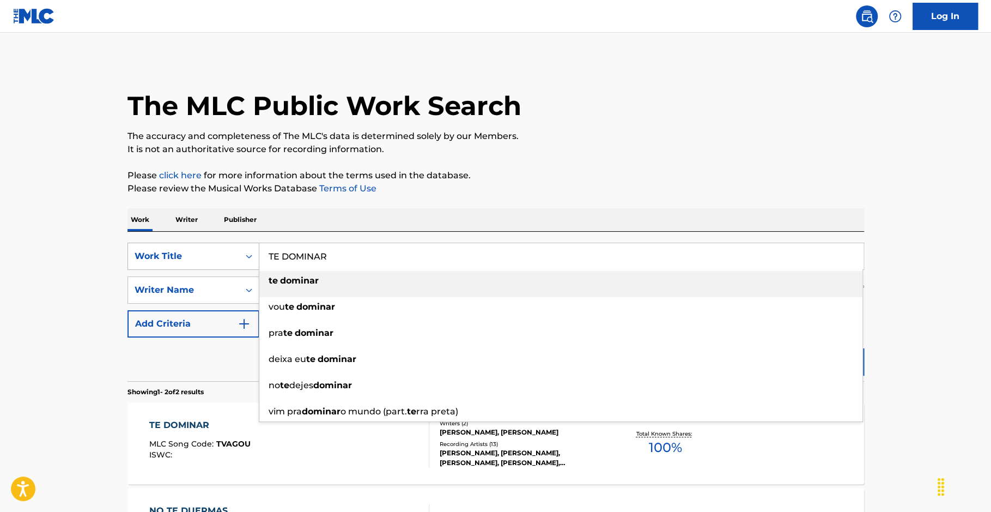
drag, startPoint x: 350, startPoint y: 260, endPoint x: 224, endPoint y: 249, distance: 126.3
click at [224, 249] on div "SearchWithCriteria58210f76-5e5c-4c12-8694-4c1386de7b42 Work Title TE DOMINAR te…" at bounding box center [495, 255] width 737 height 27
paste input "PRIMITIVE"
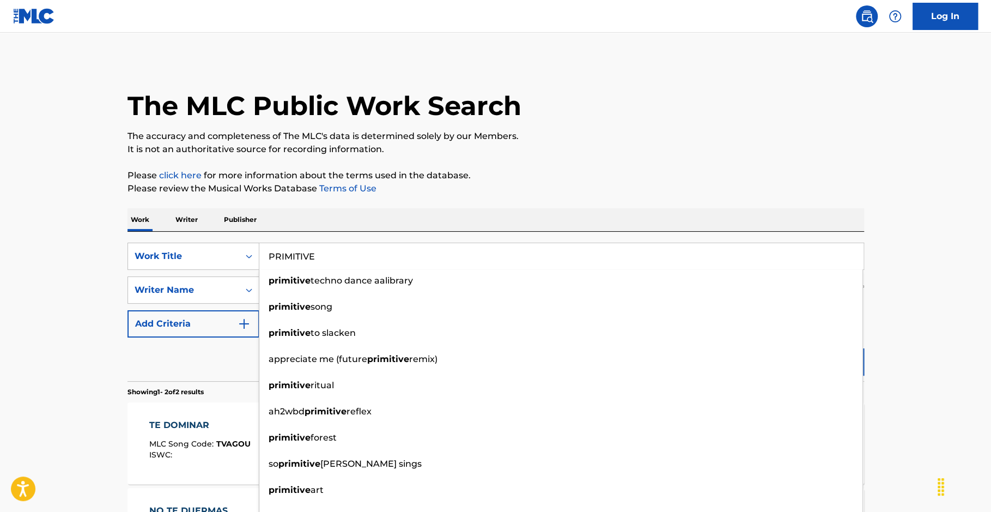
type input "PRIMITIVE"
click at [782, 348] on button "Search" at bounding box center [823, 361] width 82 height 27
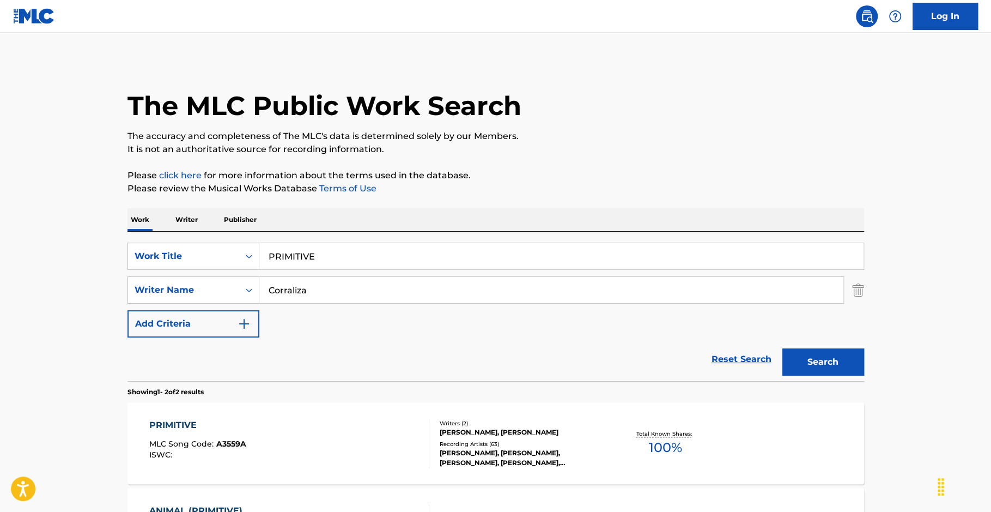
click at [182, 423] on div "PRIMITIVE" at bounding box center [197, 424] width 97 height 13
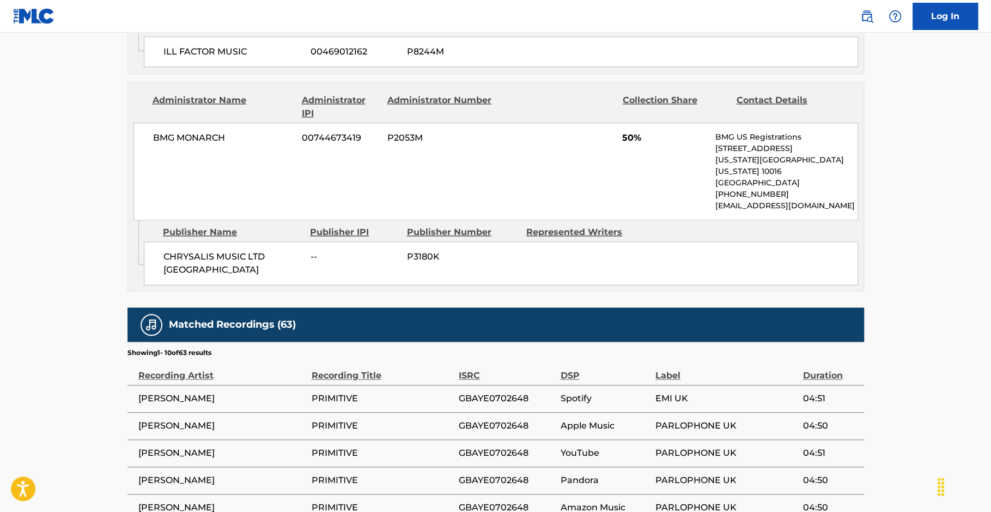
scroll to position [639, 0]
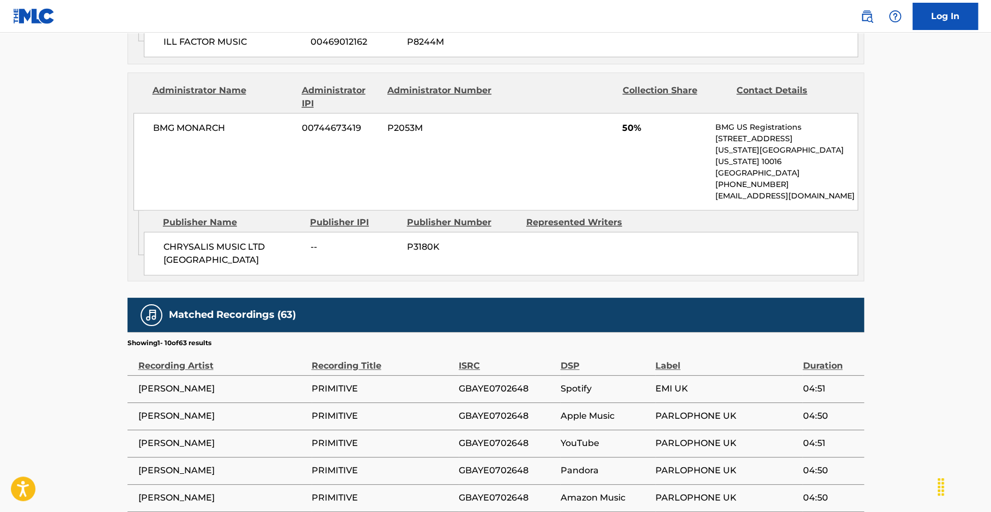
click at [254, 409] on span "[PERSON_NAME]" at bounding box center [222, 415] width 168 height 13
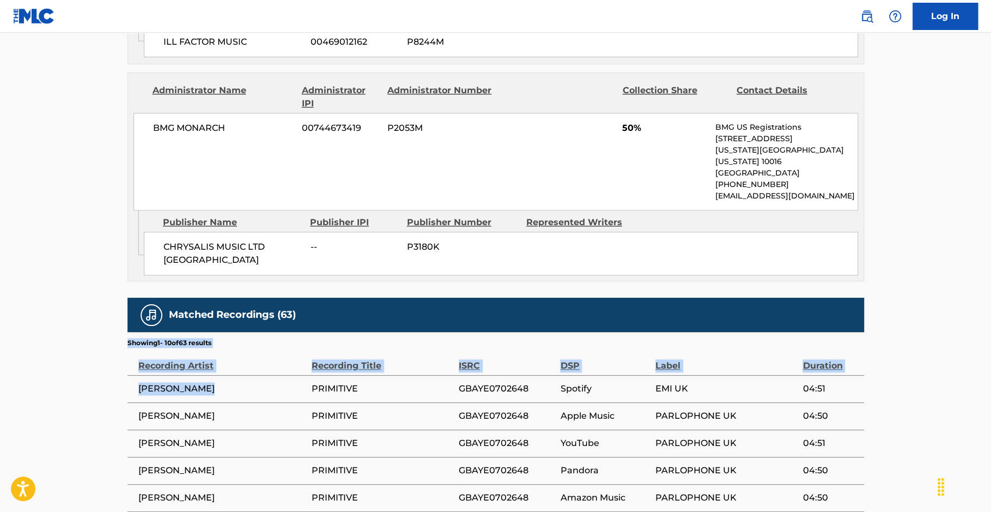
drag, startPoint x: 227, startPoint y: 360, endPoint x: 126, endPoint y: 364, distance: 100.9
click at [126, 364] on div "< Back to public search results Copy work link PRIMITIVE Work Detail Member Wor…" at bounding box center [495, 54] width 763 height 1266
click at [162, 382] on span "[PERSON_NAME]" at bounding box center [222, 388] width 168 height 13
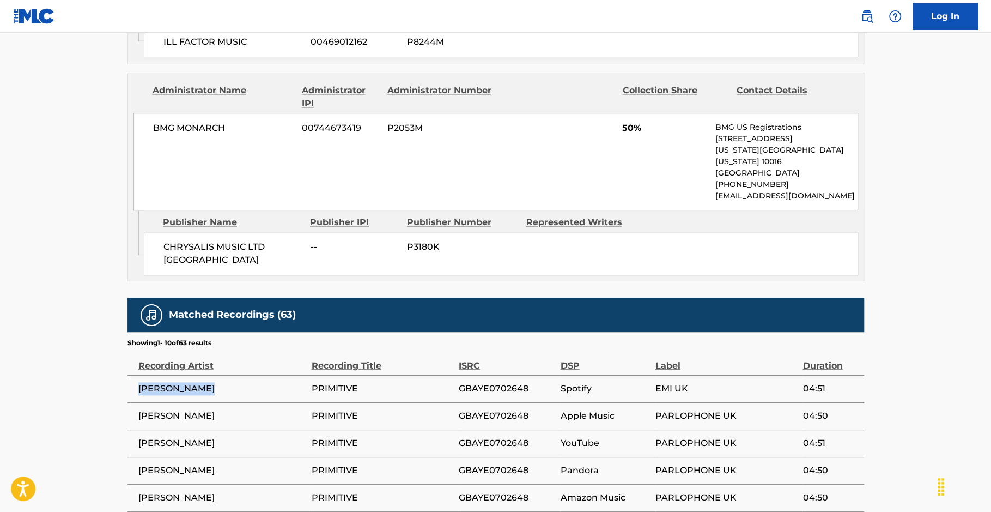
drag, startPoint x: 233, startPoint y: 367, endPoint x: 131, endPoint y: 369, distance: 101.9
click at [131, 375] on td "[PERSON_NAME]" at bounding box center [219, 388] width 184 height 27
copy span "[PERSON_NAME]"
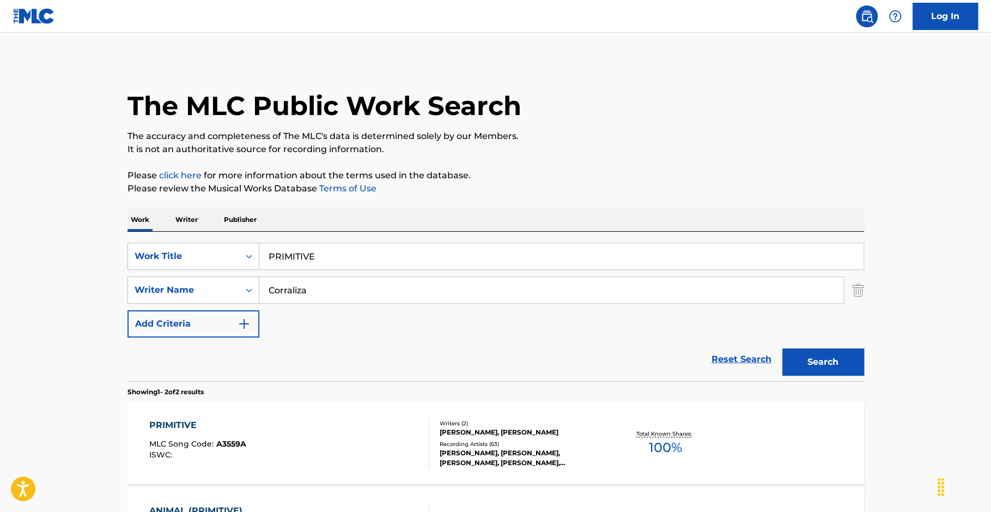
drag, startPoint x: 309, startPoint y: 256, endPoint x: 236, endPoint y: 240, distance: 74.2
click at [238, 241] on div "SearchWithCriteria58210f76-5e5c-4c12-8694-4c1386de7b42 Work Title PRIMITIVE Sea…" at bounding box center [495, 306] width 737 height 149
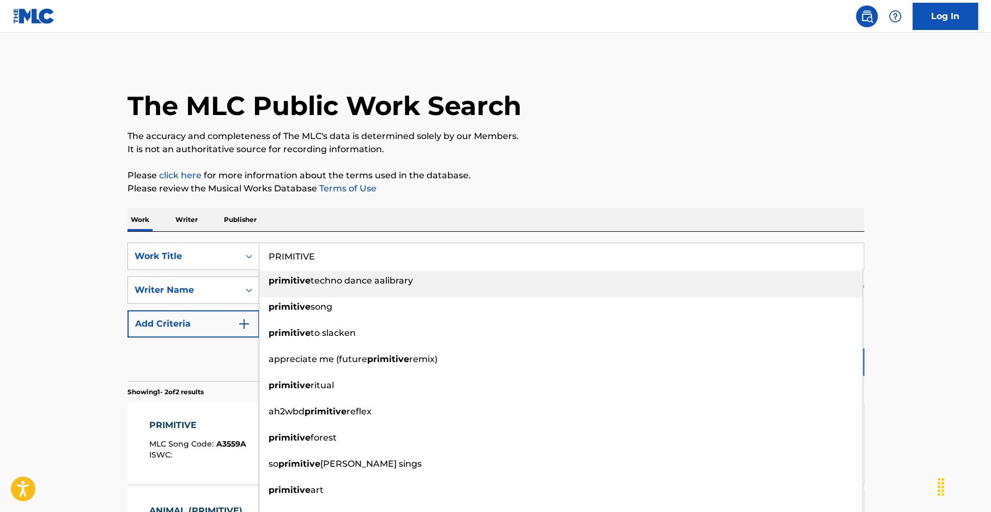
paste input "INDESTRUCTIBL"
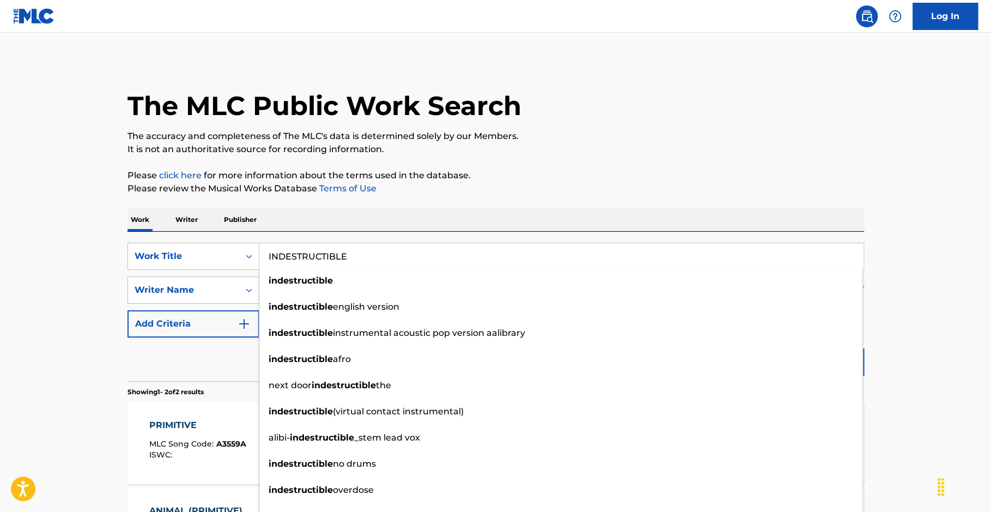
type input "INDESTRUCTIBLE"
click at [97, 361] on main "The MLC Public Work Search The accuracy and completeness of The MLC's data is d…" at bounding box center [495, 329] width 991 height 593
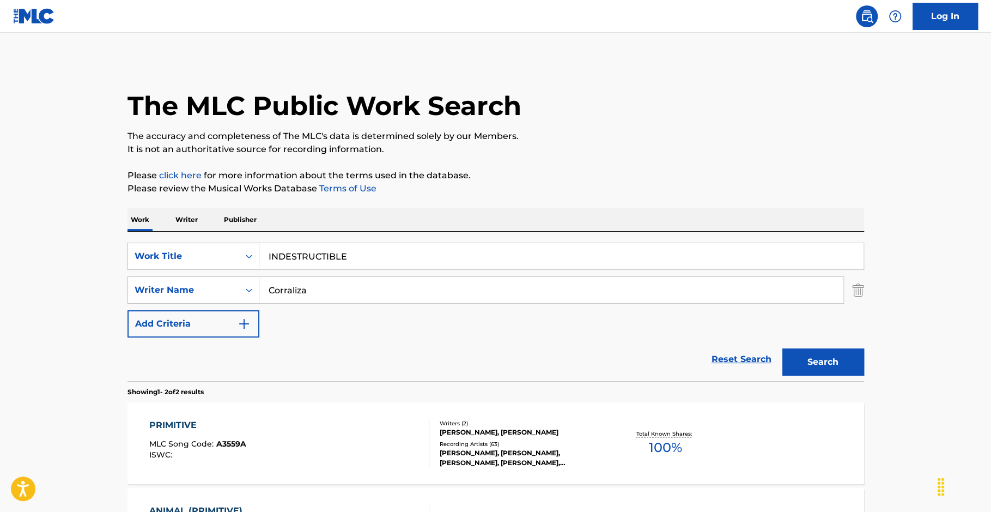
click at [820, 358] on button "Search" at bounding box center [823, 361] width 82 height 27
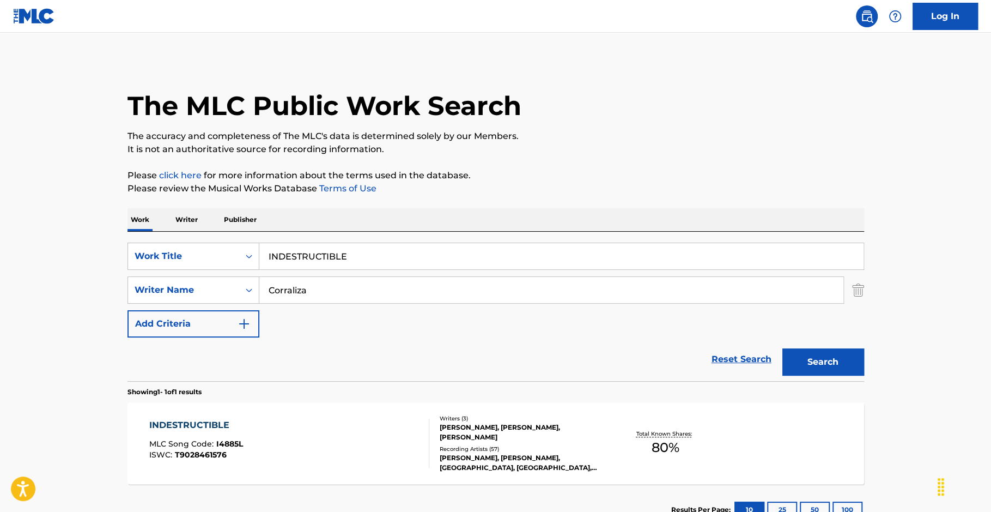
click at [200, 433] on div "INDESTRUCTIBLE MLC Song Code : I4885L ISWC : T9028461576" at bounding box center [196, 442] width 94 height 49
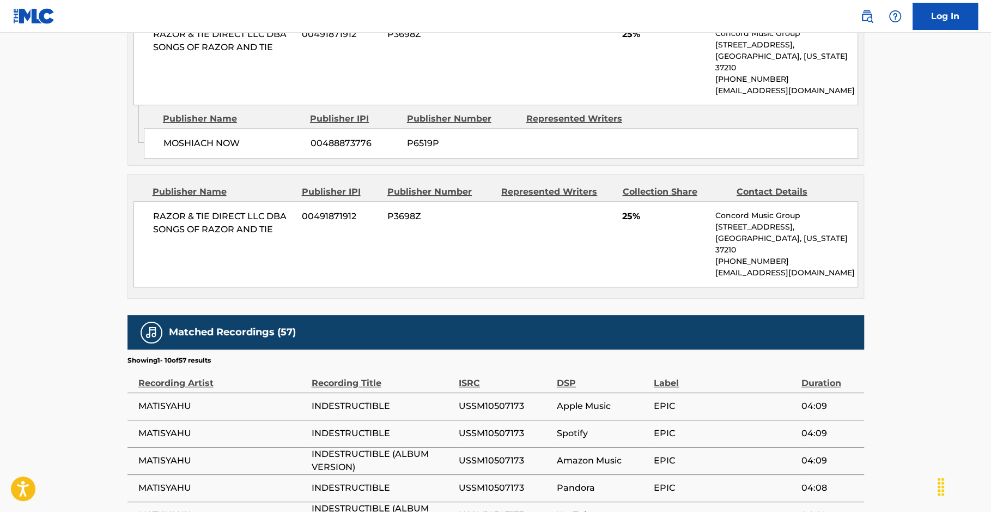
scroll to position [410, 0]
